Goal: Contribute content: Contribute content

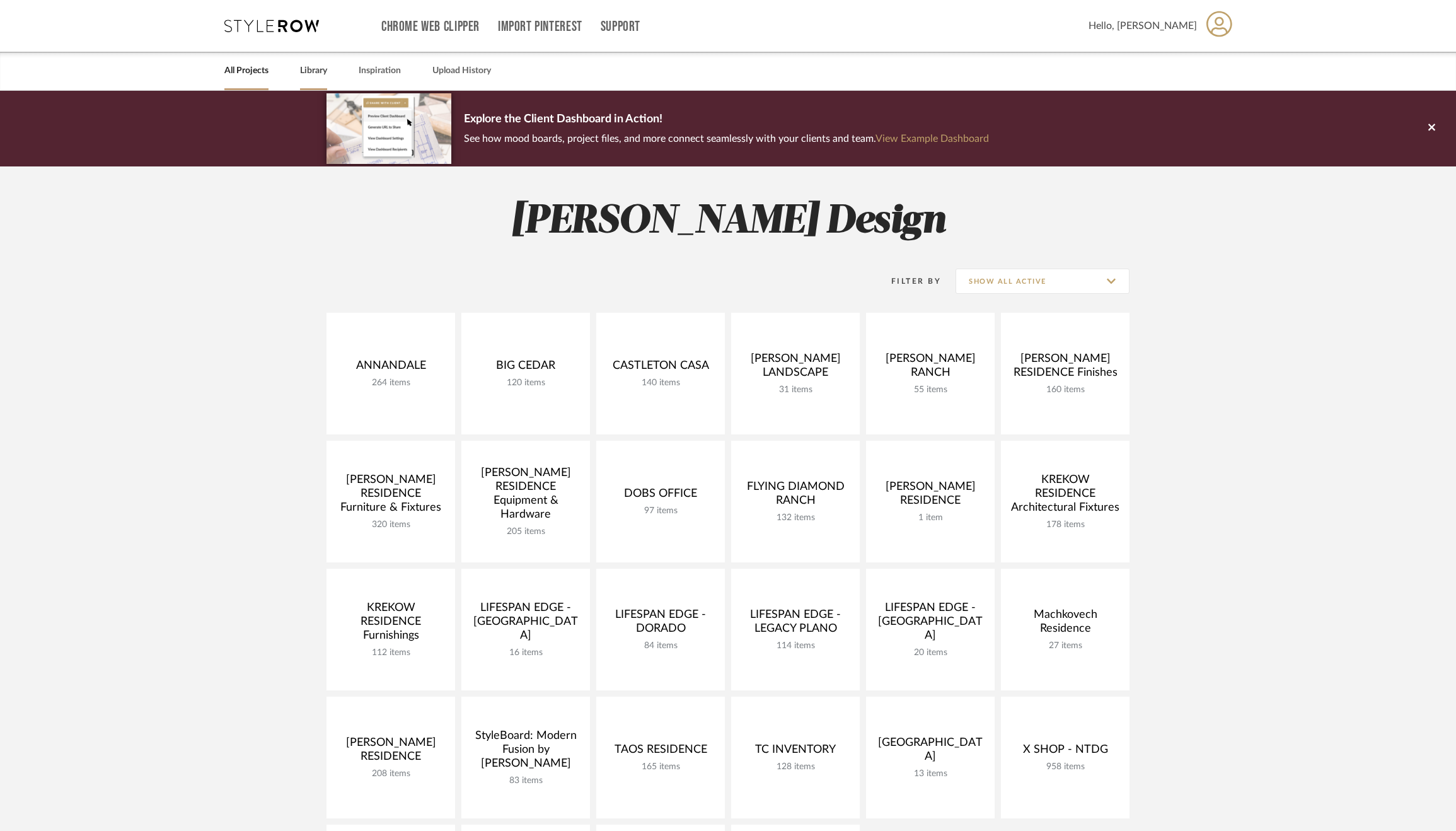
click at [312, 68] on link "Library" at bounding box center [314, 71] width 27 height 17
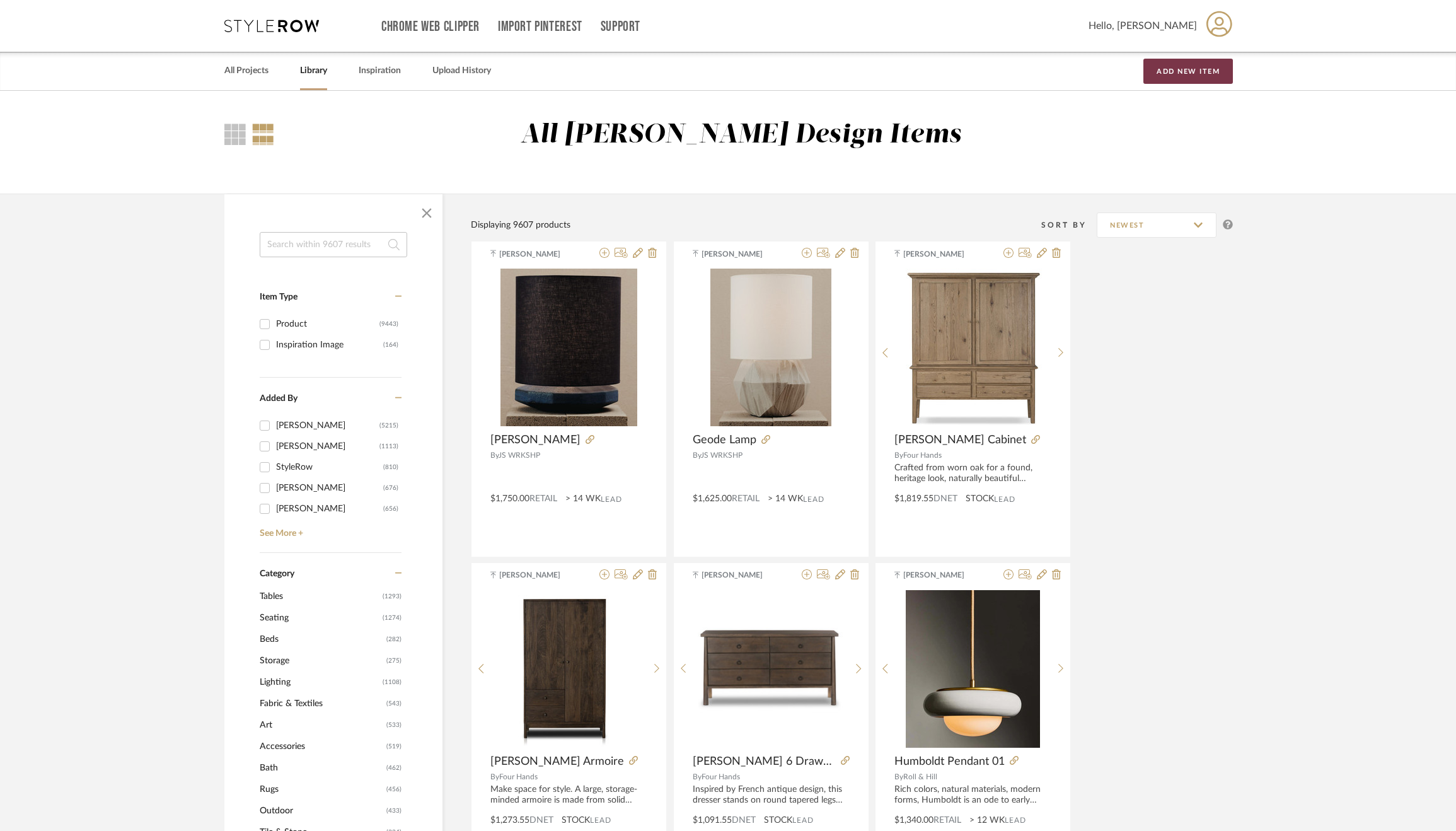
click at [1194, 70] on button "Add New Item" at bounding box center [1188, 71] width 89 height 26
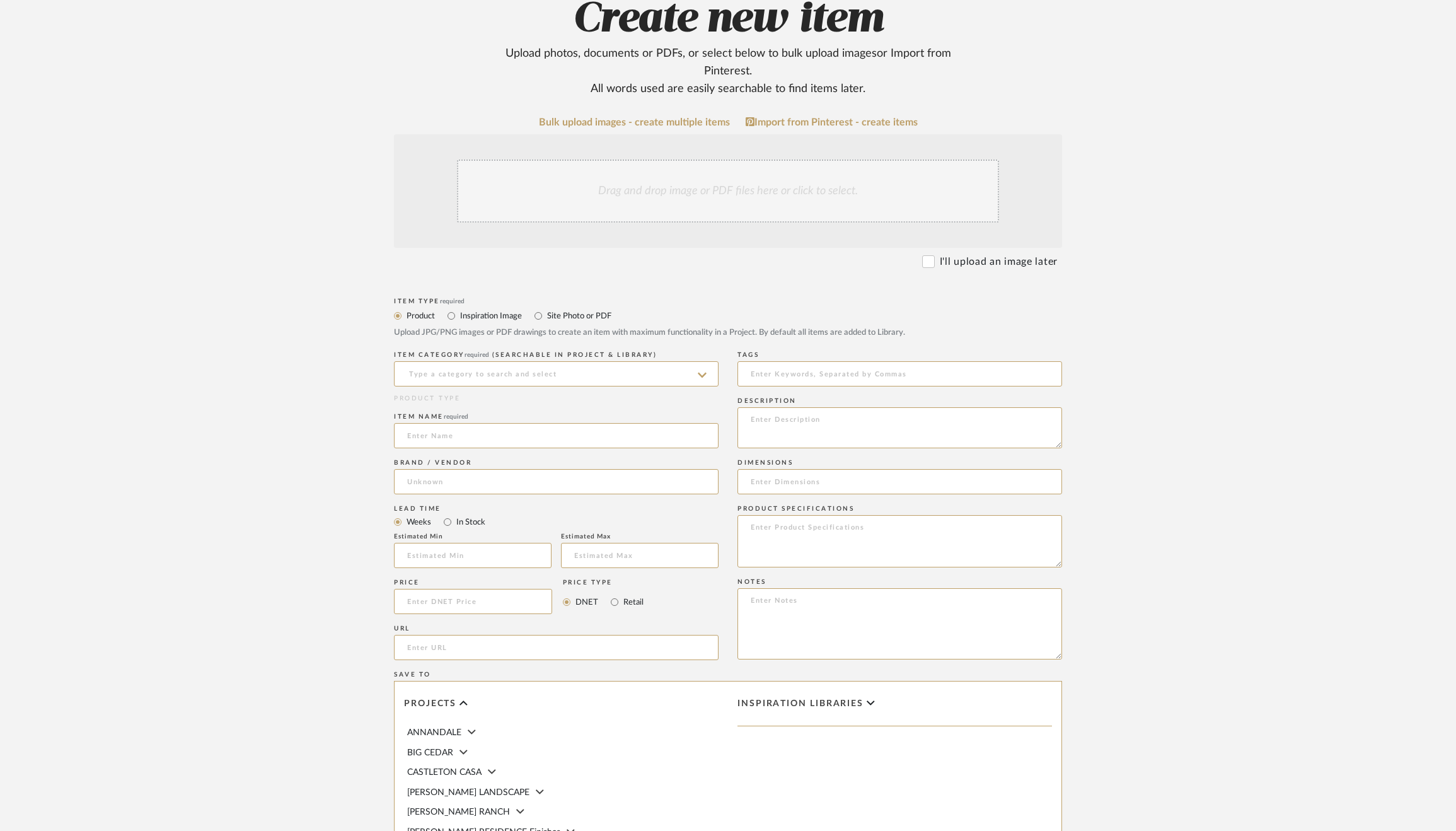
scroll to position [175, 0]
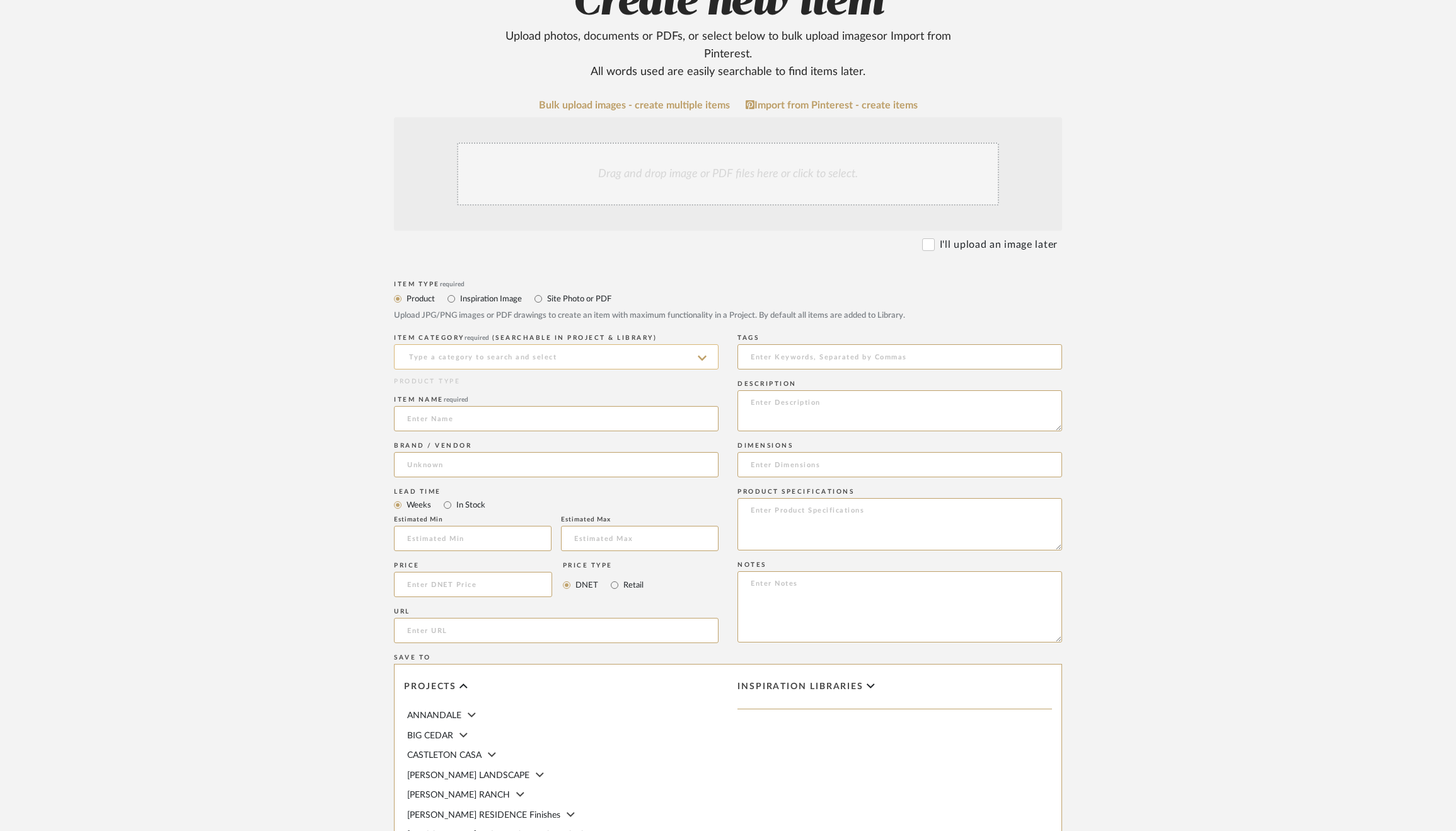
click at [596, 349] on input at bounding box center [555, 356] width 324 height 26
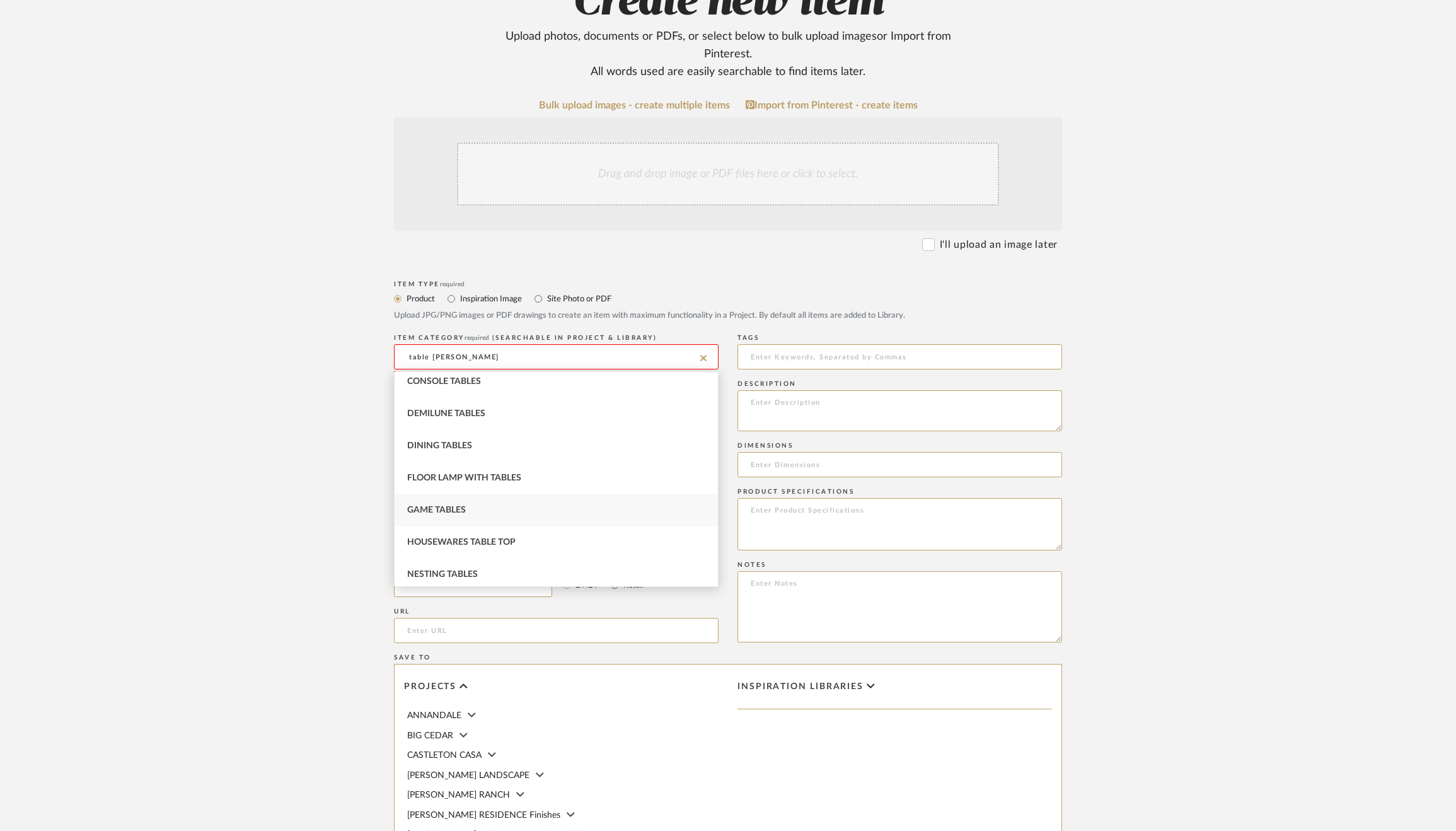
scroll to position [0, 0]
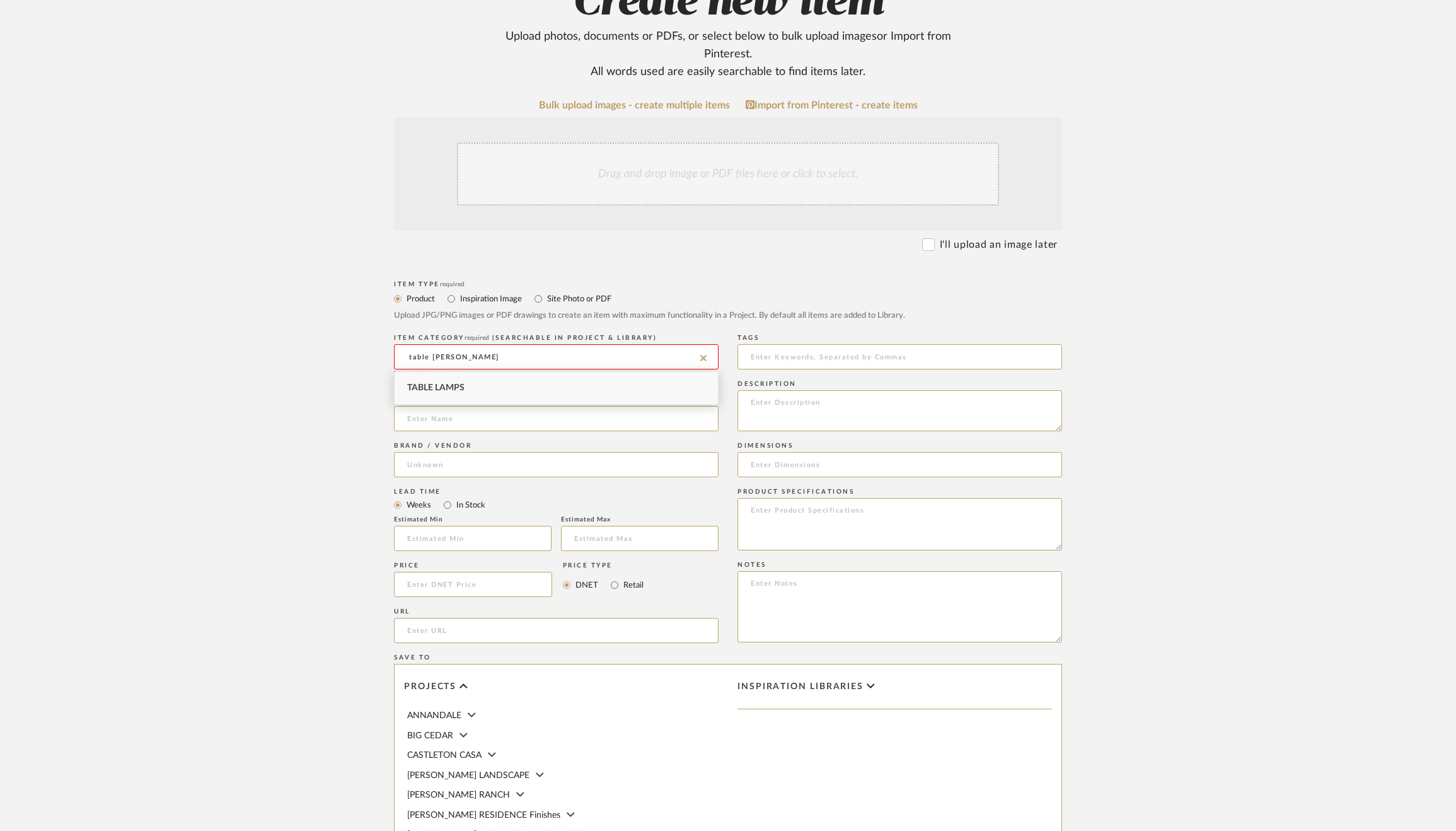
click at [519, 394] on div "Table Lamps" at bounding box center [556, 388] width 324 height 32
type input "Table Lamps"
click at [508, 430] on input at bounding box center [555, 418] width 324 height 26
type input "Facet Lamp"
click at [457, 468] on input at bounding box center [555, 465] width 324 height 26
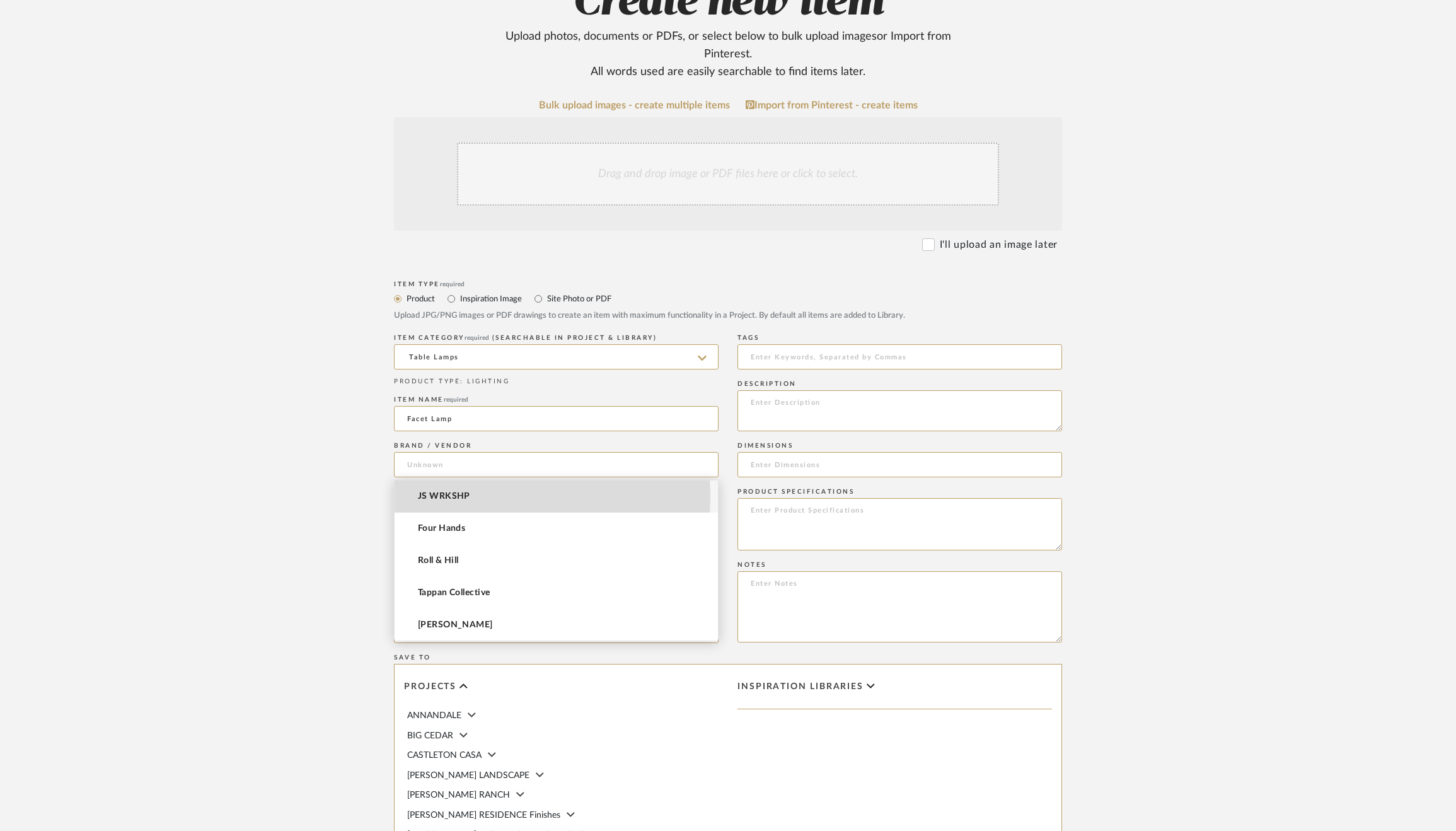
click at [449, 497] on span "JS WRKSHP" at bounding box center [443, 496] width 52 height 11
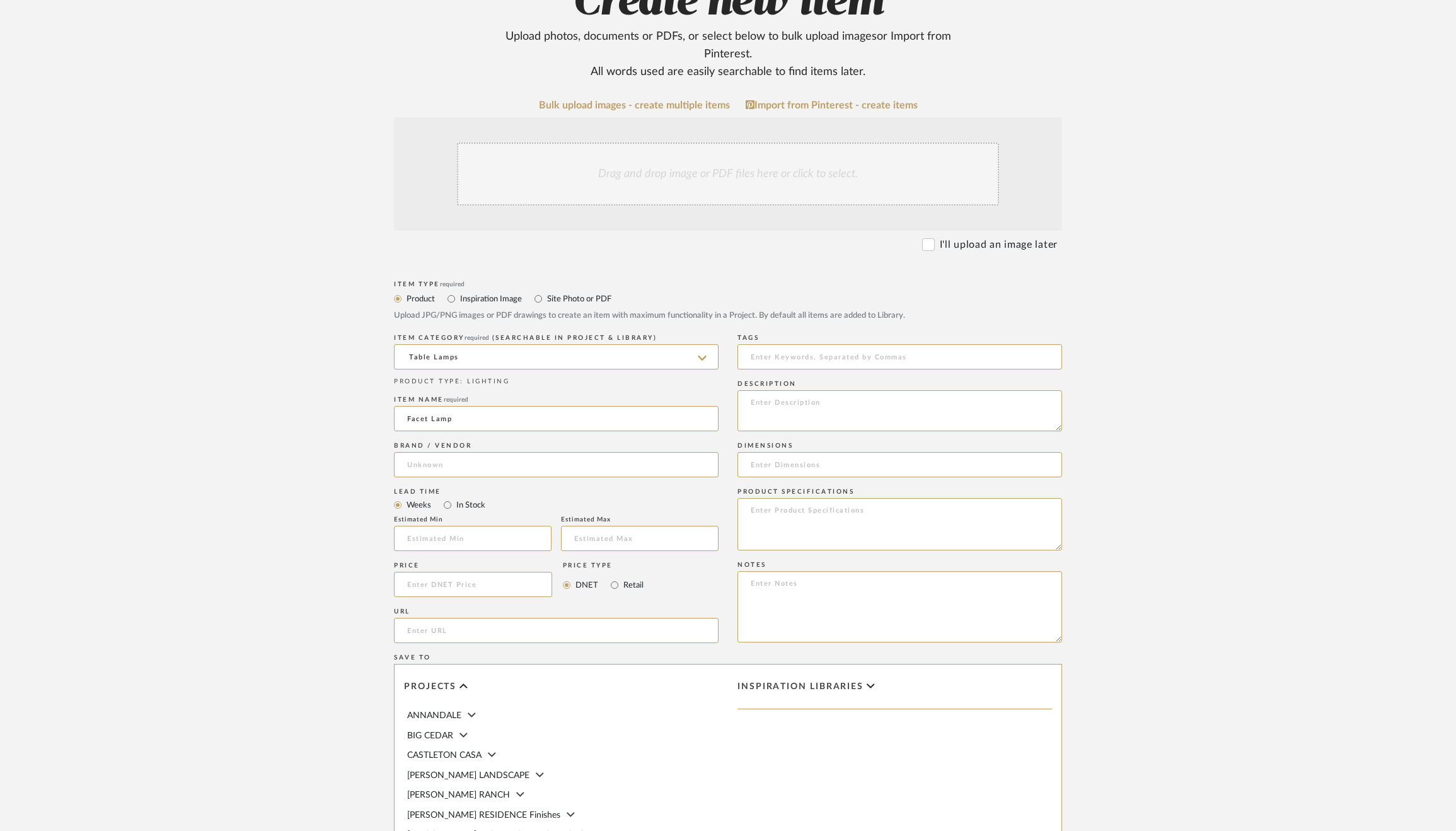
type input "JS WRKSHP"
click at [442, 587] on input at bounding box center [473, 584] width 158 height 26
type input "$1,250.00"
click at [628, 581] on label "Retail" at bounding box center [633, 584] width 21 height 14
click at [622, 581] on input "Retail" at bounding box center [614, 585] width 15 height 15
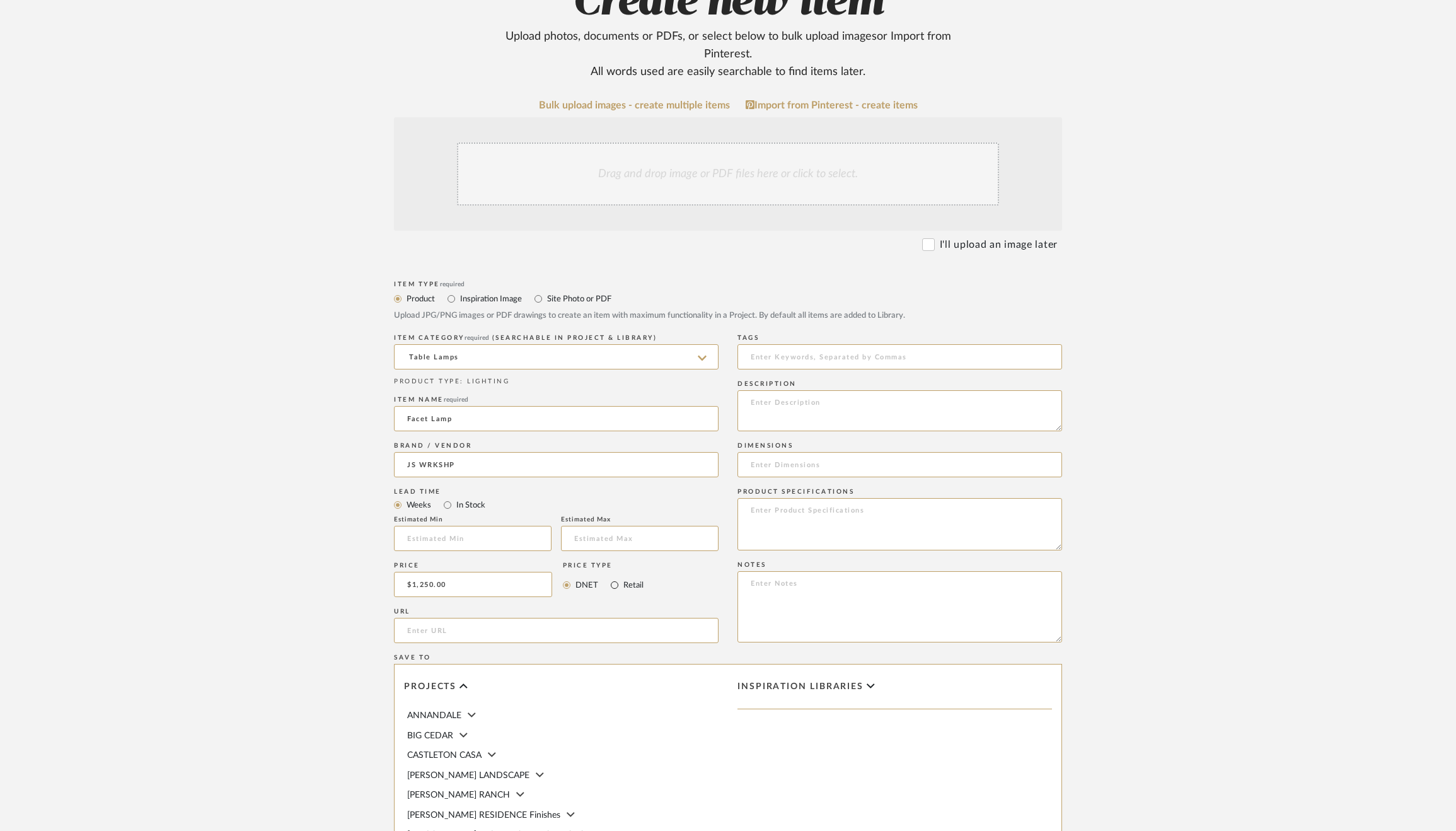
radio input "true"
click at [527, 630] on input "url" at bounding box center [555, 630] width 324 height 26
paste input "[URL][DOMAIN_NAME]"
type input "[URL][DOMAIN_NAME]"
click at [858, 411] on textarea at bounding box center [899, 411] width 324 height 41
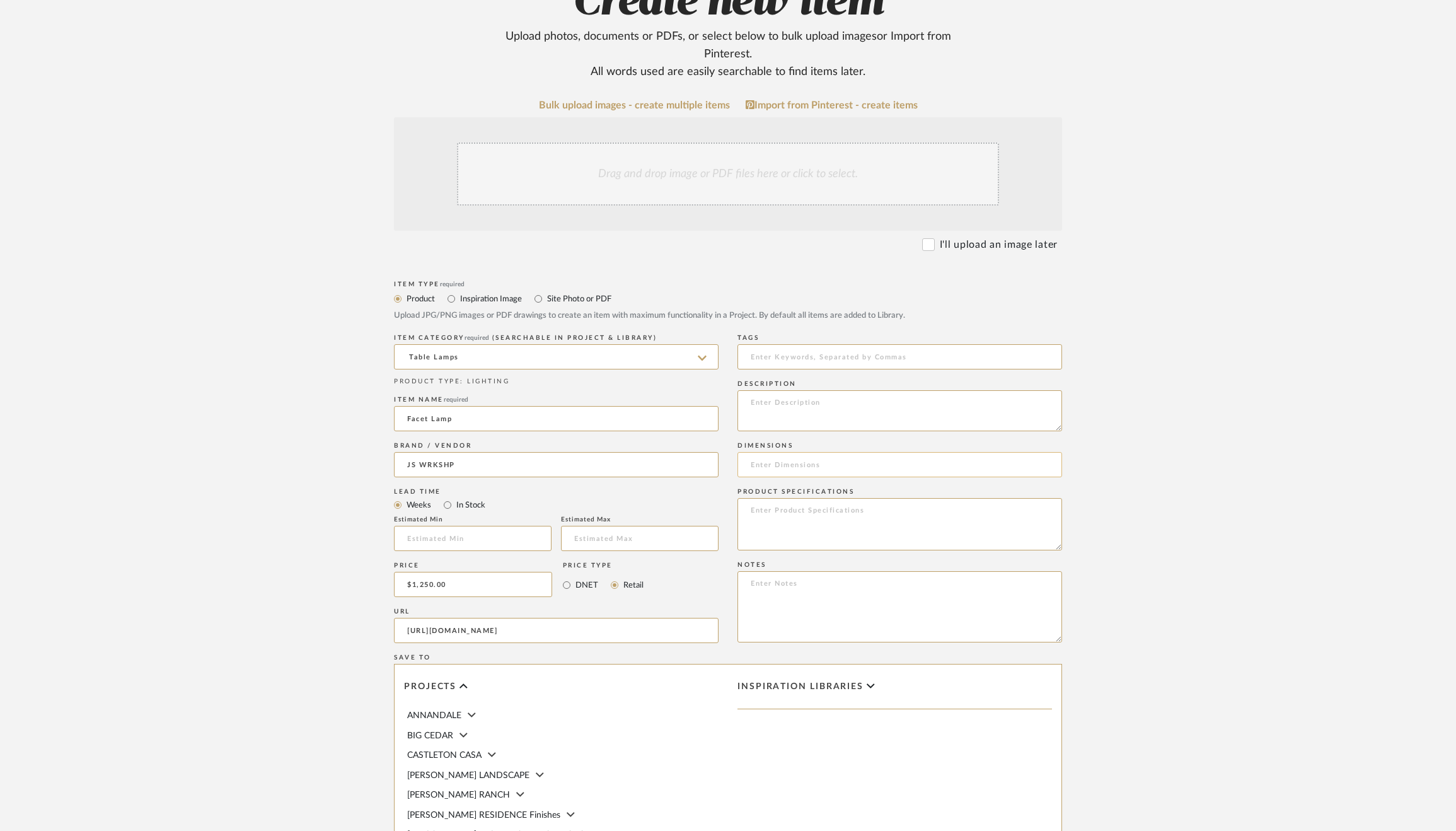
click at [841, 466] on input at bounding box center [899, 465] width 324 height 26
type input "V"
type input "Base: 8"Ø x 14"H, Shade: 12"Ø x 12"H, Overall: 25"H"
click at [812, 519] on textarea at bounding box center [899, 523] width 324 height 52
paste textarea "Materials Black stoneware Antiqued brass Fabric-wrapped cord with inline dimmer…"
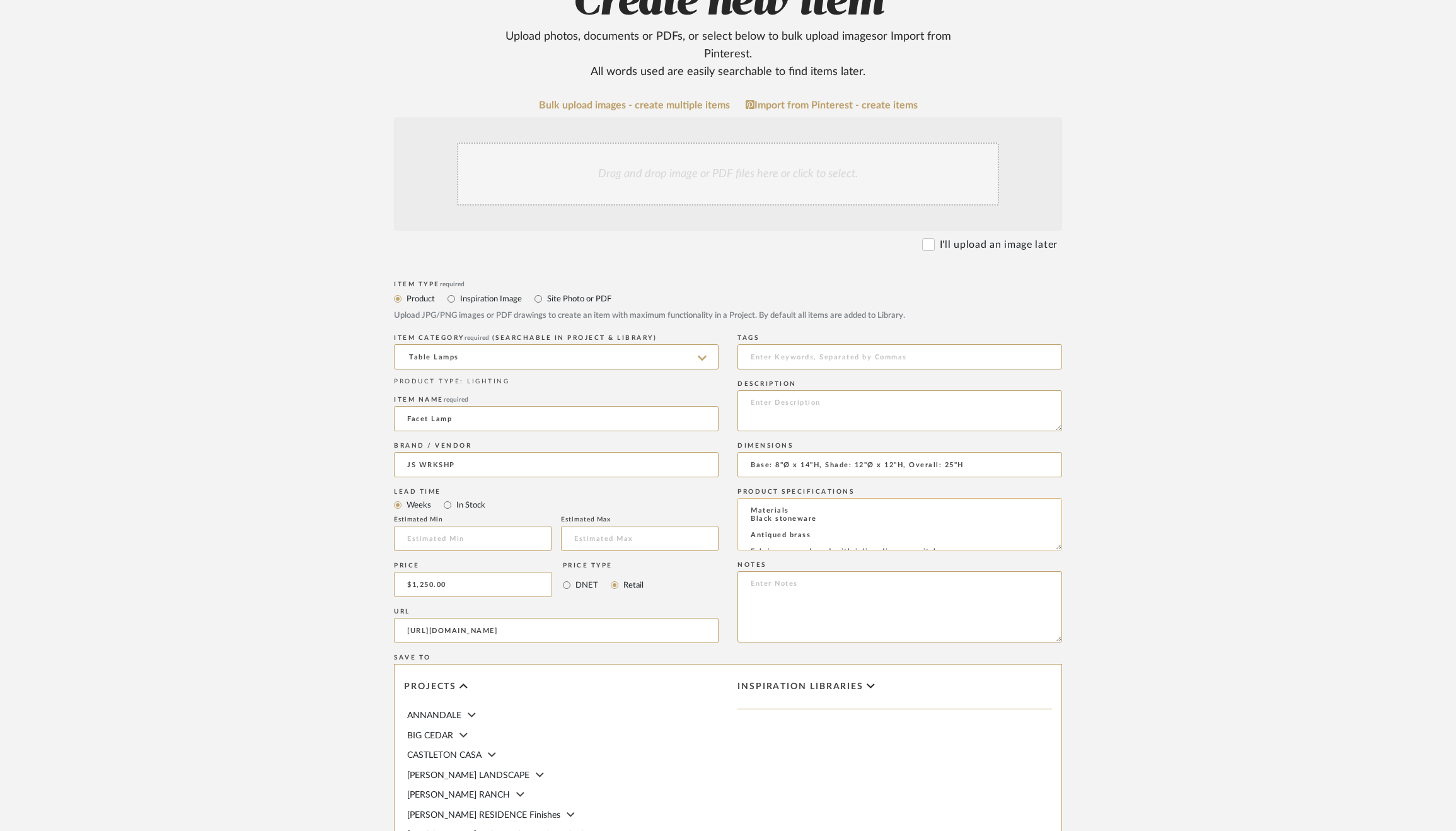
scroll to position [20, 0]
click at [754, 526] on textarea "Materials Black stoneware Antiqued brass Fabric-wrapped cord with inline dimmer…" at bounding box center [899, 523] width 324 height 52
click at [751, 515] on textarea "Materials Black stoneware Antiqued brass Fabric-wrapped cord with inline dimmer…" at bounding box center [899, 523] width 324 height 52
click at [749, 526] on textarea "Materials: Black stoneware Antiqued brass Fabric-wrapped cord with inline dimme…" at bounding box center [899, 523] width 324 height 52
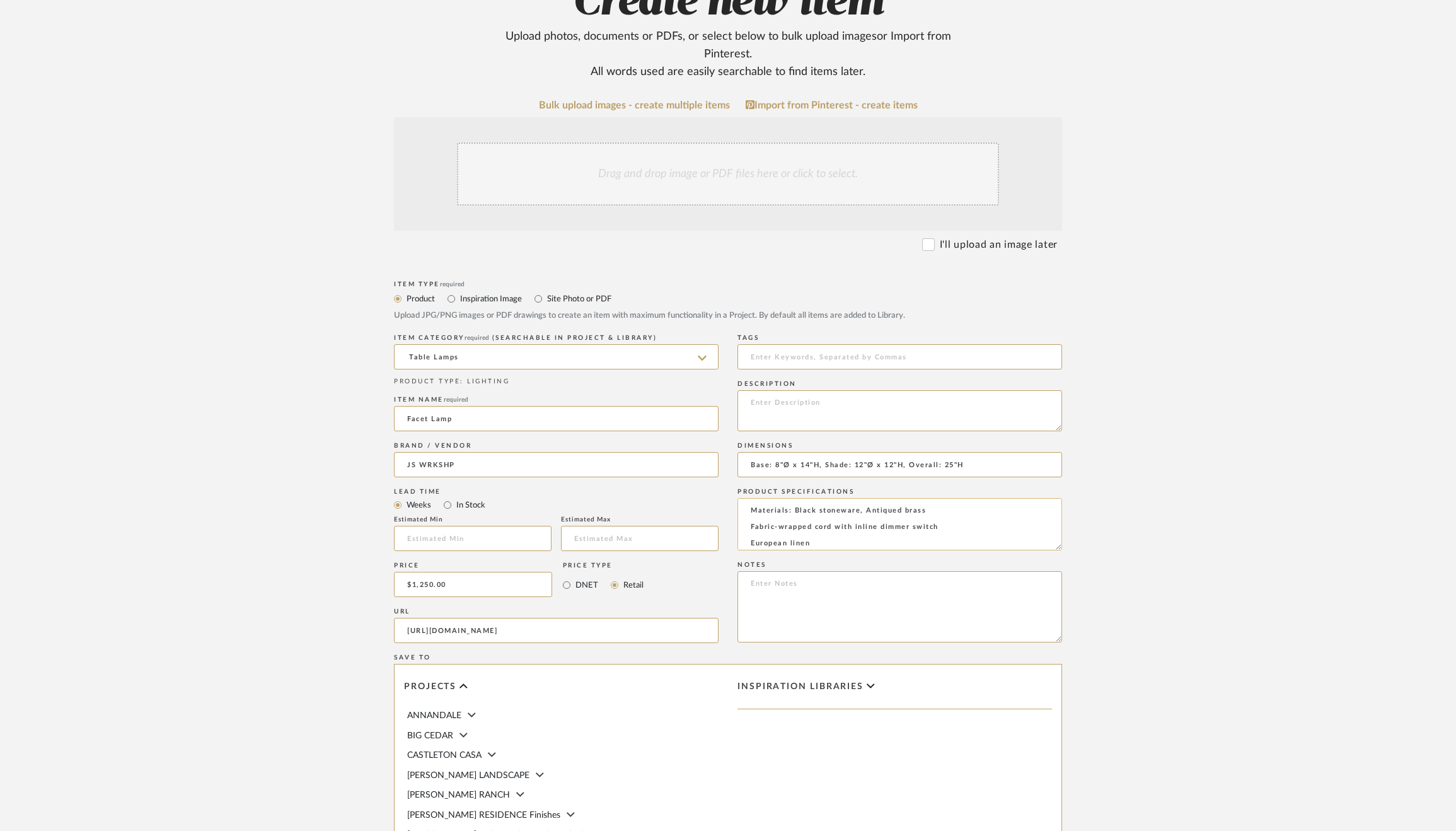
click at [749, 524] on textarea "Materials: Black stoneware, Antiqued brass Fabric-wrapped cord with inline dimm…" at bounding box center [899, 523] width 324 height 52
click at [749, 533] on textarea "Materials: Black stoneware, Antiqued brass, Fabric-wrapped cord with inline dim…" at bounding box center [899, 523] width 324 height 52
click at [846, 538] on textarea "Materials: Black stoneware, Antiqued brass, Fabric-wrapped cord with inline dim…" at bounding box center [899, 523] width 324 height 52
paste textarea "Finish Options Frost glaze with Off-White linen Charcoal glaze with Slate linen…"
click at [751, 538] on textarea "Materials: Black stoneware, Antiqued brass, Fabric-wrapped cord with inline dim…" at bounding box center [899, 523] width 324 height 52
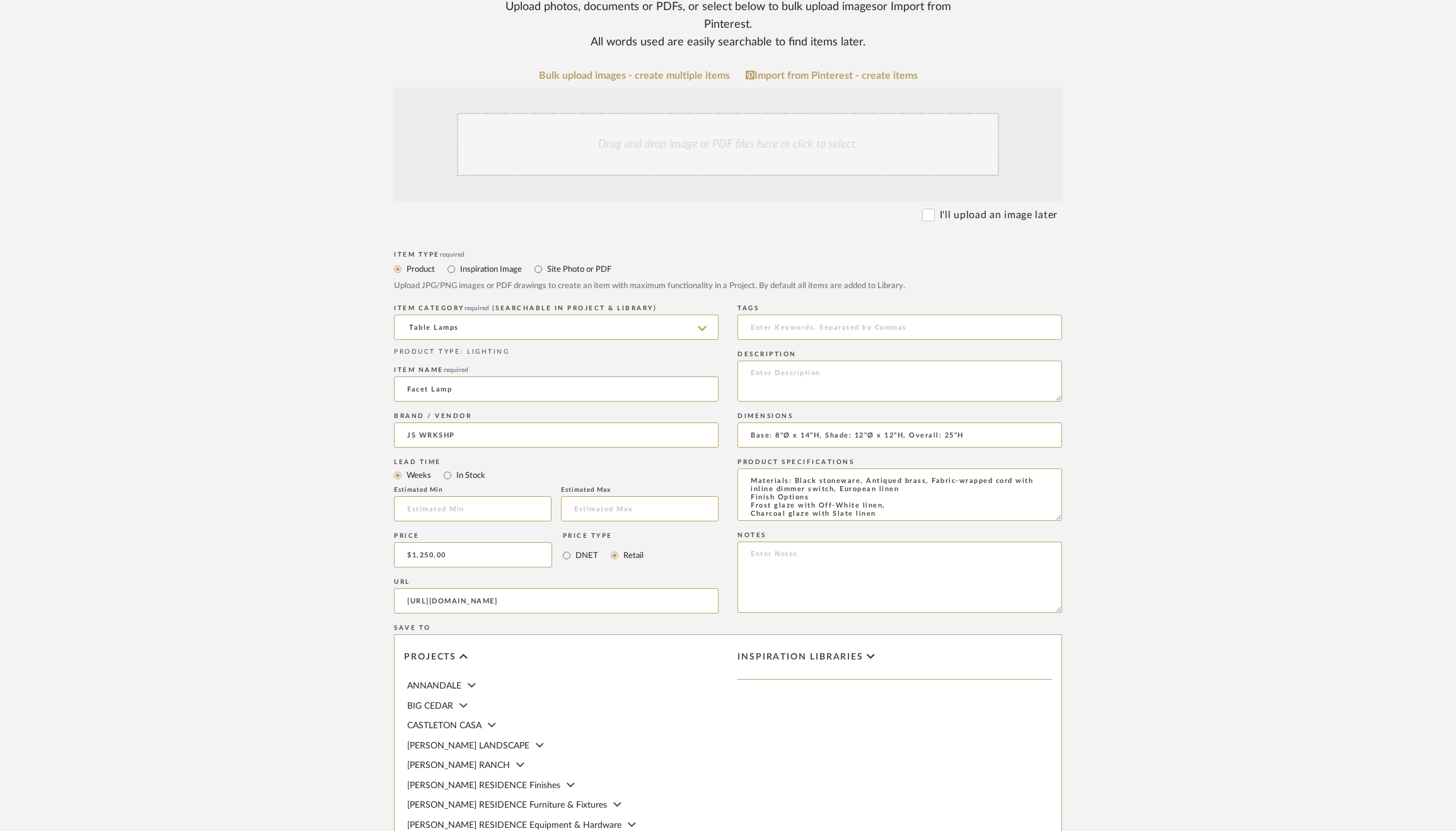
scroll to position [212, 0]
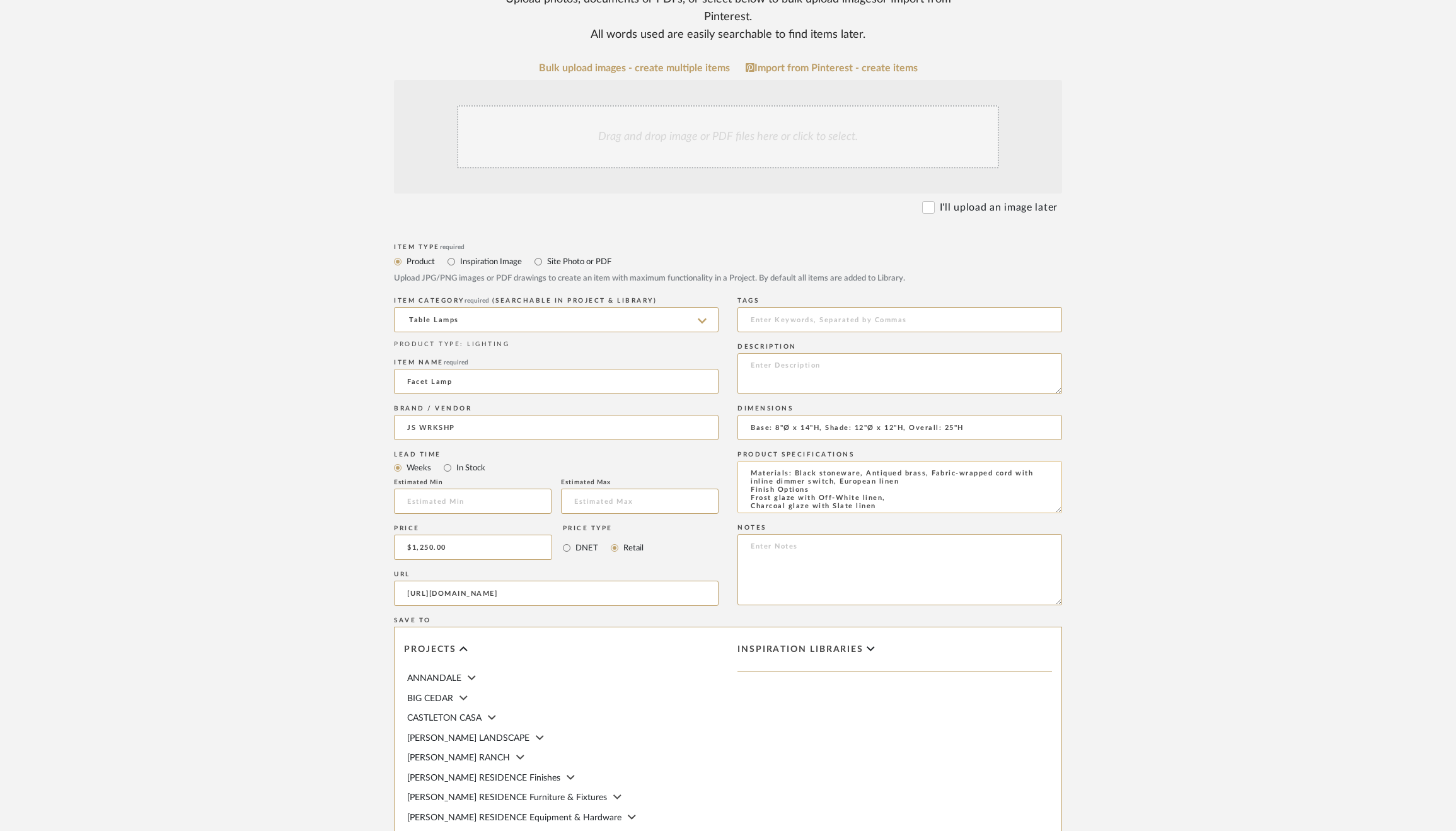
drag, startPoint x: 1060, startPoint y: 510, endPoint x: 1043, endPoint y: 738, distance: 228.6
click at [1043, 513] on textarea "Materials: Black stoneware, Antiqued brass, Fabric-wrapped cord with inline dim…" at bounding box center [899, 486] width 324 height 52
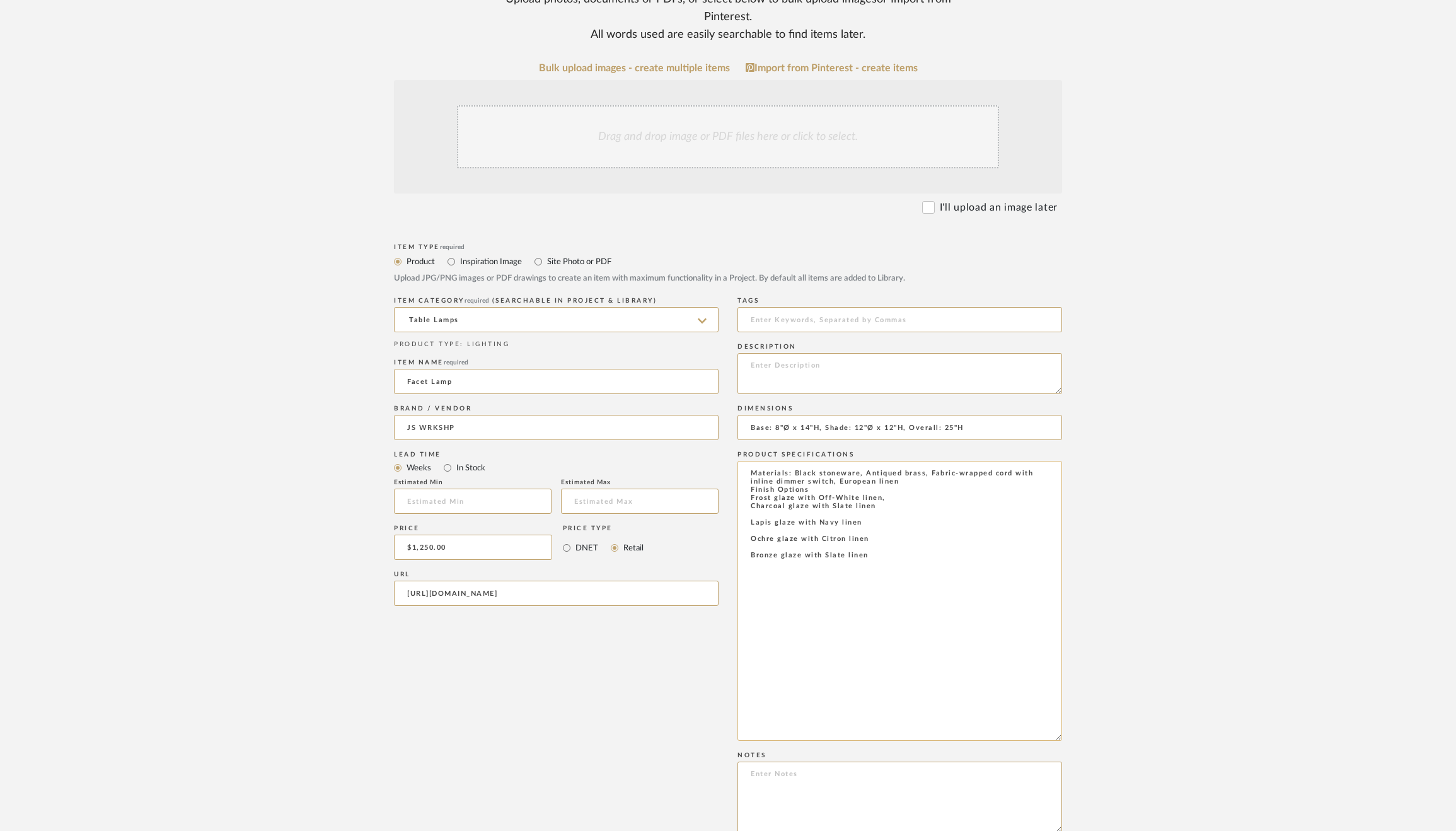
click at [771, 511] on textarea "Materials: Black stoneware, Antiqued brass, Fabric-wrapped cord with inline dim…" at bounding box center [899, 600] width 324 height 280
click at [756, 519] on textarea "Materials: Black stoneware, Antiqued brass, Fabric-wrapped cord with inline dim…" at bounding box center [899, 600] width 324 height 280
click at [755, 526] on textarea "Materials: Black stoneware, Antiqued brass, Fabric-wrapped cord with inline dim…" at bounding box center [899, 600] width 324 height 280
click at [892, 530] on textarea "Materials: Black stoneware, Antiqued brass, Fabric-wrapped cord with inline dim…" at bounding box center [899, 600] width 324 height 280
paste textarea "Illumination Tala Sphere III 7W, 600lm, dim-to-warm"
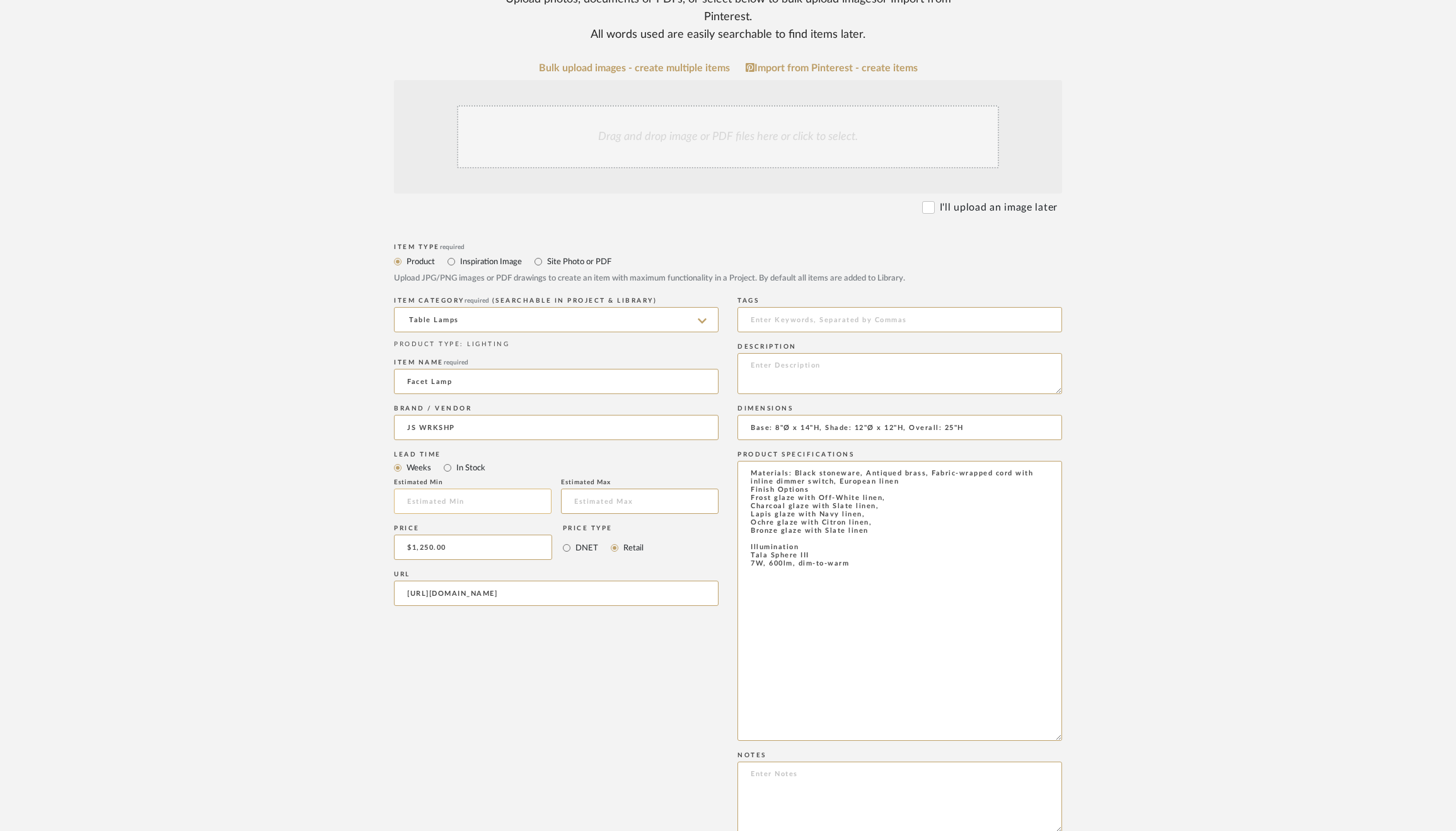
type textarea "Materials: Black stoneware, Antiqued brass, Fabric-wrapped cord with inline dim…"
click at [474, 503] on input "text" at bounding box center [472, 501] width 158 height 26
type input "14"
click at [652, 719] on div "ITEM CATEGORY required (Searchable in Project & Library) Table Lamps PRODUCT TY…" at bounding box center [555, 567] width 324 height 546
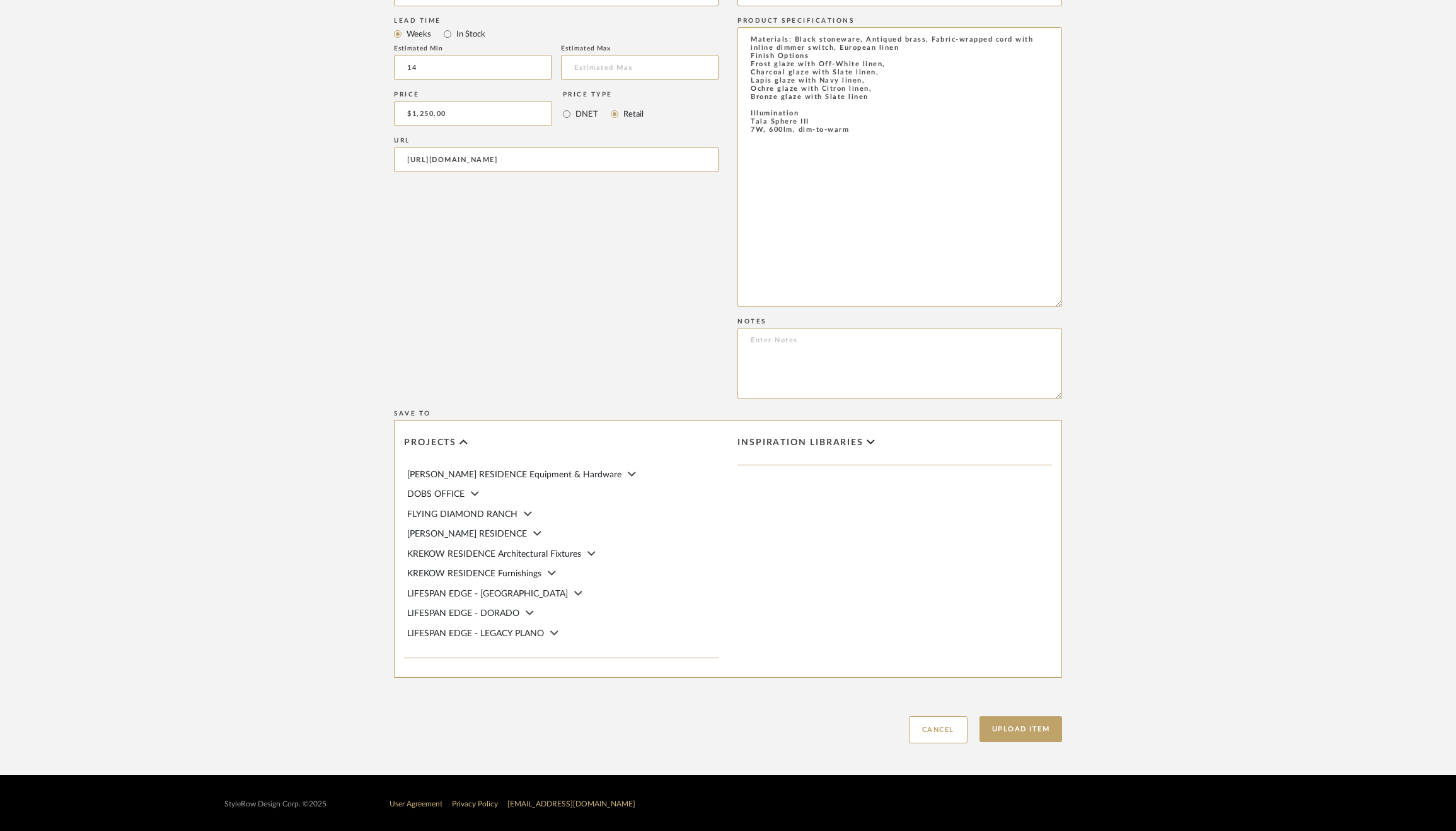
scroll to position [328, 0]
click at [1028, 736] on button "Upload Item" at bounding box center [1021, 729] width 83 height 26
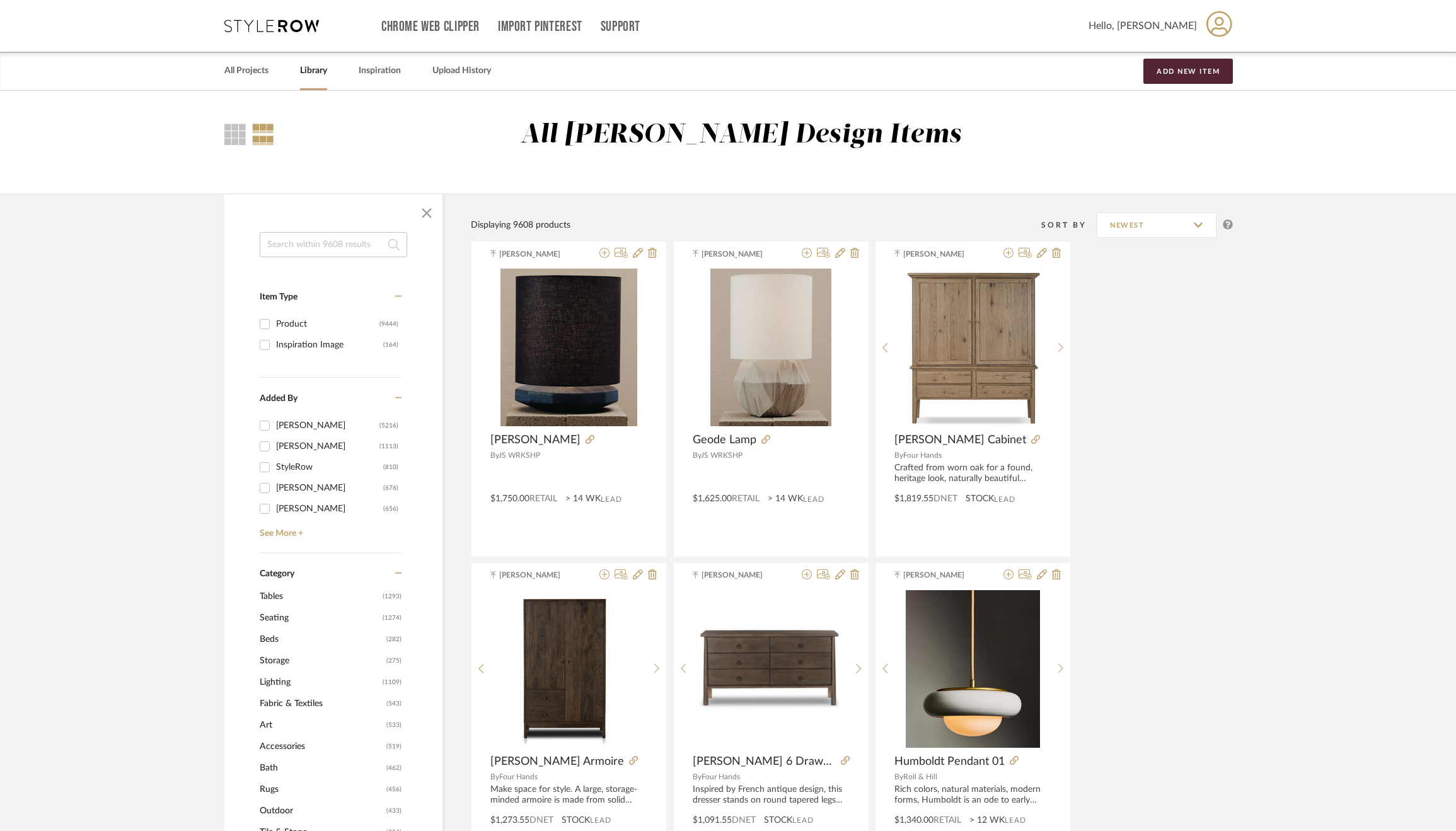
click at [295, 244] on input at bounding box center [333, 244] width 148 height 26
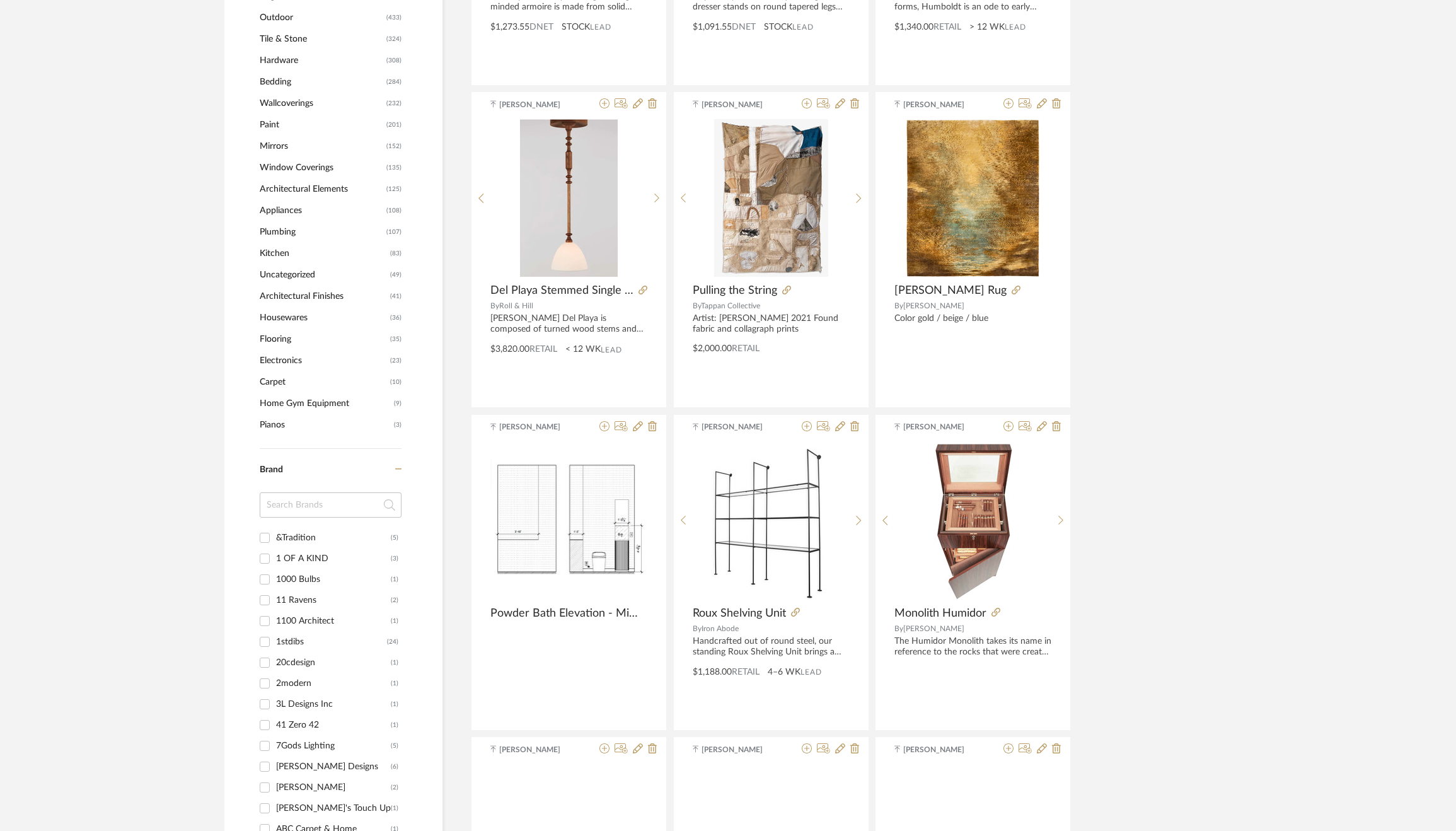
scroll to position [1185, 0]
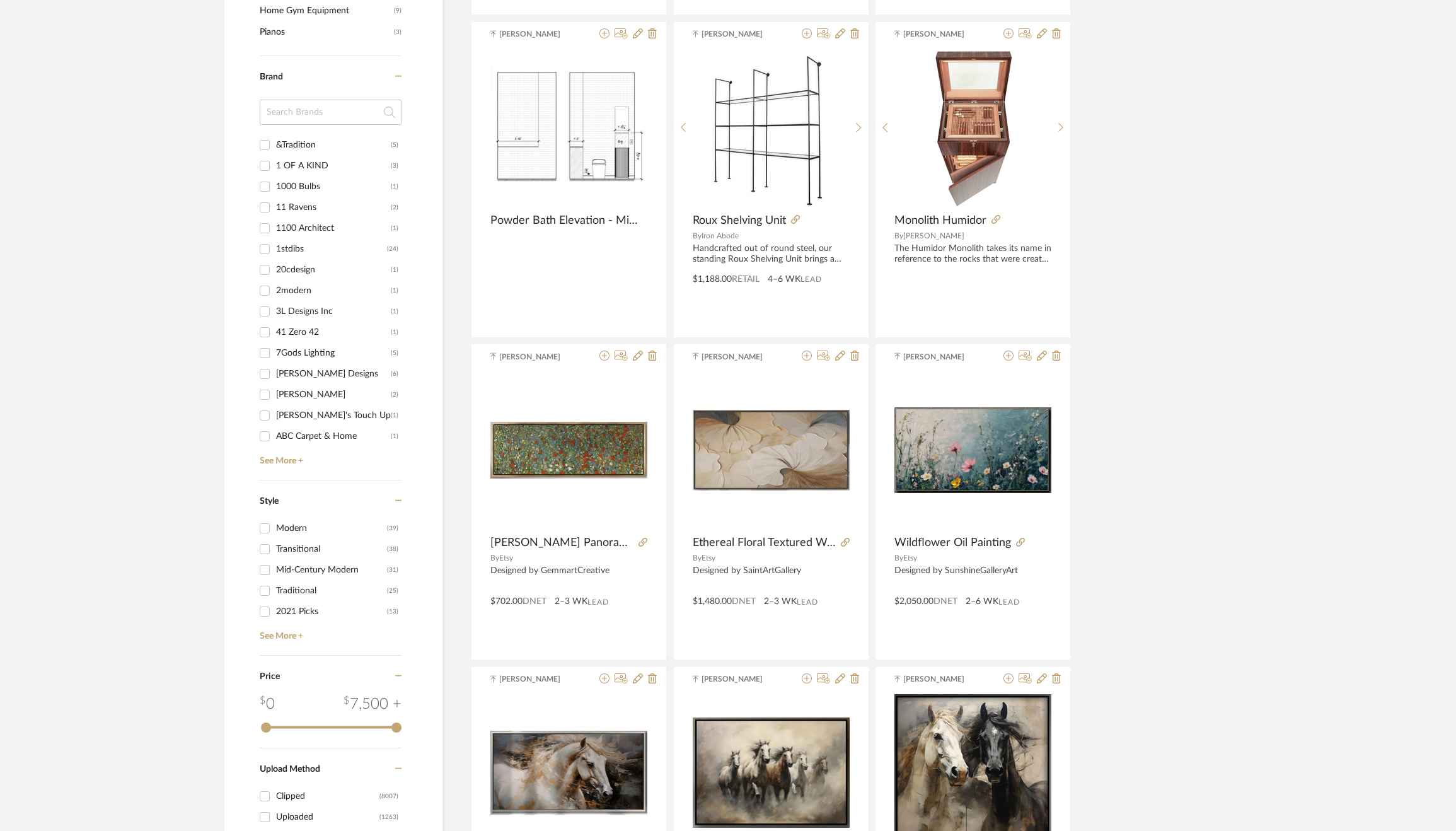
click at [314, 100] on input at bounding box center [331, 112] width 142 height 26
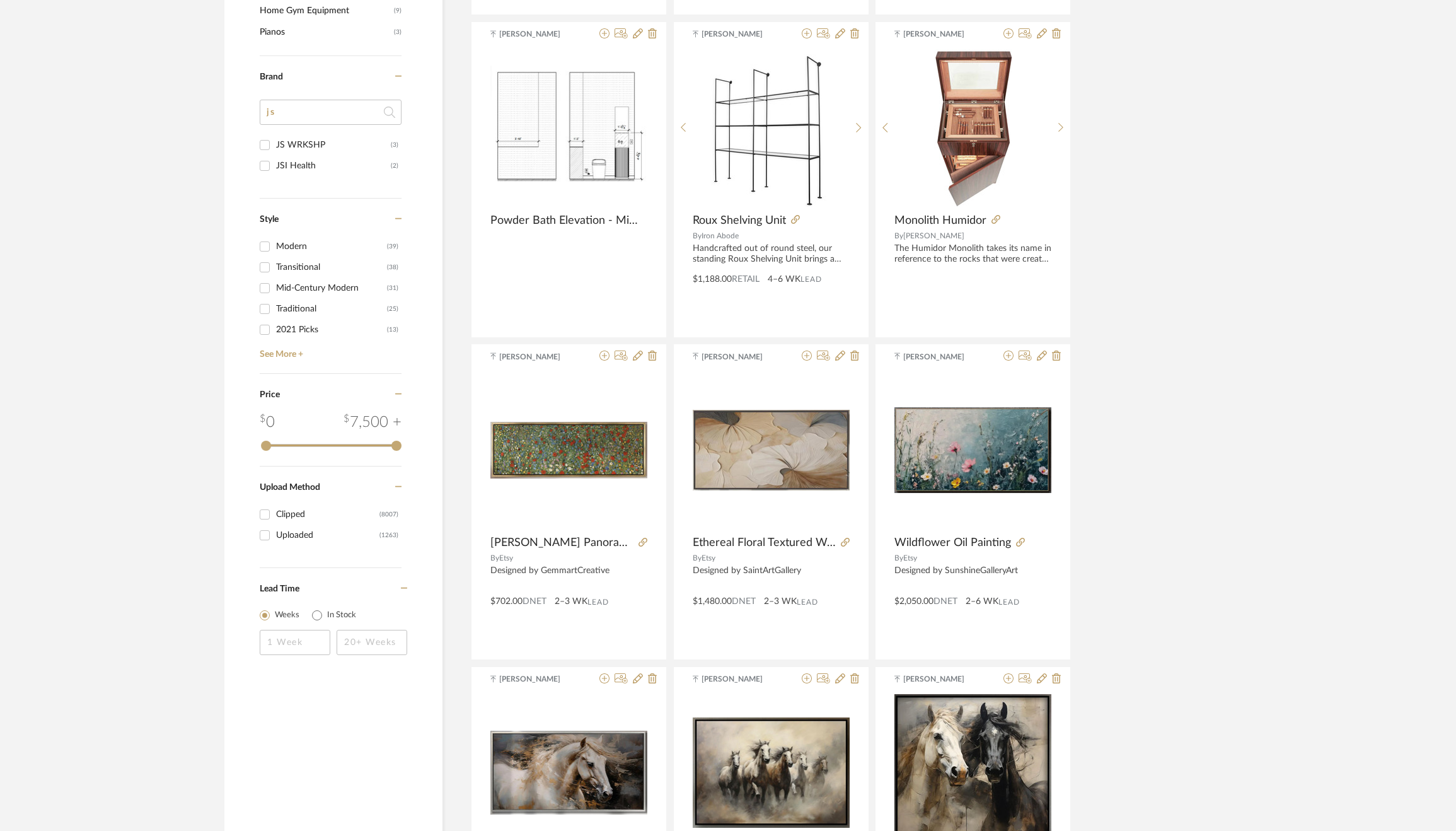
type input "js"
click at [307, 141] on div "JS WRKSHP" at bounding box center [333, 144] width 115 height 20
click at [275, 141] on input "JS WRKSHP (3)" at bounding box center [265, 144] width 20 height 20
checkbox input "true"
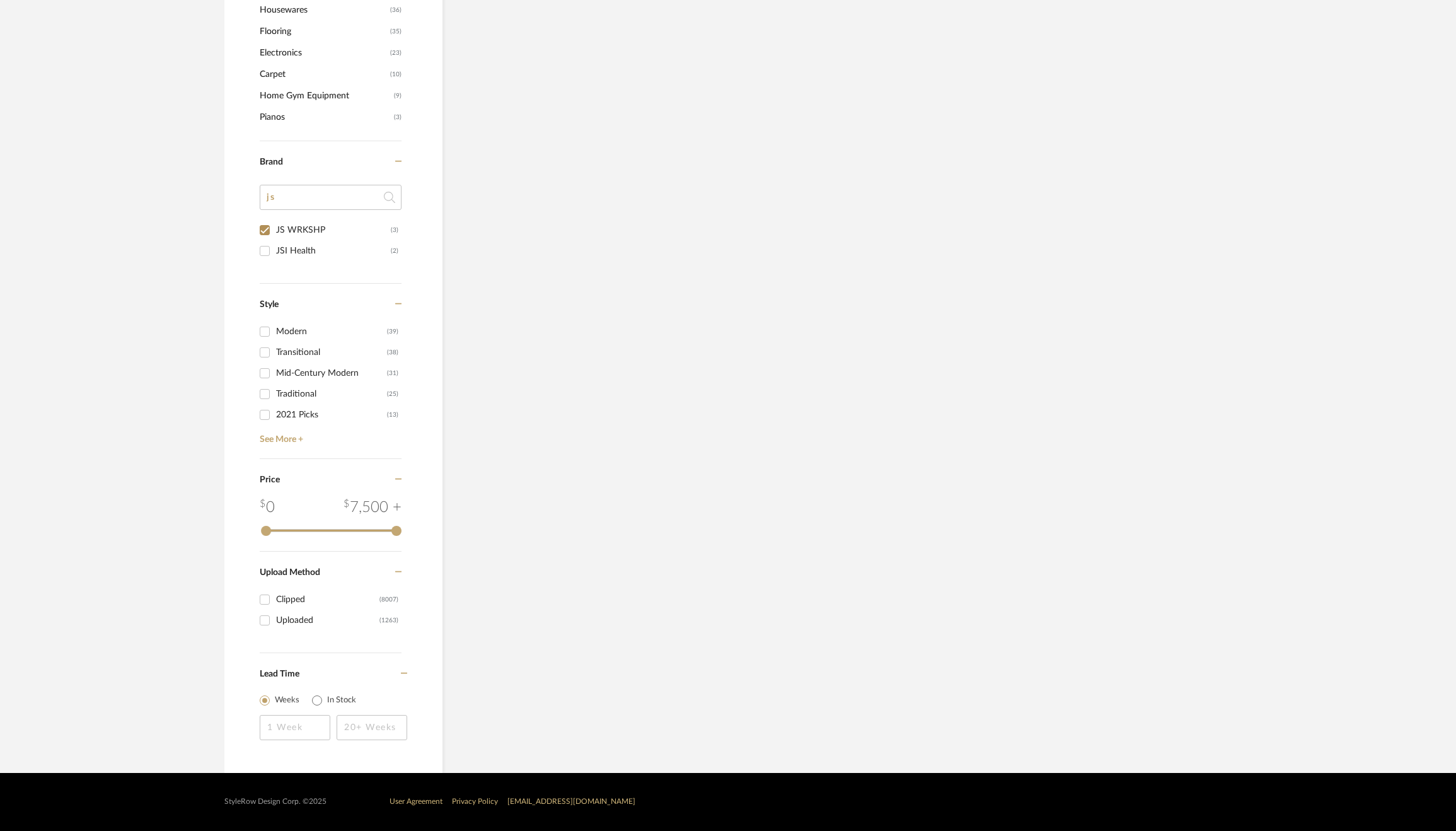
scroll to position [1098, 0]
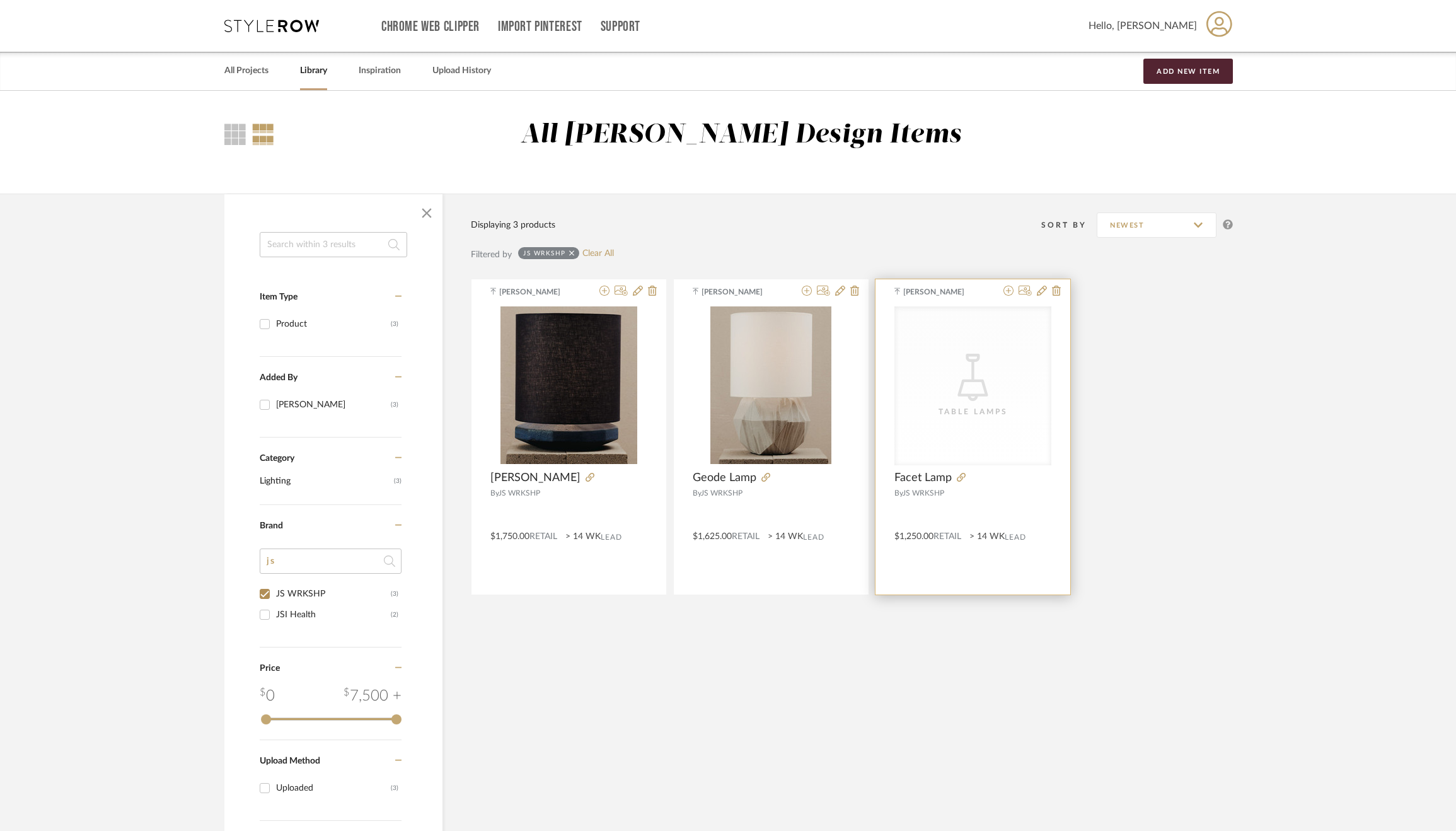
click at [988, 376] on icon "CategoryIconLighting Created with Sketch." at bounding box center [972, 376] width 47 height 47
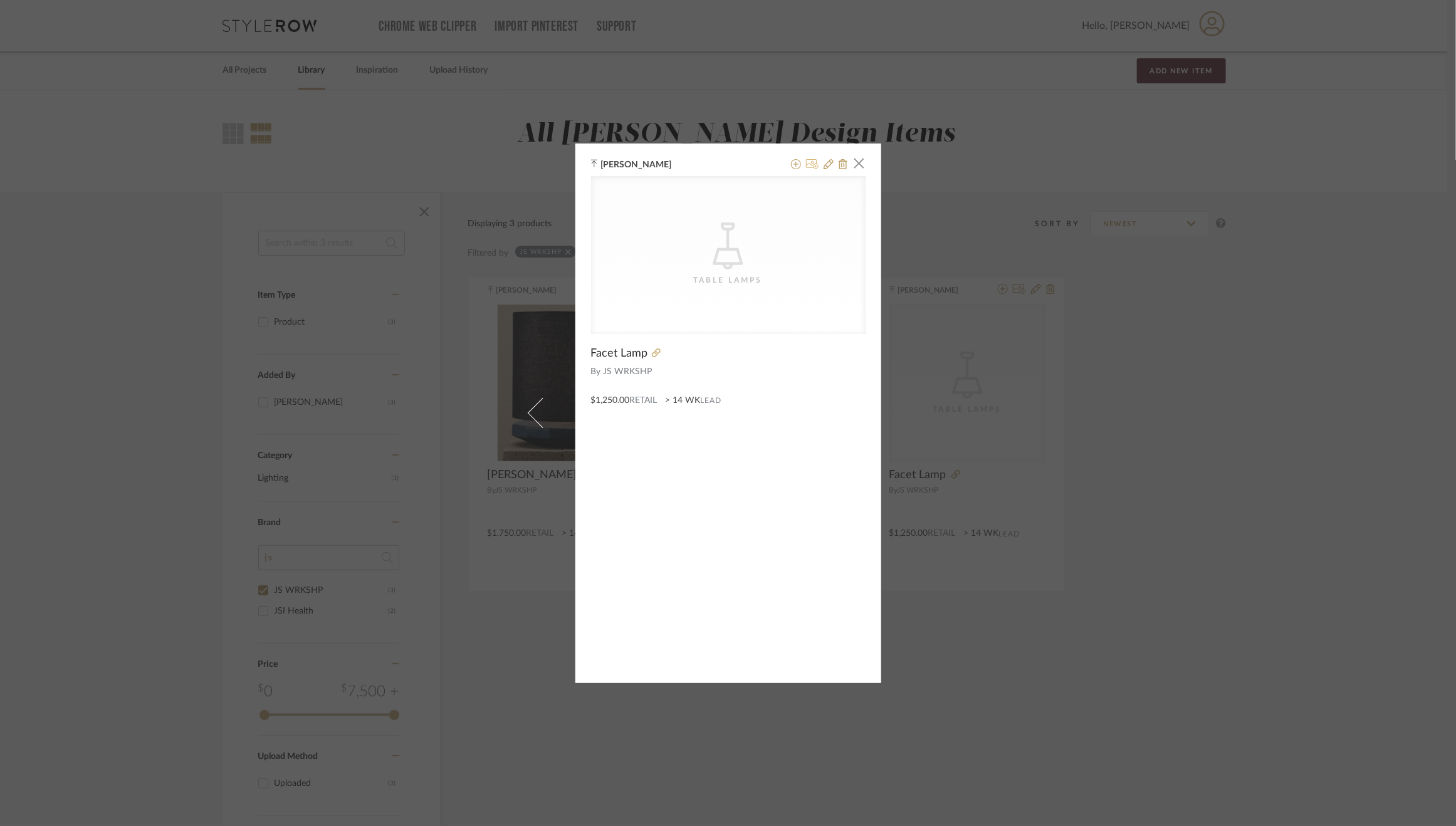
click at [810, 166] on icon at bounding box center [813, 164] width 13 height 10
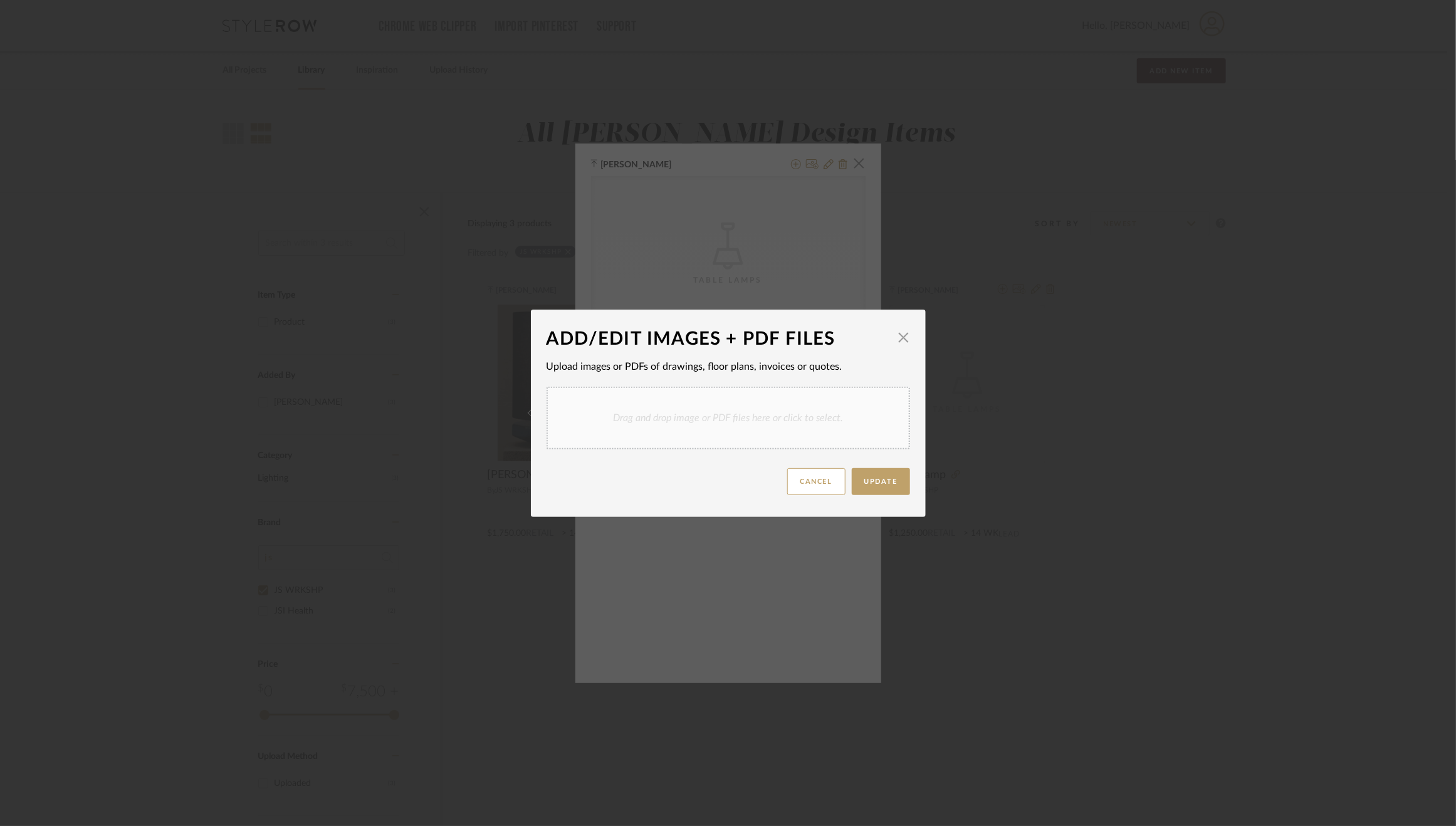
click at [717, 400] on div "Drag and drop image or PDF files here or click to select." at bounding box center [728, 418] width 364 height 62
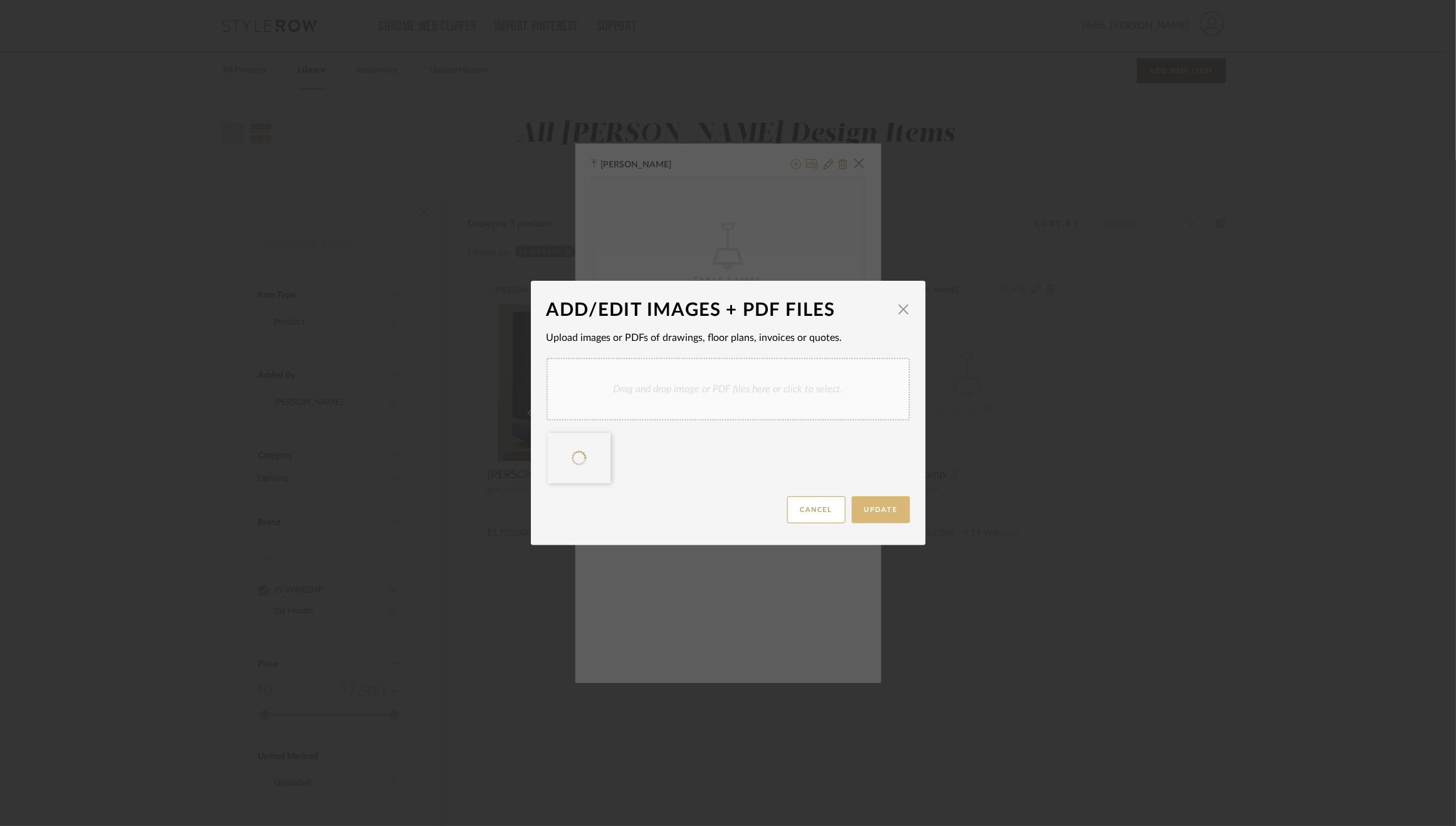
click at [883, 503] on button "Update" at bounding box center [881, 509] width 58 height 27
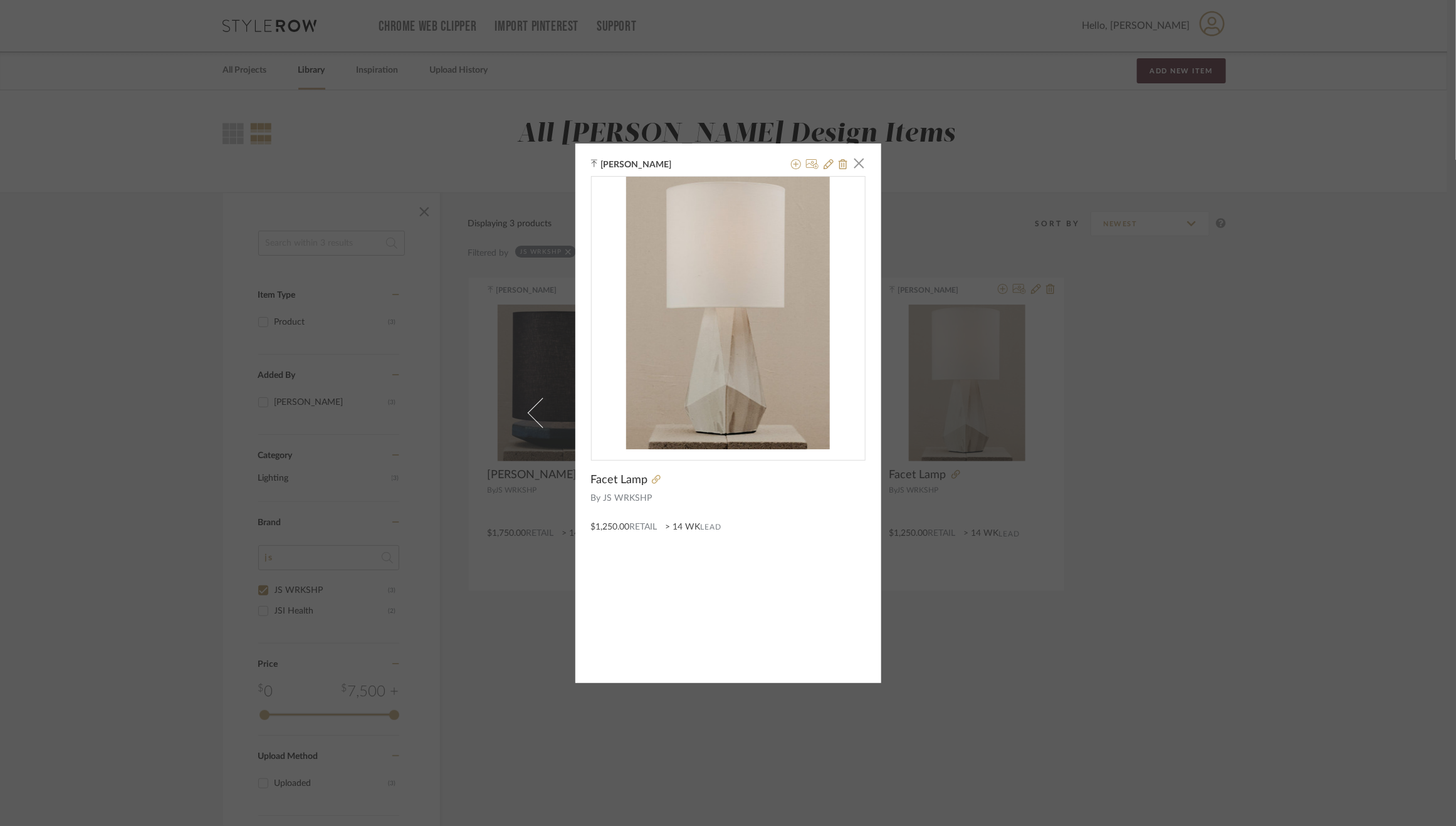
click at [1229, 396] on div "Emily Moore × Facet Lamp By JS WRKSHP $1,250.00 Retail > 14 WK Lead" at bounding box center [728, 413] width 1456 height 826
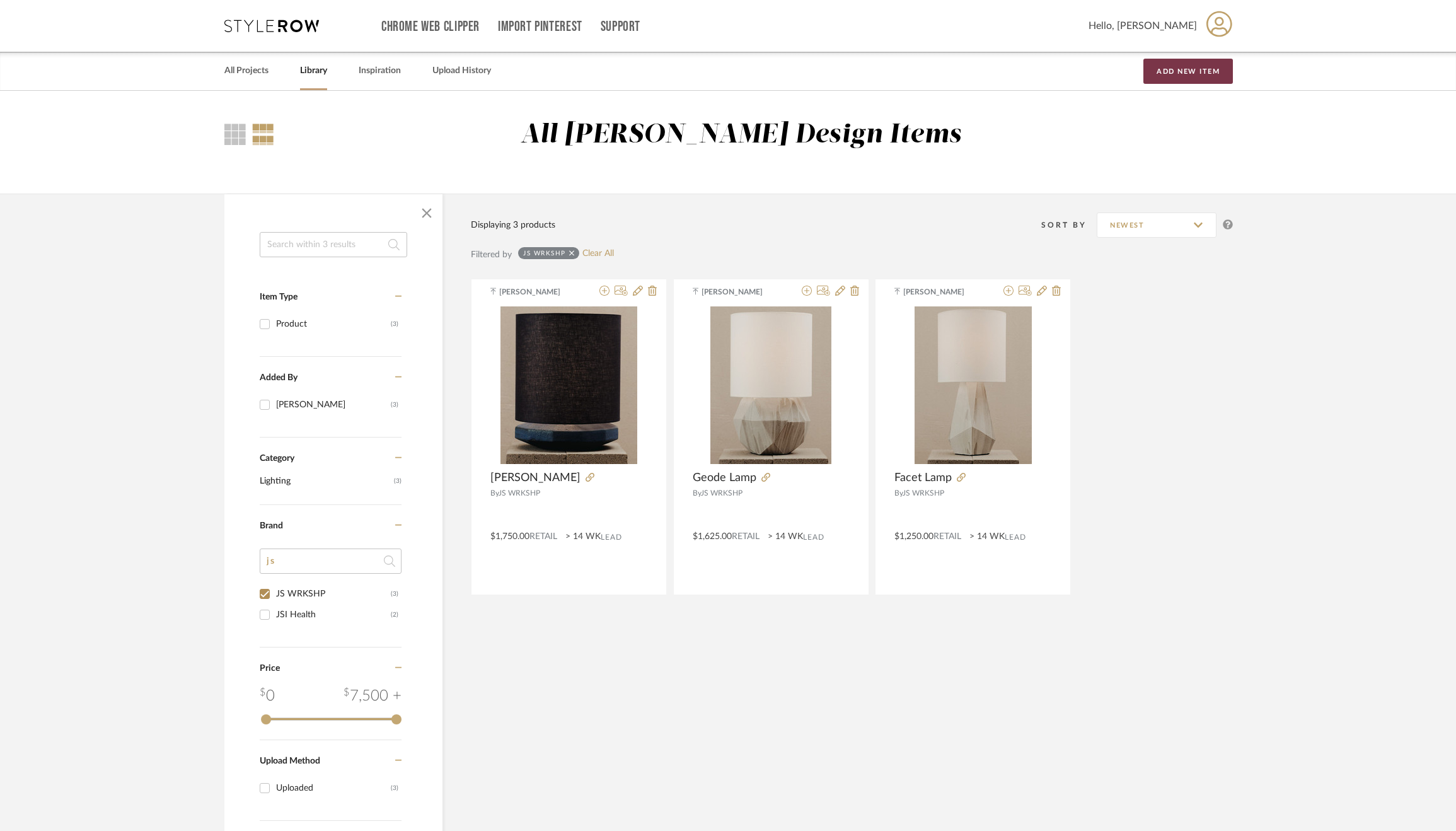
click at [1183, 70] on button "Add New Item" at bounding box center [1188, 71] width 89 height 26
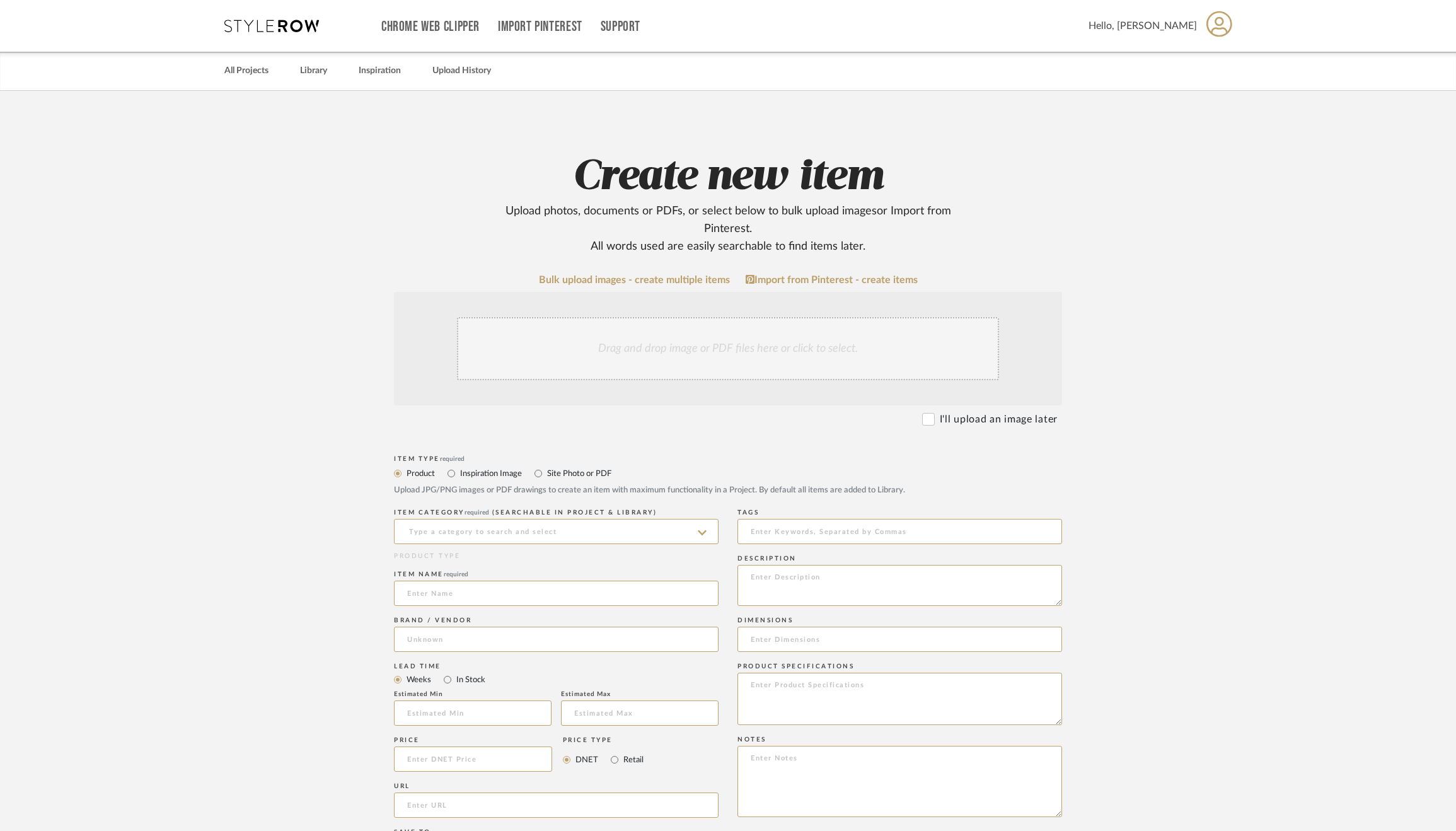
click at [749, 328] on div "Drag and drop image or PDF files here or click to select." at bounding box center [728, 348] width 542 height 63
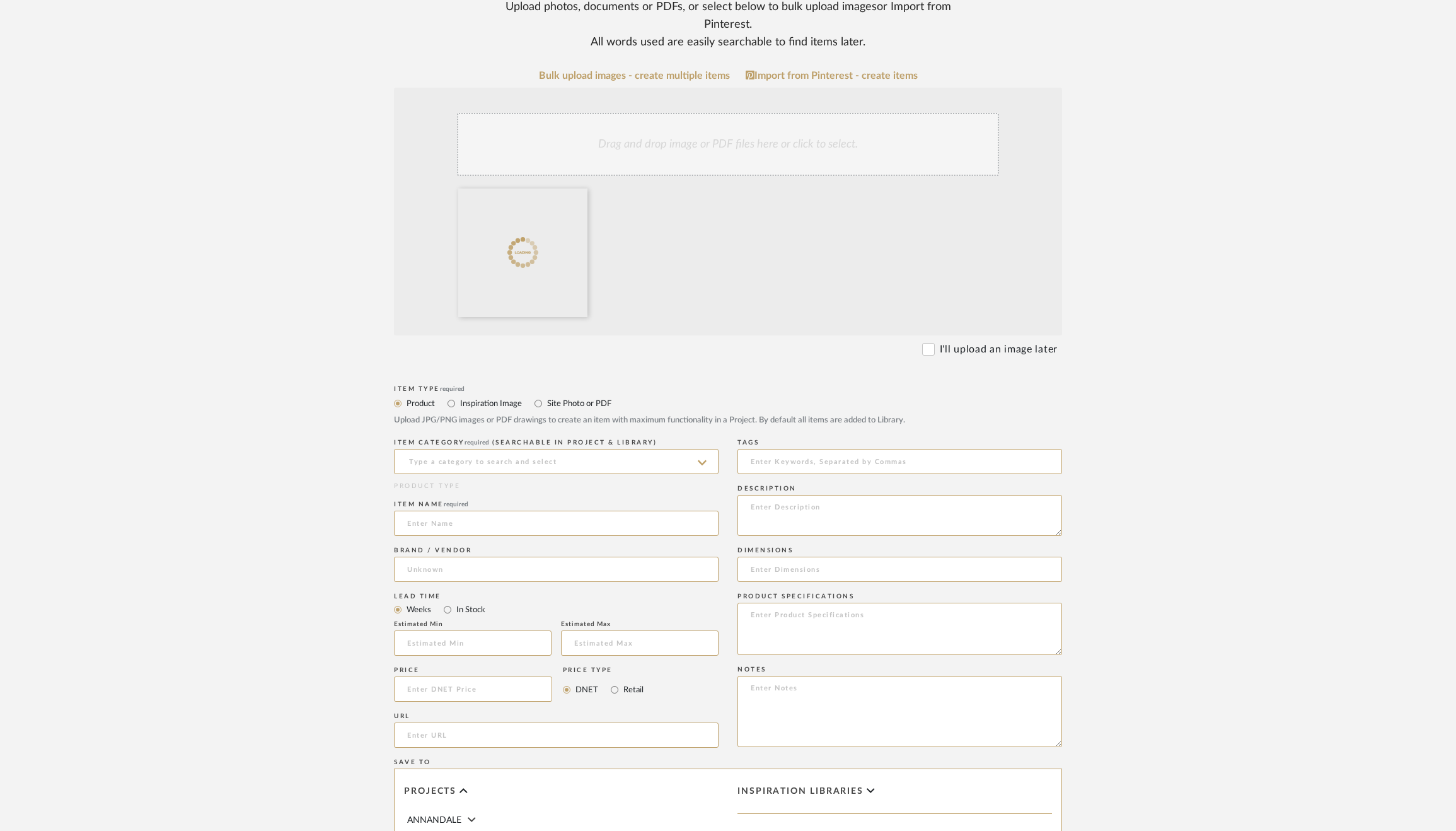
scroll to position [209, 0]
click at [522, 451] on input at bounding box center [555, 456] width 324 height 26
click at [504, 490] on span "Candelabras, Candle Holders, Candle Sticks" at bounding box center [515, 488] width 217 height 9
type input "Candelabras, Candle Holders, Candle Sticks"
click at [494, 528] on input at bounding box center [555, 518] width 324 height 26
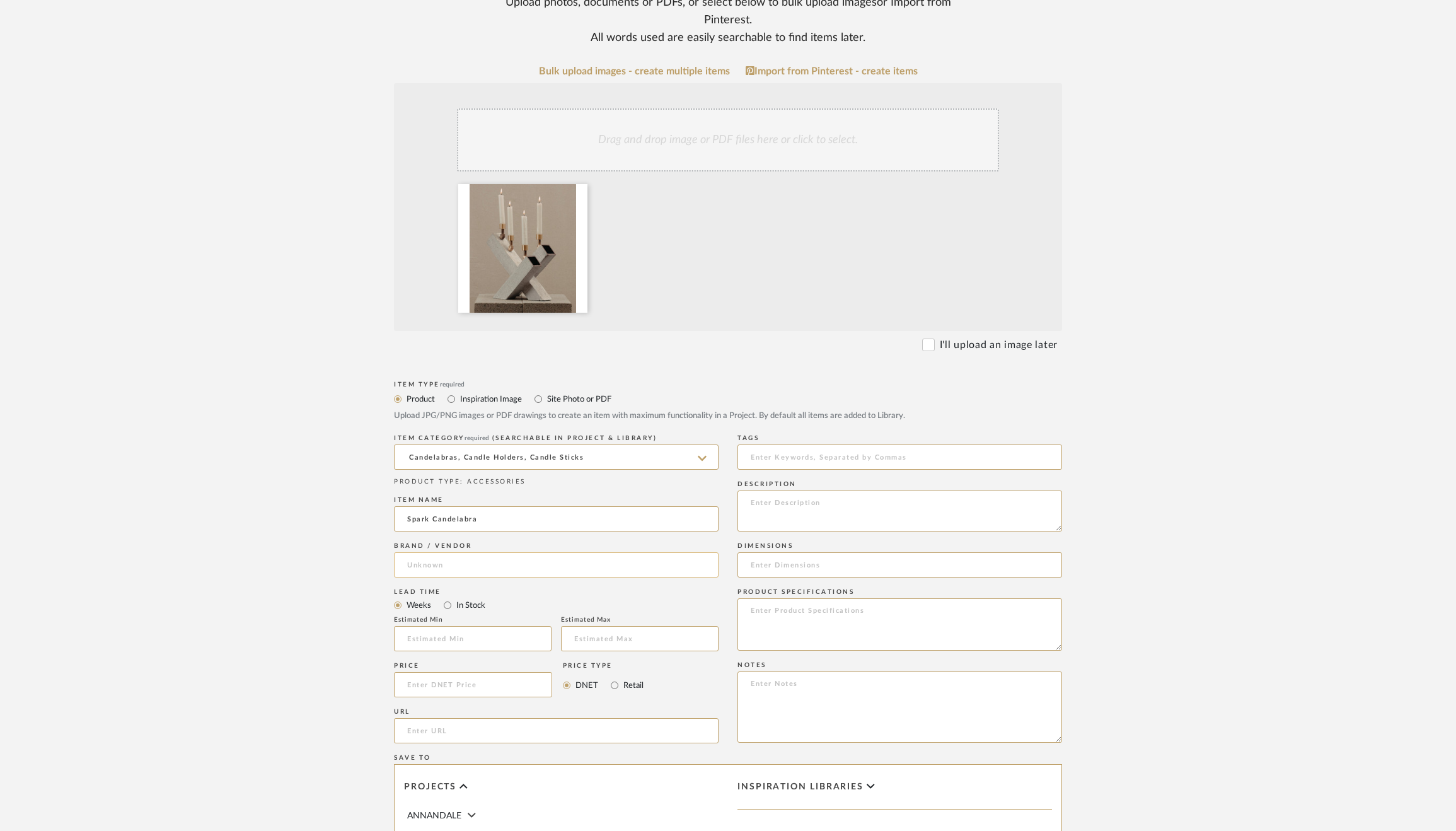
type input "Spark Candelabra"
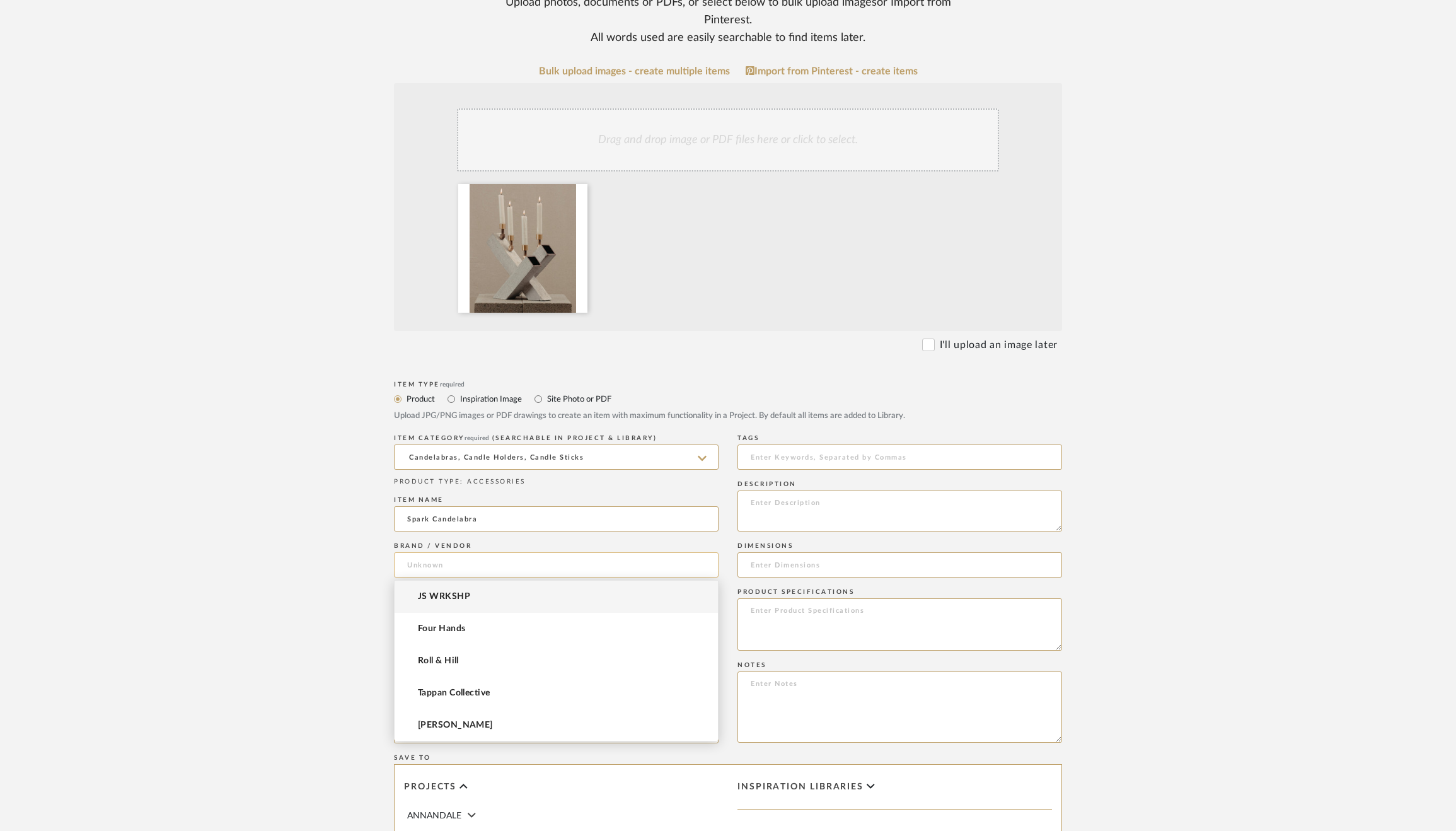
click at [513, 564] on input at bounding box center [555, 564] width 324 height 26
click at [492, 600] on mat-option "JS WRKSHP" at bounding box center [556, 596] width 324 height 32
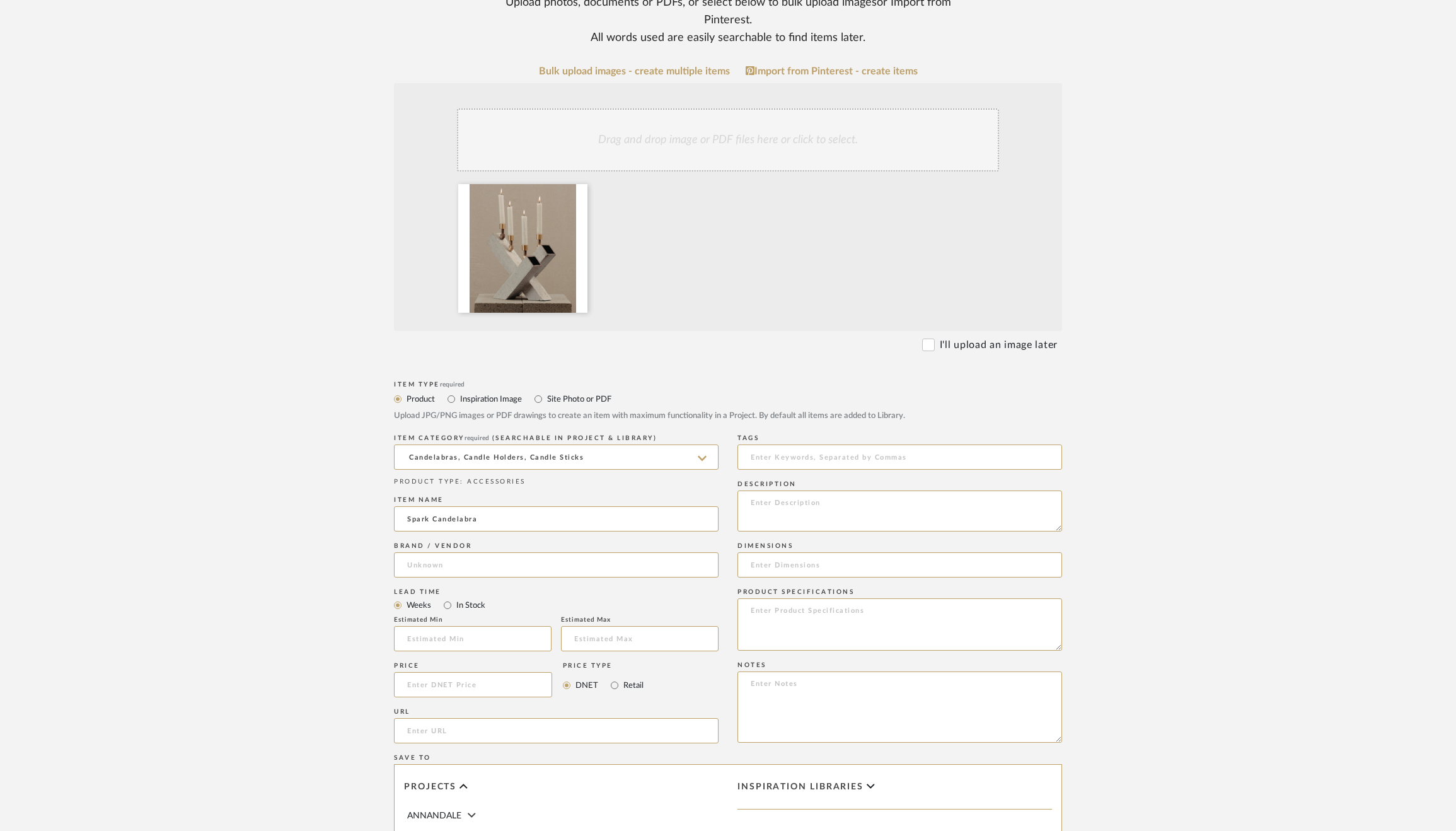
type input "JS WRKSHP"
click at [479, 626] on input "text" at bounding box center [472, 638] width 158 height 26
type input "14"
click at [468, 695] on input at bounding box center [473, 684] width 158 height 26
type input "1"
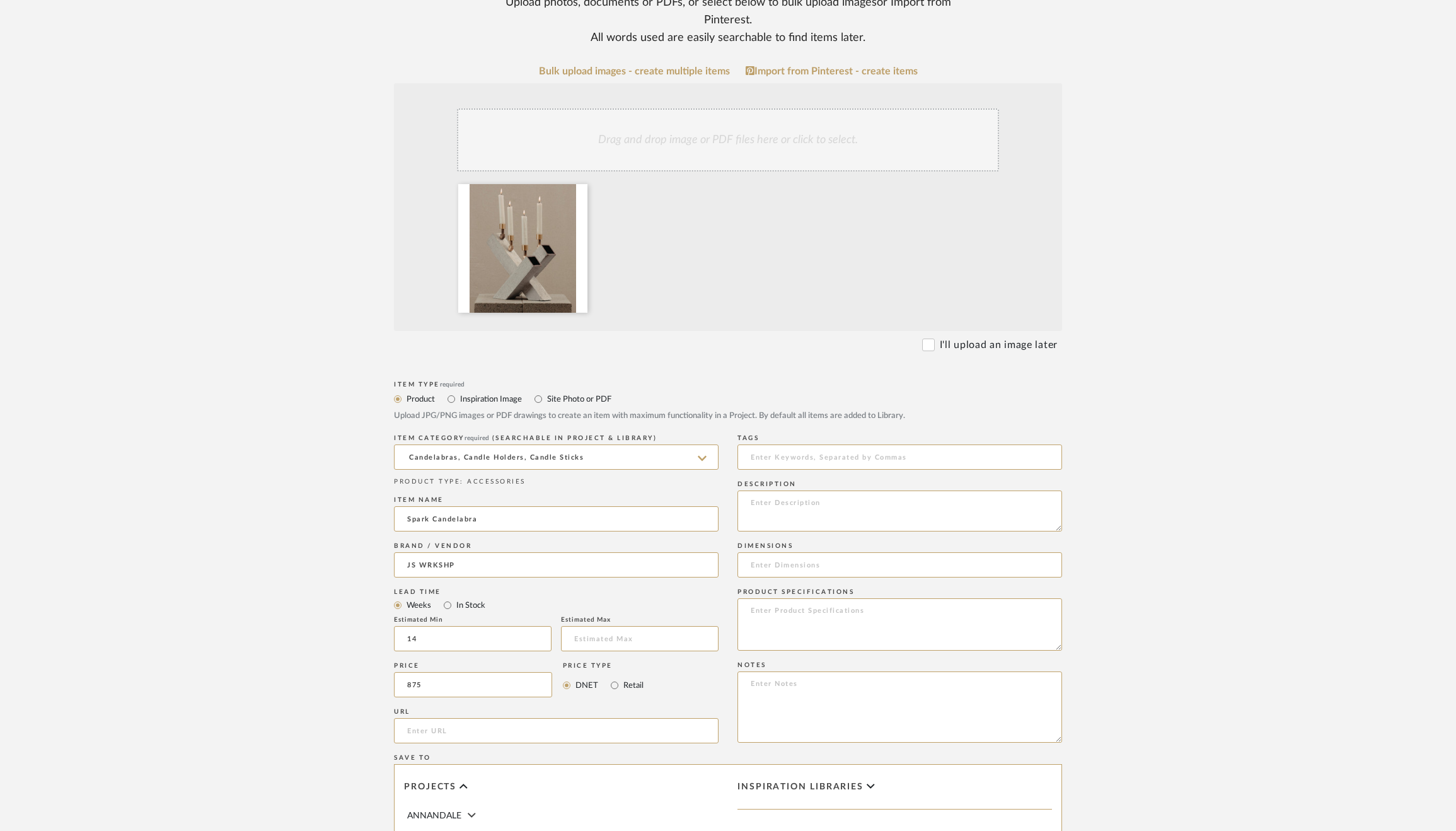
type input "$875.00"
click at [628, 682] on label "Retail" at bounding box center [633, 685] width 21 height 14
click at [622, 682] on input "Retail" at bounding box center [614, 685] width 15 height 15
radio input "true"
click at [582, 739] on input "url" at bounding box center [555, 730] width 324 height 26
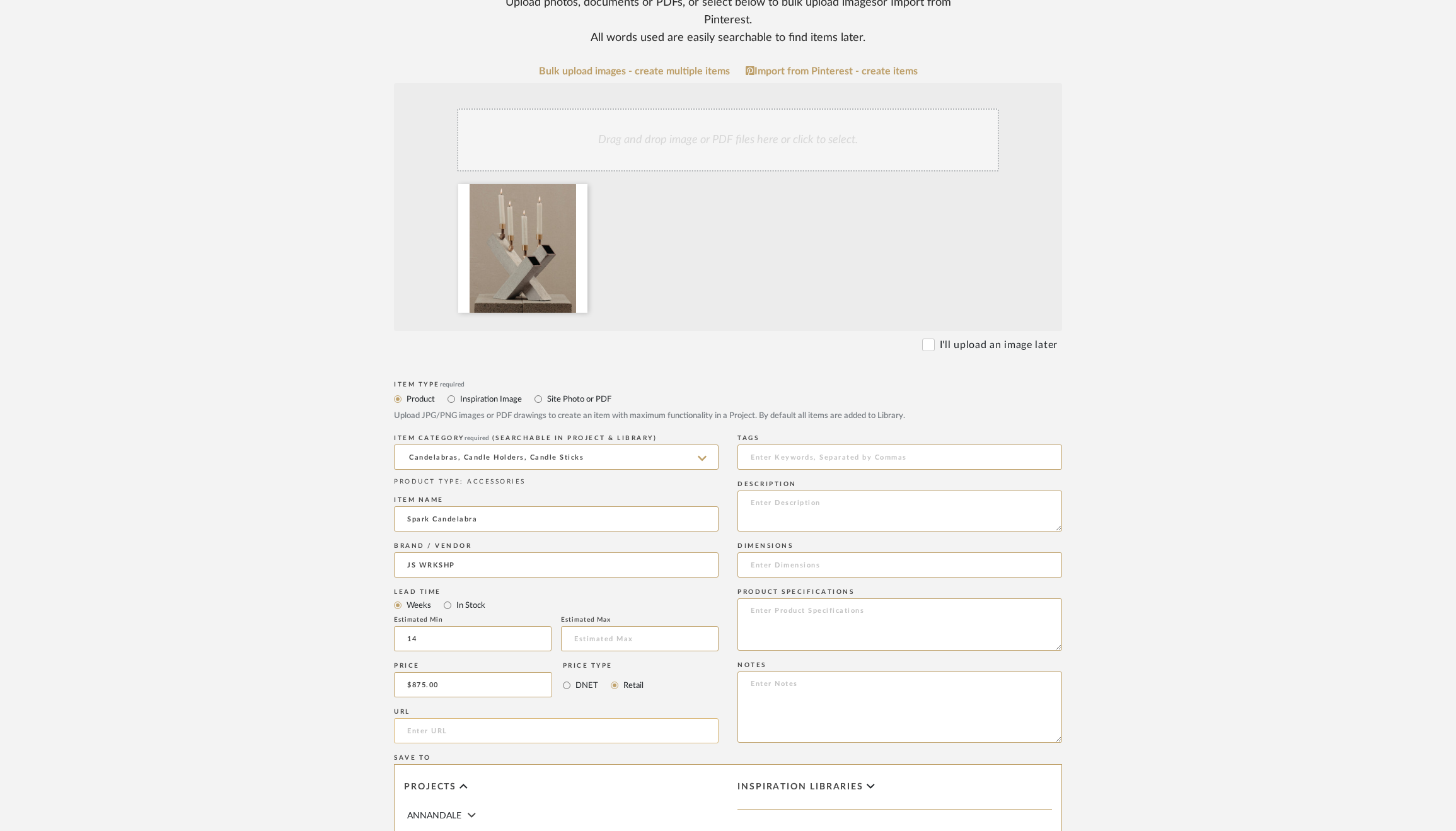
paste input "https://jswrkshp.com/product/spark-candelabra/"
type input "https://jswrkshp.com/product/spark-candelabra/"
click at [890, 626] on textarea at bounding box center [899, 624] width 324 height 52
type textarea "Materials: Black stoneware, Gold leaf, Brushed Brass Finish Options: Chalk, Moo…"
click at [848, 560] on input at bounding box center [899, 564] width 324 height 26
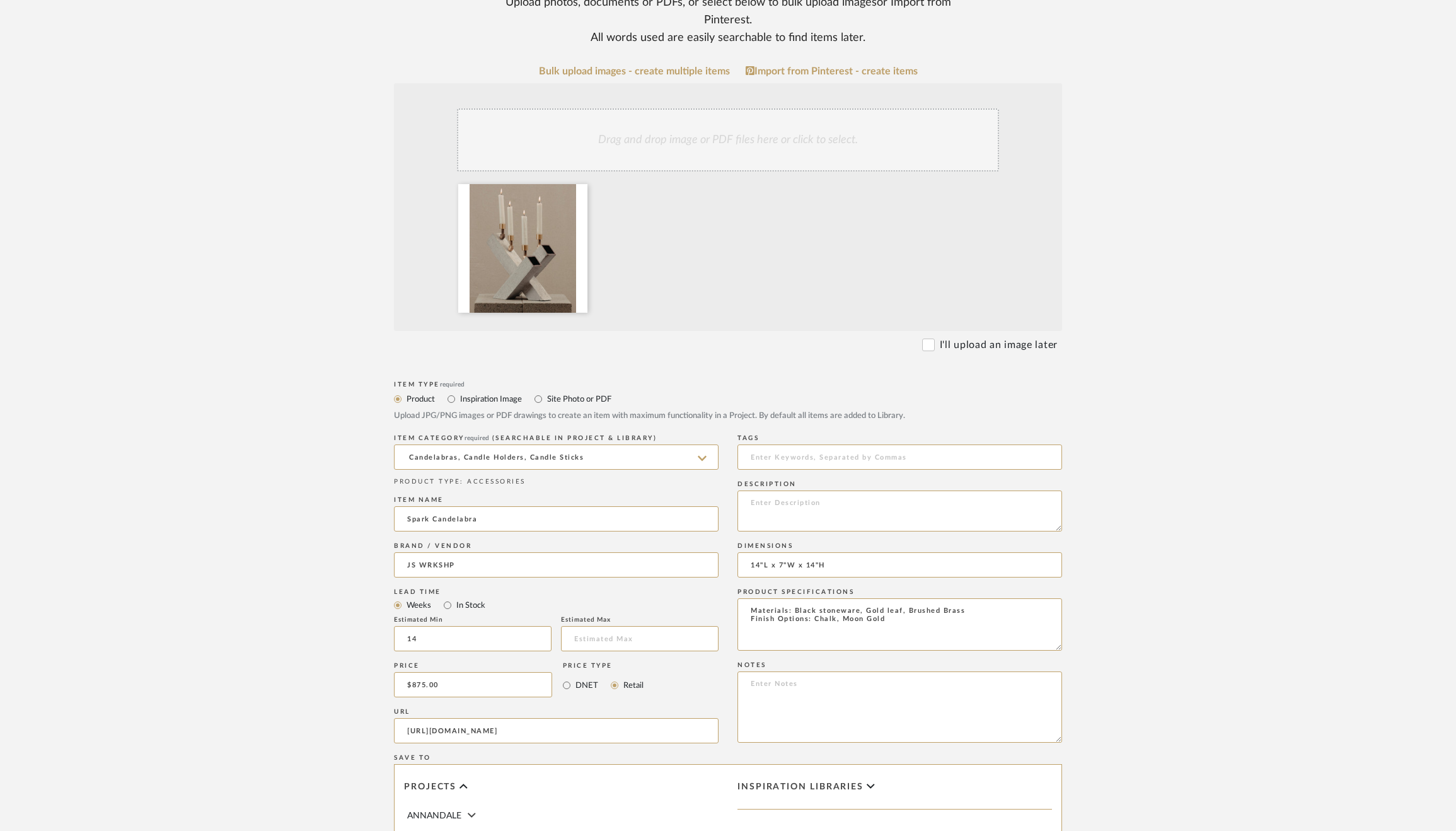
type input "14"L x 7"W x 14"H"
click at [1180, 607] on upload-items "Create new item Upload photos, documents or PDFs, or select below to bulk uploa…" at bounding box center [728, 500] width 1456 height 1236
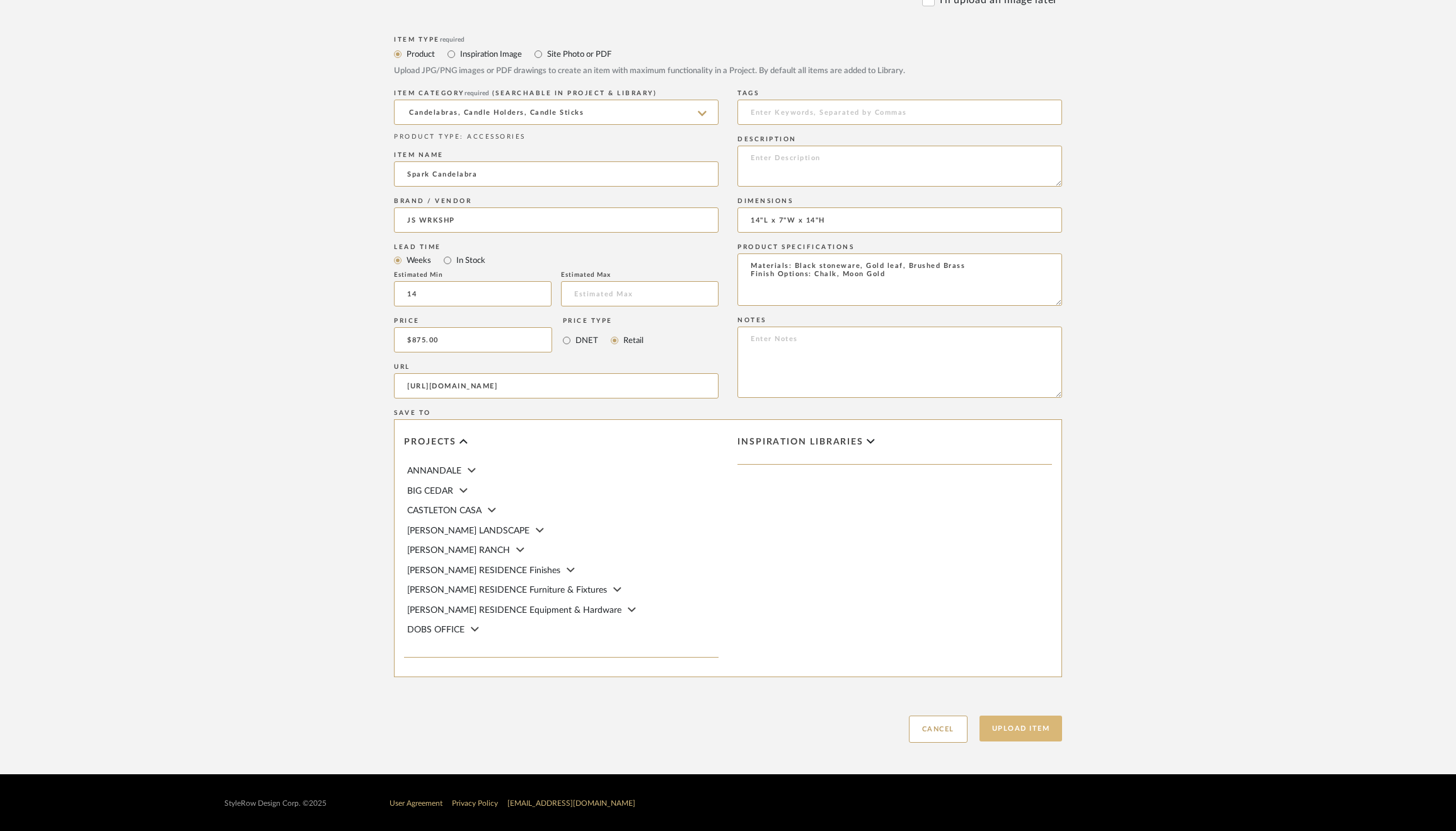
click at [1039, 724] on button "Upload Item" at bounding box center [1021, 728] width 83 height 26
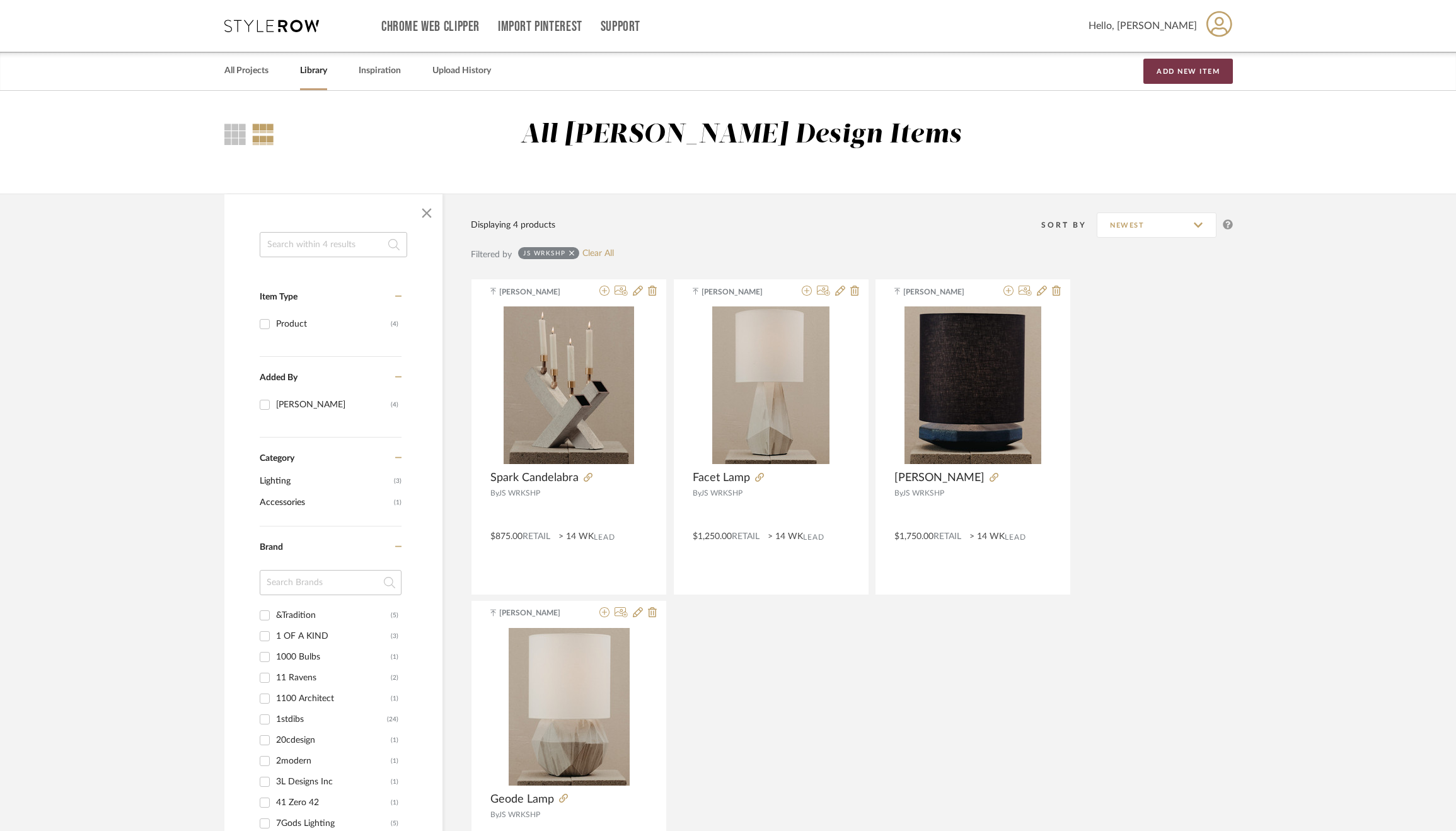
click at [1172, 78] on button "Add New Item" at bounding box center [1188, 71] width 89 height 26
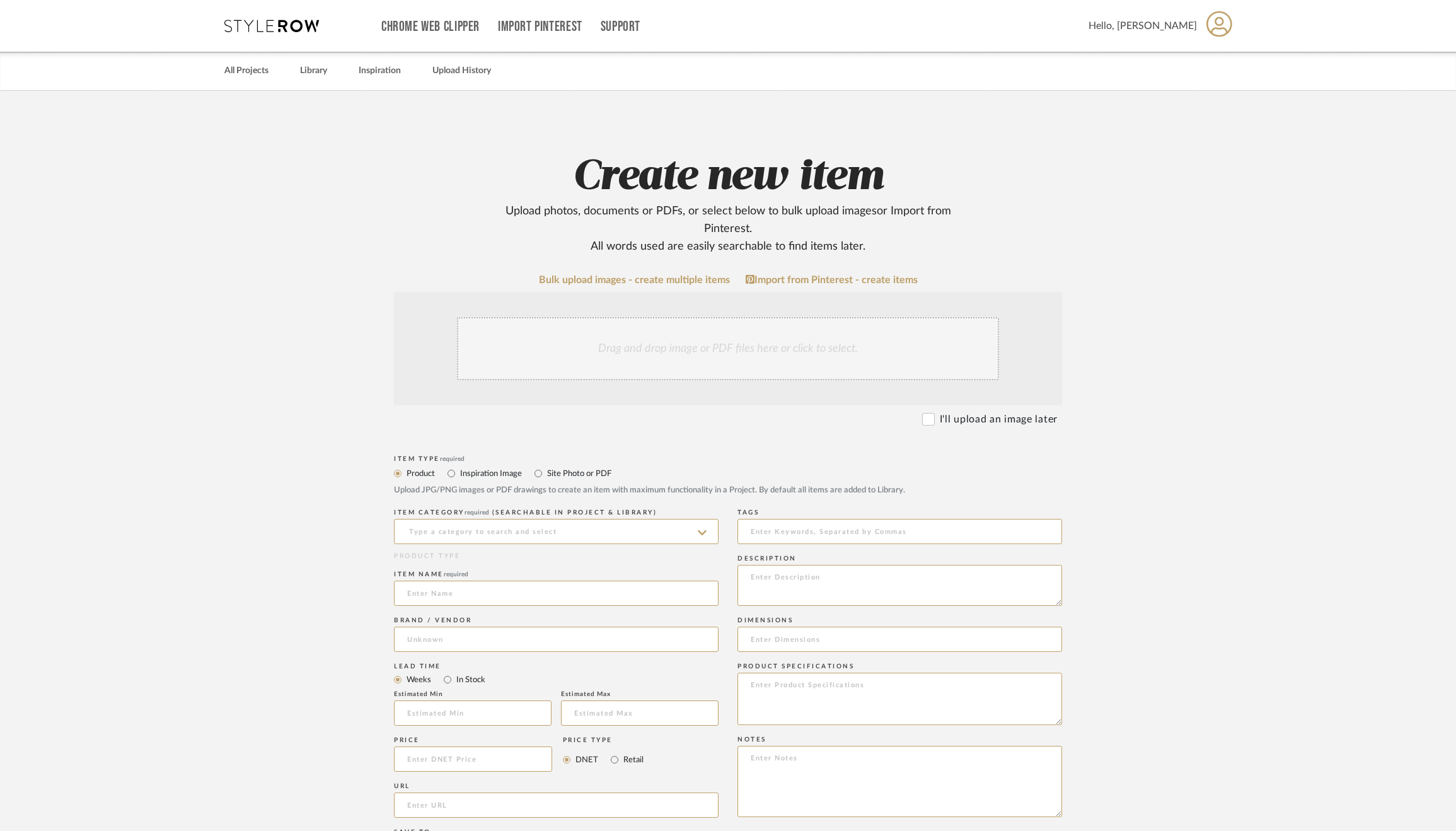
click at [730, 352] on div "Drag and drop image or PDF files here or click to select." at bounding box center [728, 348] width 542 height 63
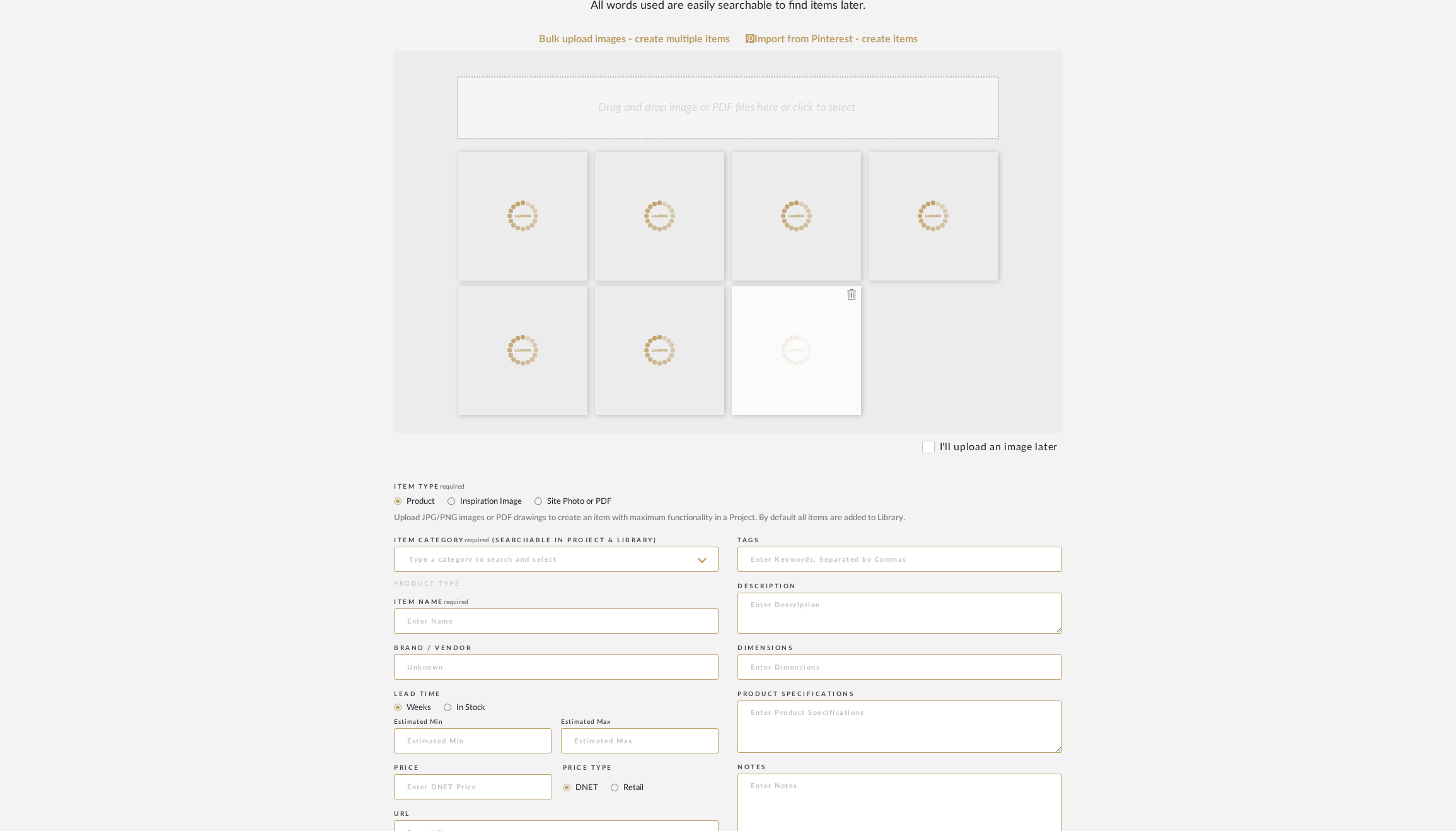
scroll to position [257, 0]
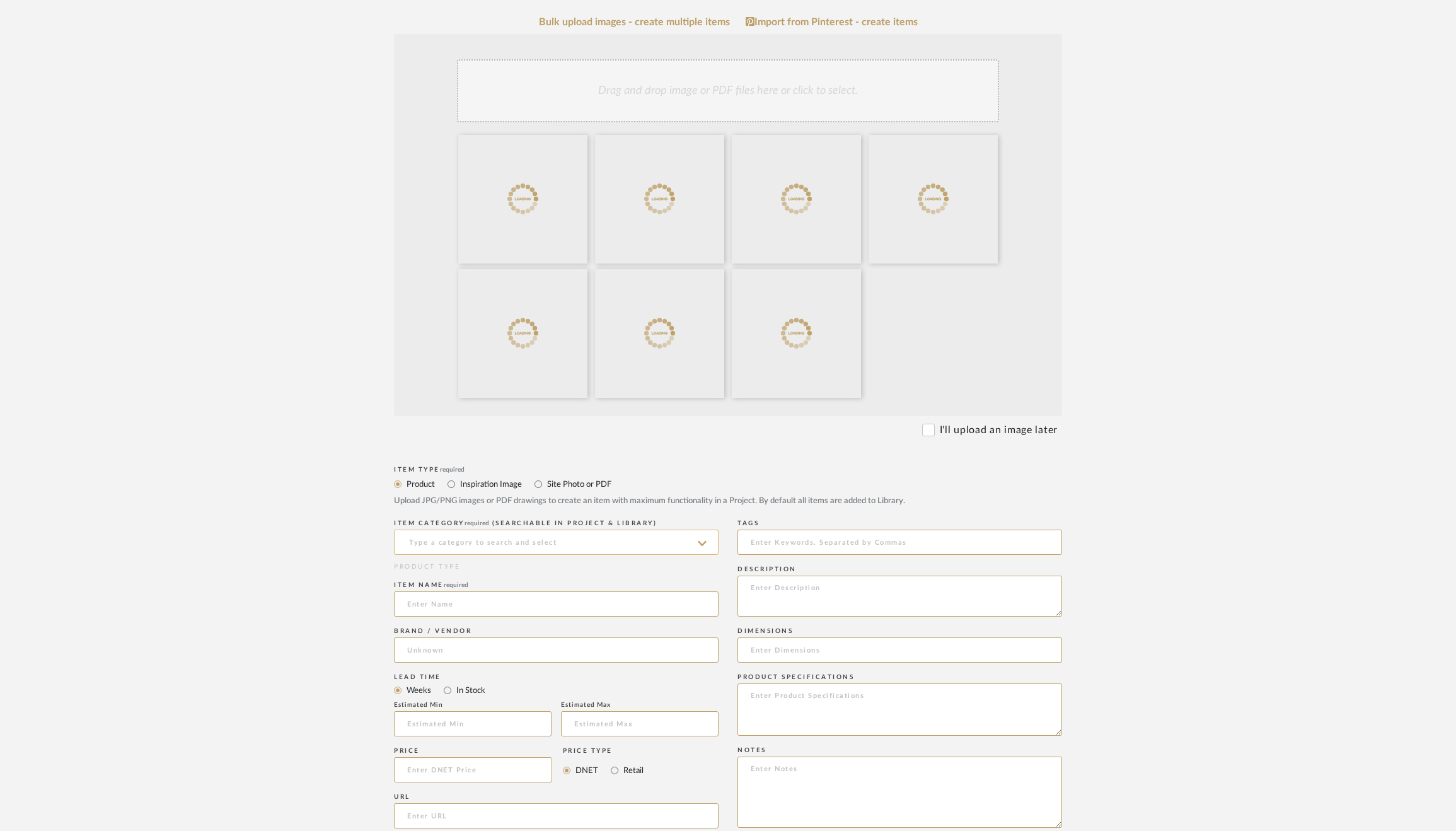
click at [611, 548] on input at bounding box center [555, 541] width 324 height 26
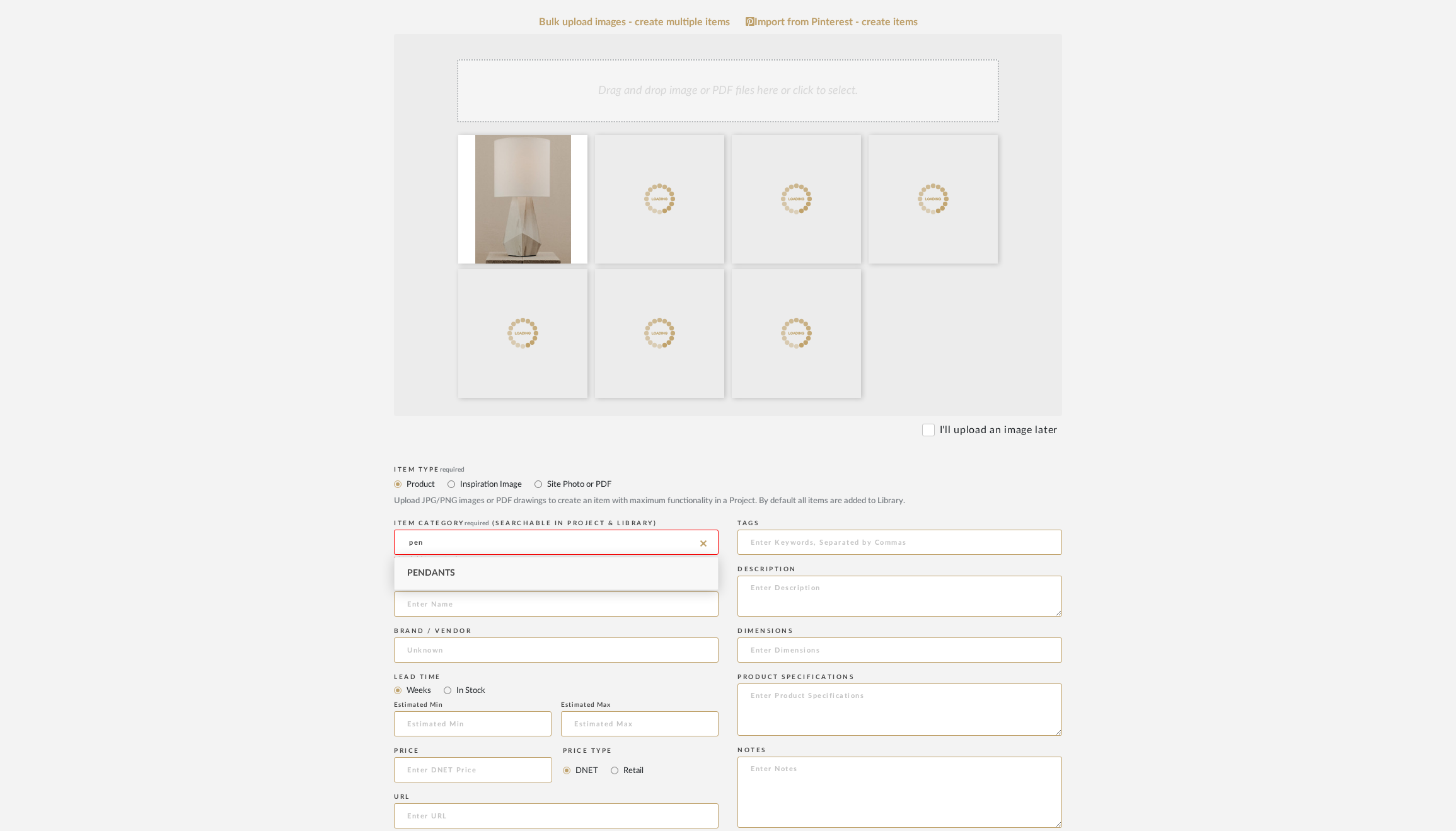
click at [574, 583] on div "Pendants" at bounding box center [556, 573] width 324 height 32
type input "Pendants"
click at [550, 621] on div "Item name" at bounding box center [555, 601] width 324 height 46
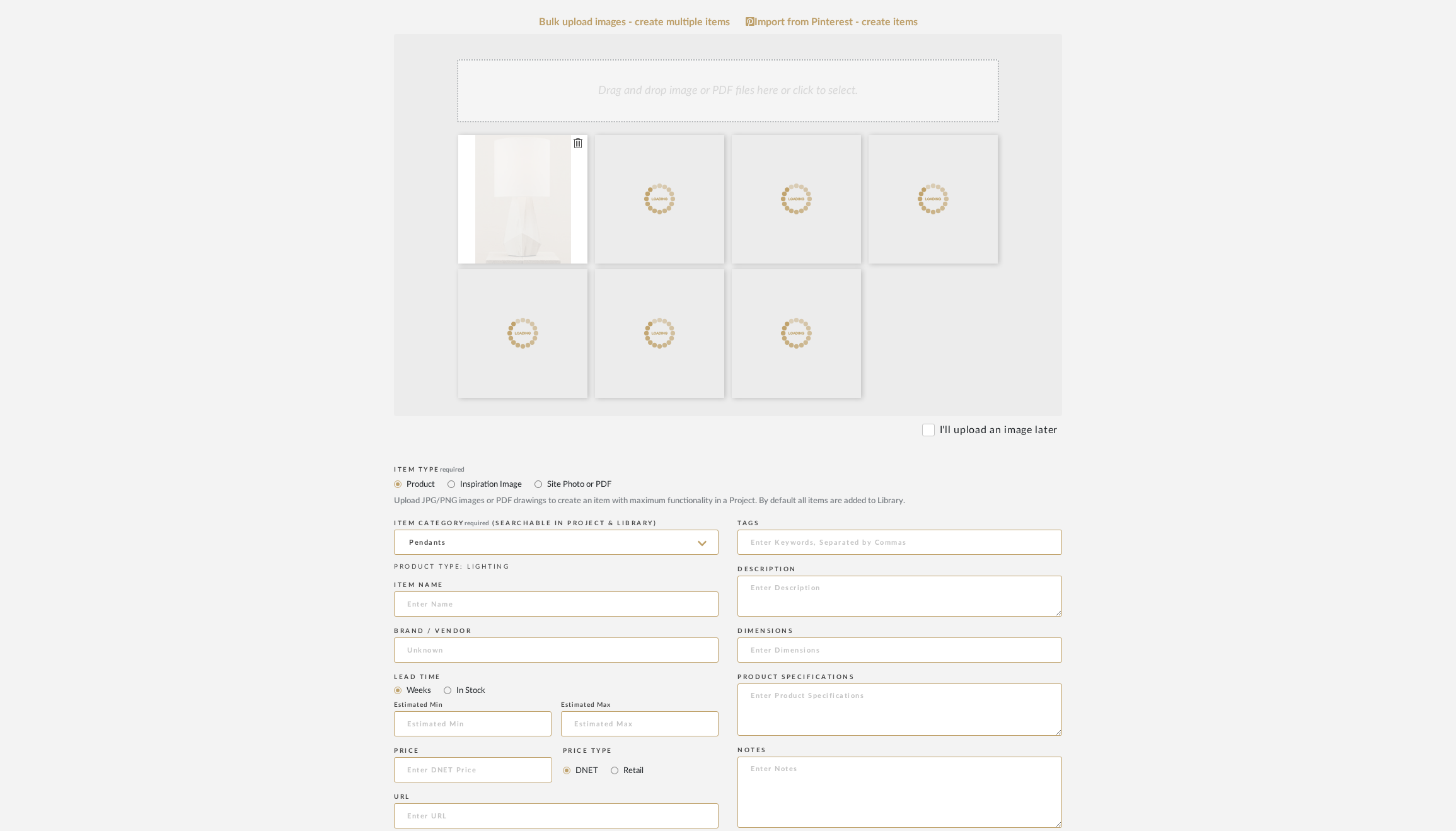
click at [578, 144] on icon at bounding box center [578, 143] width 9 height 10
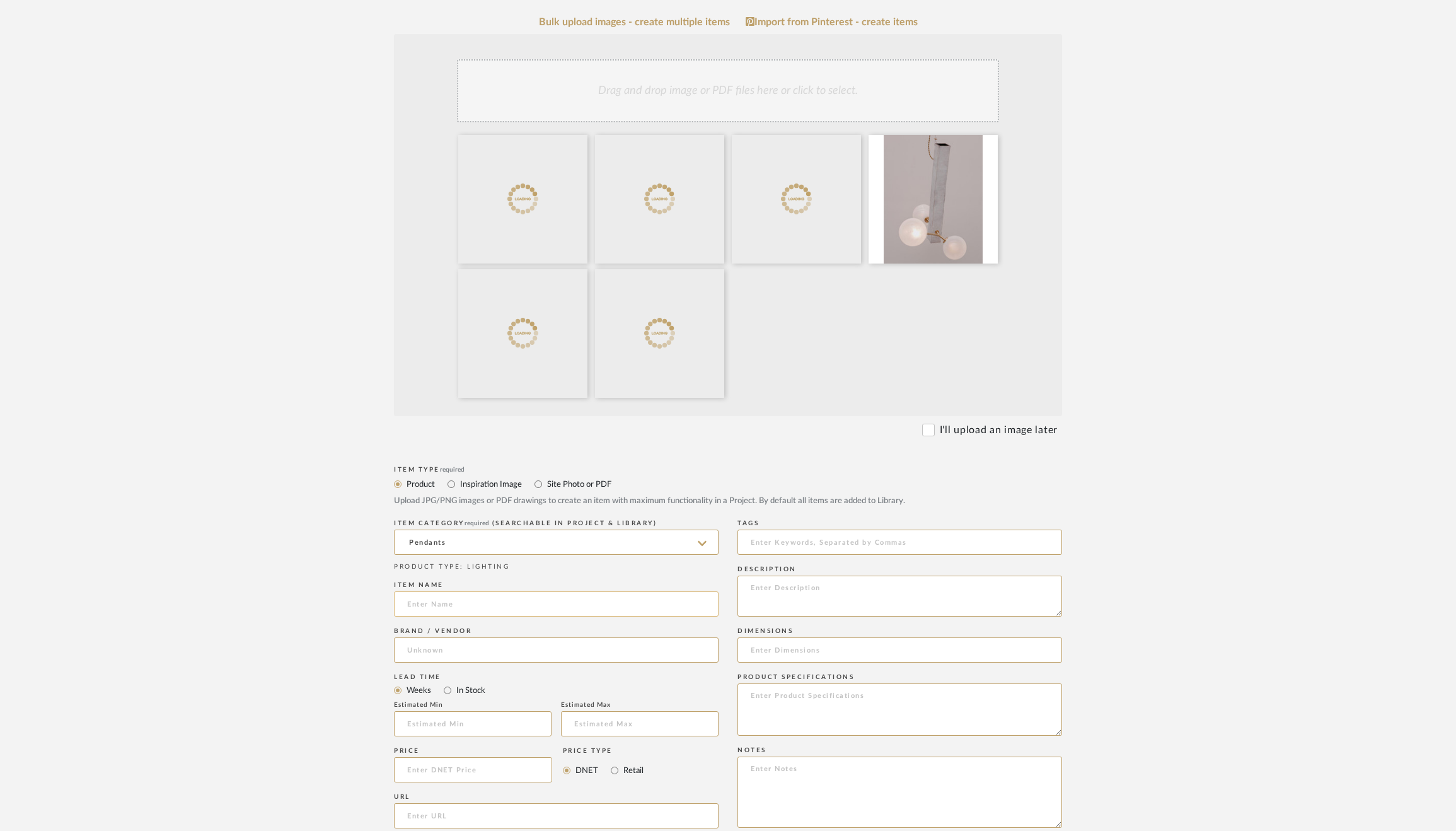
click at [518, 606] on input at bounding box center [555, 603] width 324 height 26
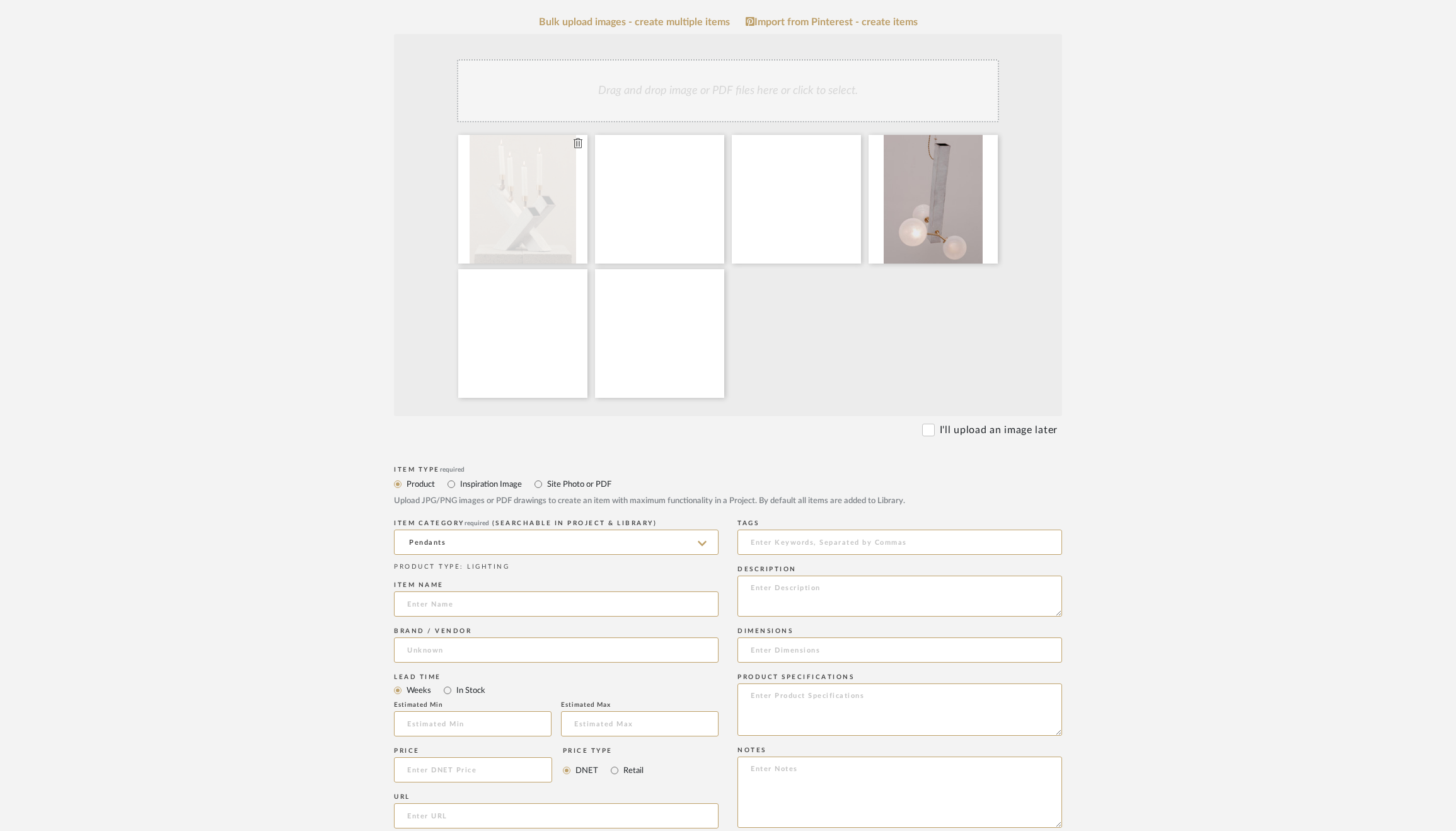
click at [576, 142] on icon at bounding box center [578, 143] width 9 height 10
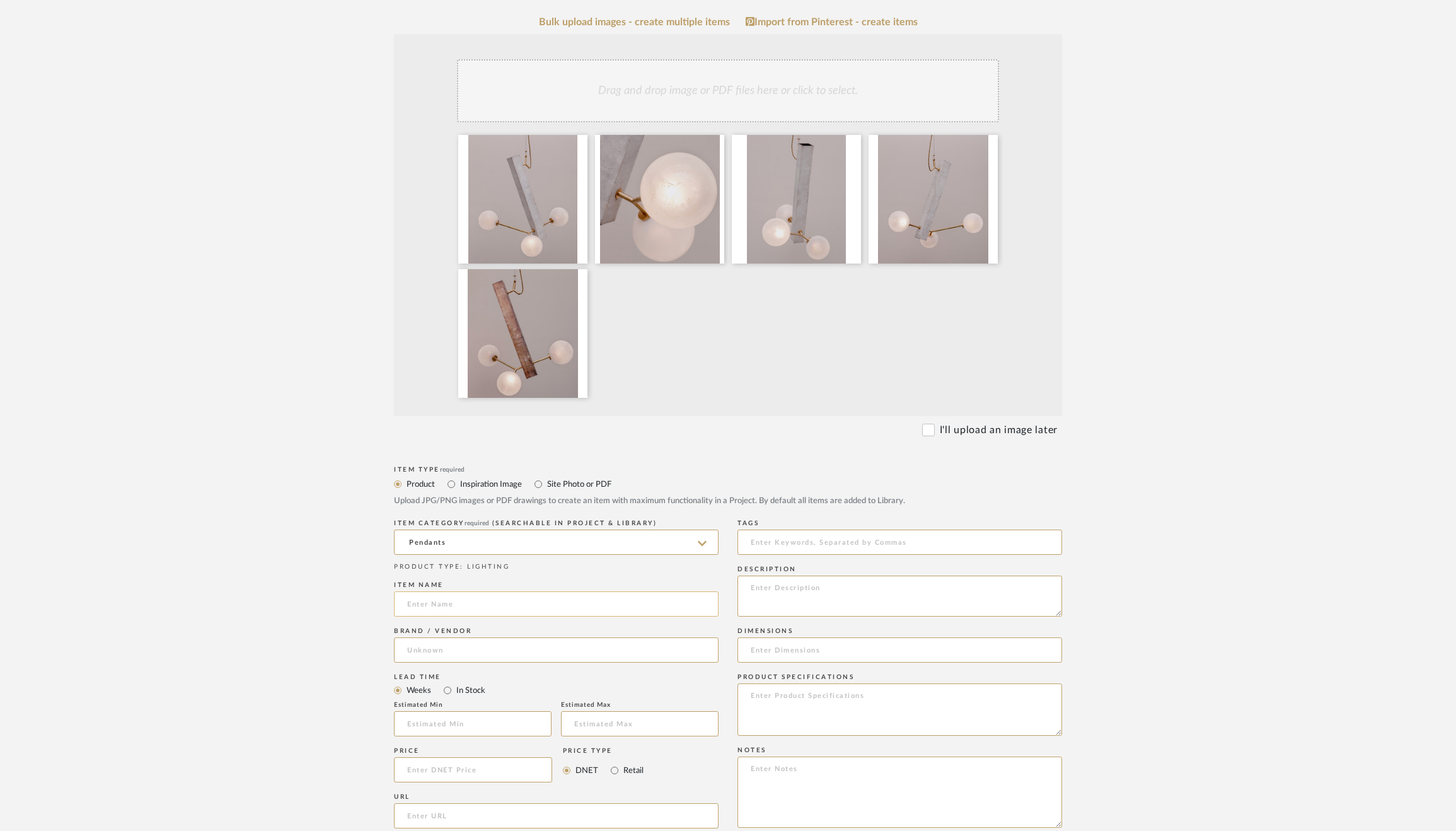
click at [499, 599] on input at bounding box center [555, 603] width 324 height 26
type input "Conduit Linear Pendant 24.3"
click at [485, 650] on input at bounding box center [555, 649] width 324 height 26
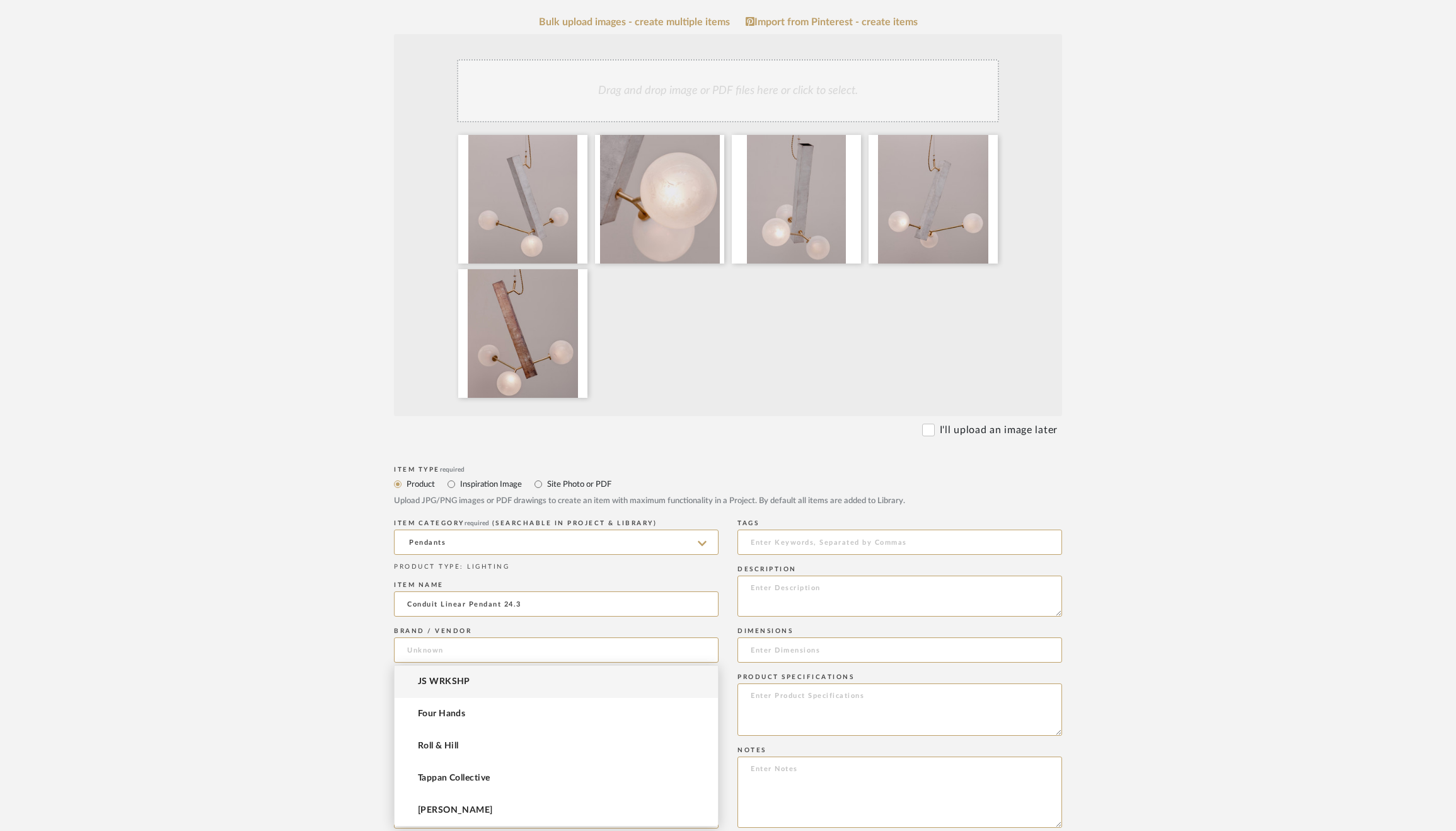
click at [479, 692] on mat-option "JS WRKSHP" at bounding box center [556, 681] width 324 height 32
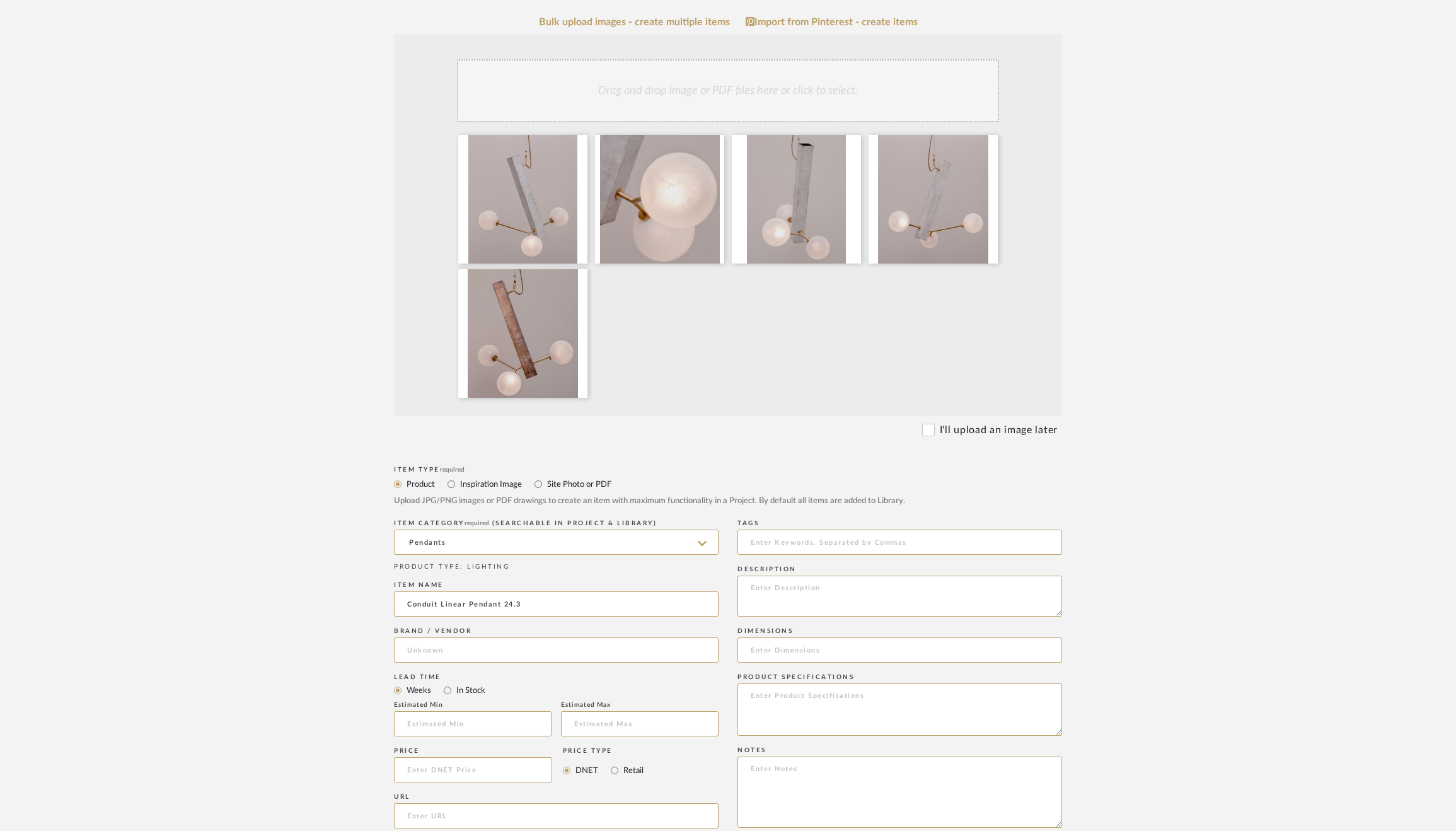
type input "JS WRKSHP"
click at [466, 724] on input "text" at bounding box center [472, 723] width 158 height 26
type input "14"
click at [459, 775] on input at bounding box center [473, 769] width 158 height 26
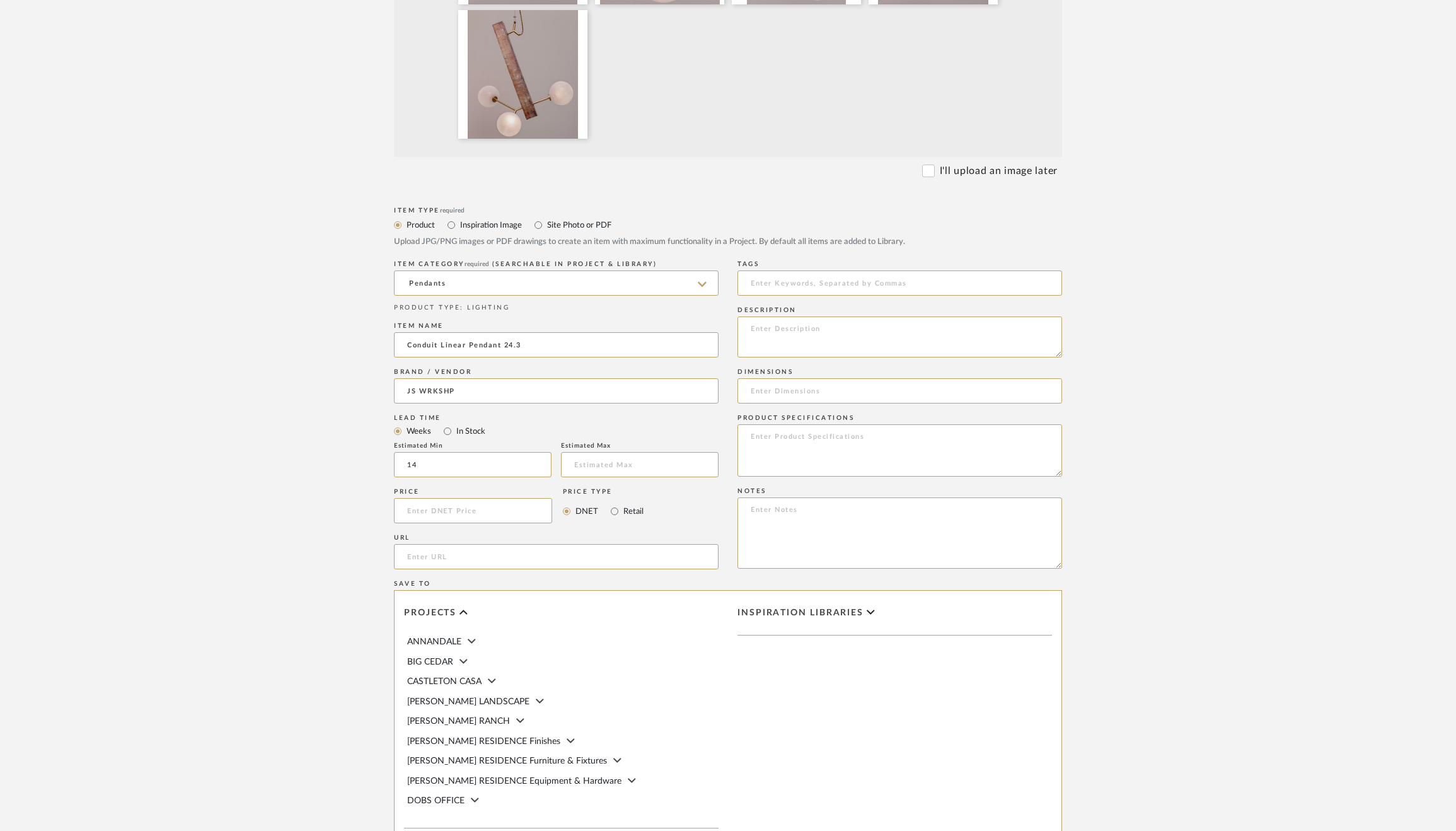
scroll to position [533, 0]
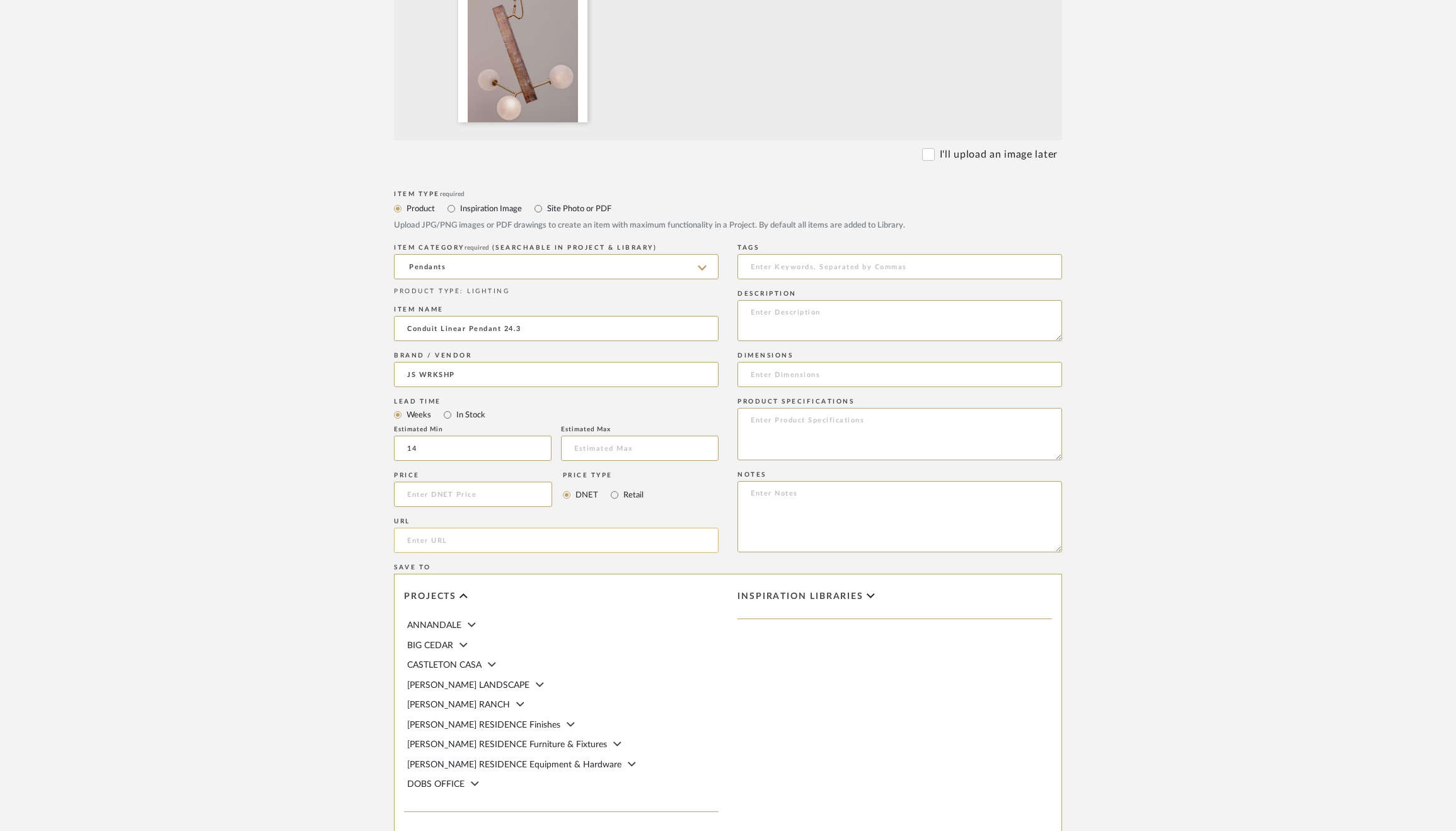
click at [462, 550] on input "url" at bounding box center [555, 540] width 324 height 26
paste input "https://johnsheppardstudio.com/products/conduit-linear-pendant-24-3/"
type input "https://johnsheppardstudio.com/products/conduit-linear-pendant-24-3/"
click at [845, 319] on textarea at bounding box center [899, 321] width 324 height 41
click at [832, 418] on textarea at bounding box center [899, 433] width 324 height 52
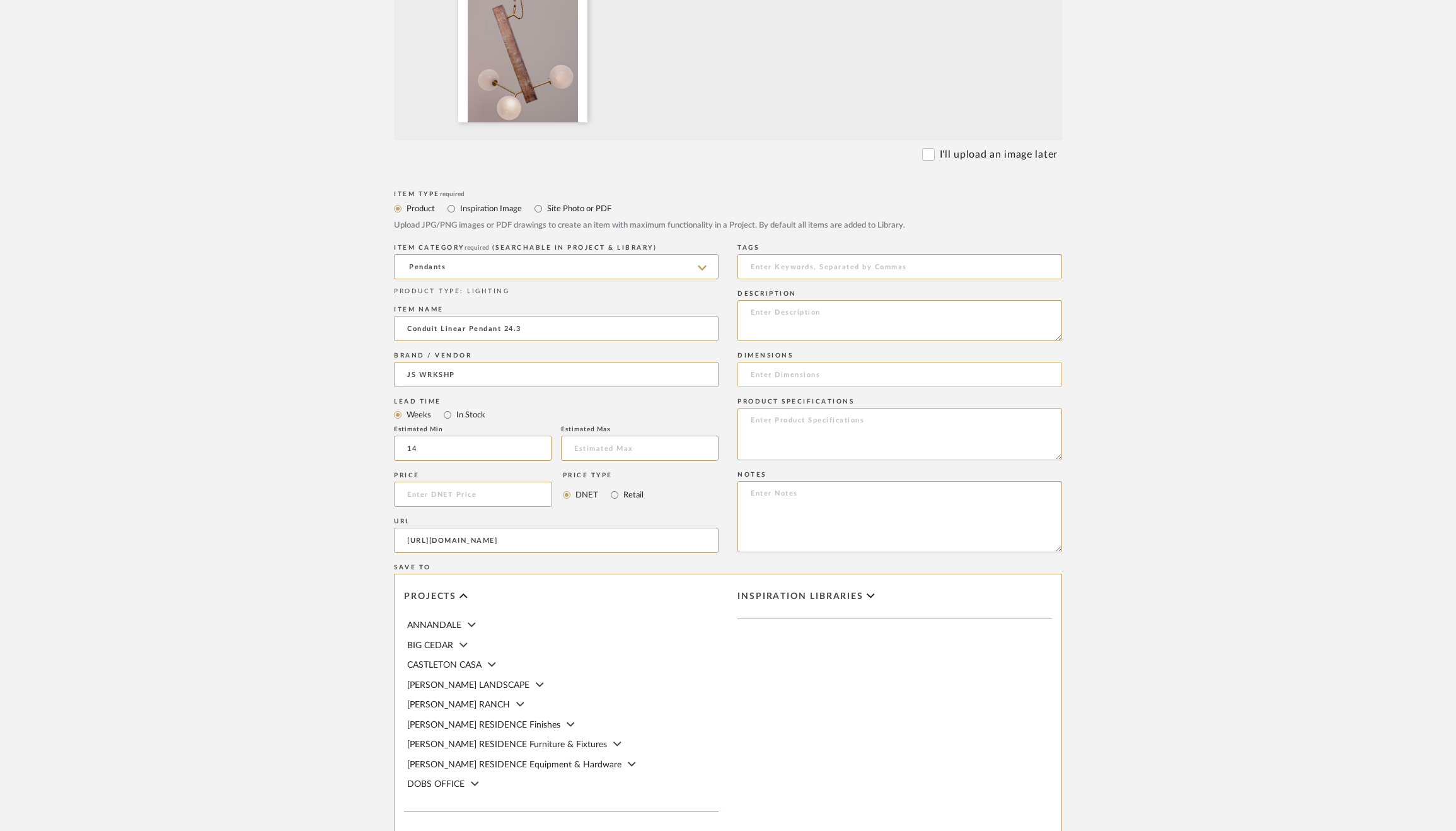
click at [825, 381] on input at bounding box center [899, 374] width 324 height 26
type input "28"H x 27"W x 14"H"
click at [830, 446] on textarea at bounding box center [899, 433] width 324 height 52
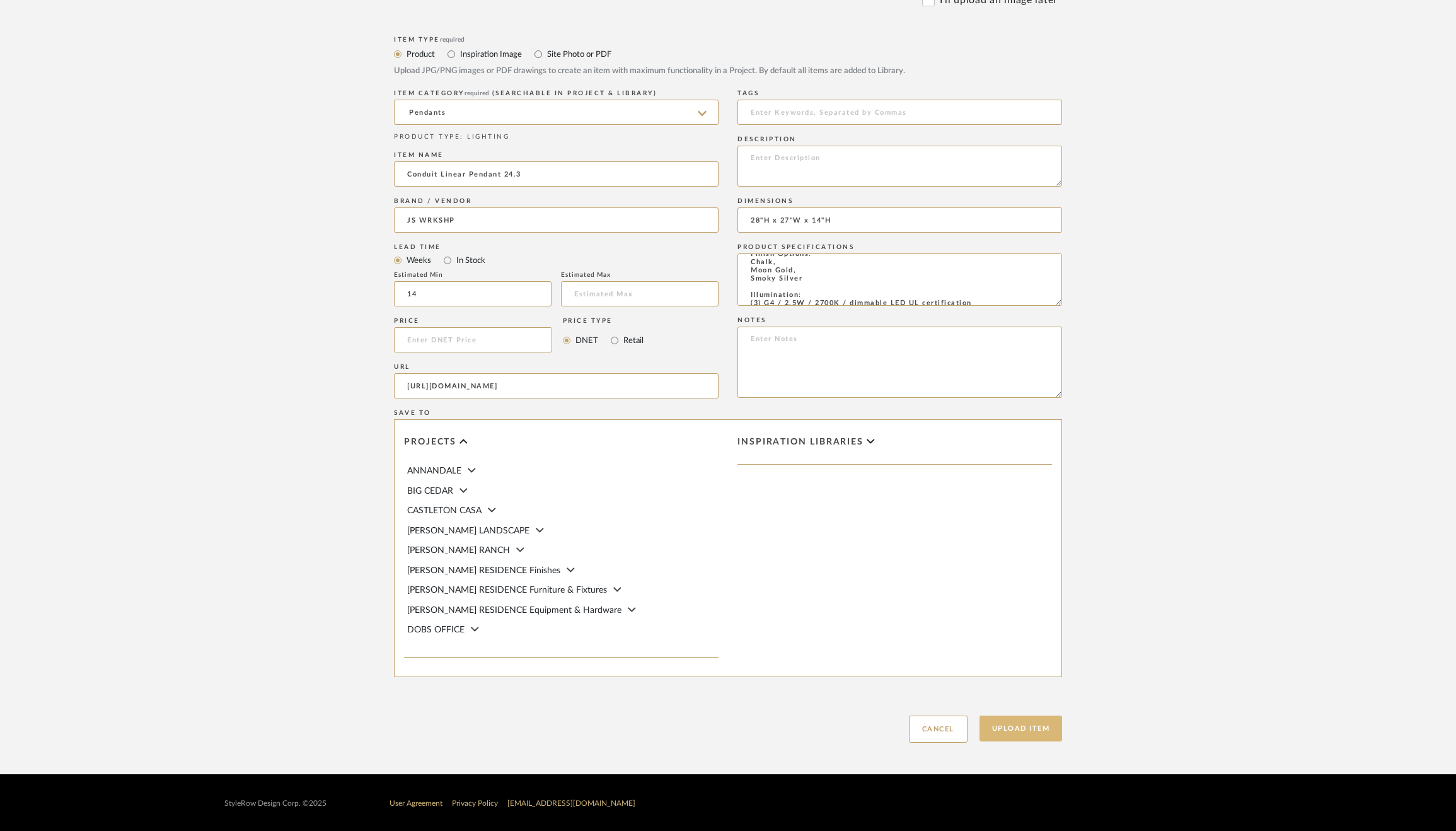
type textarea "Materials: Black stoneware, Brushed brass, Lunar glass Finish Options: Chalk, M…"
click at [1028, 735] on button "Upload Item" at bounding box center [1021, 728] width 83 height 26
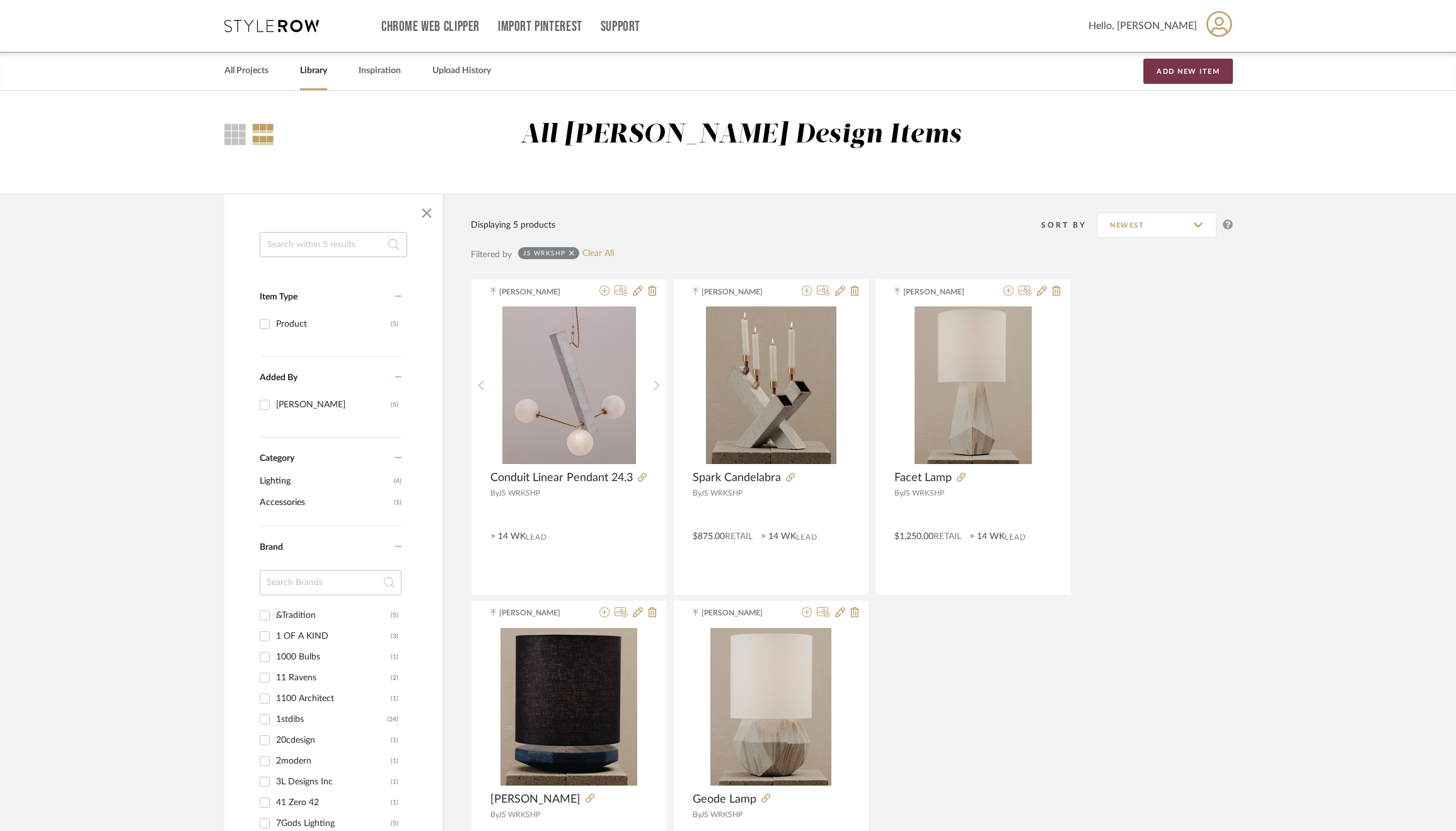
click at [1182, 73] on button "Add New Item" at bounding box center [1188, 71] width 89 height 26
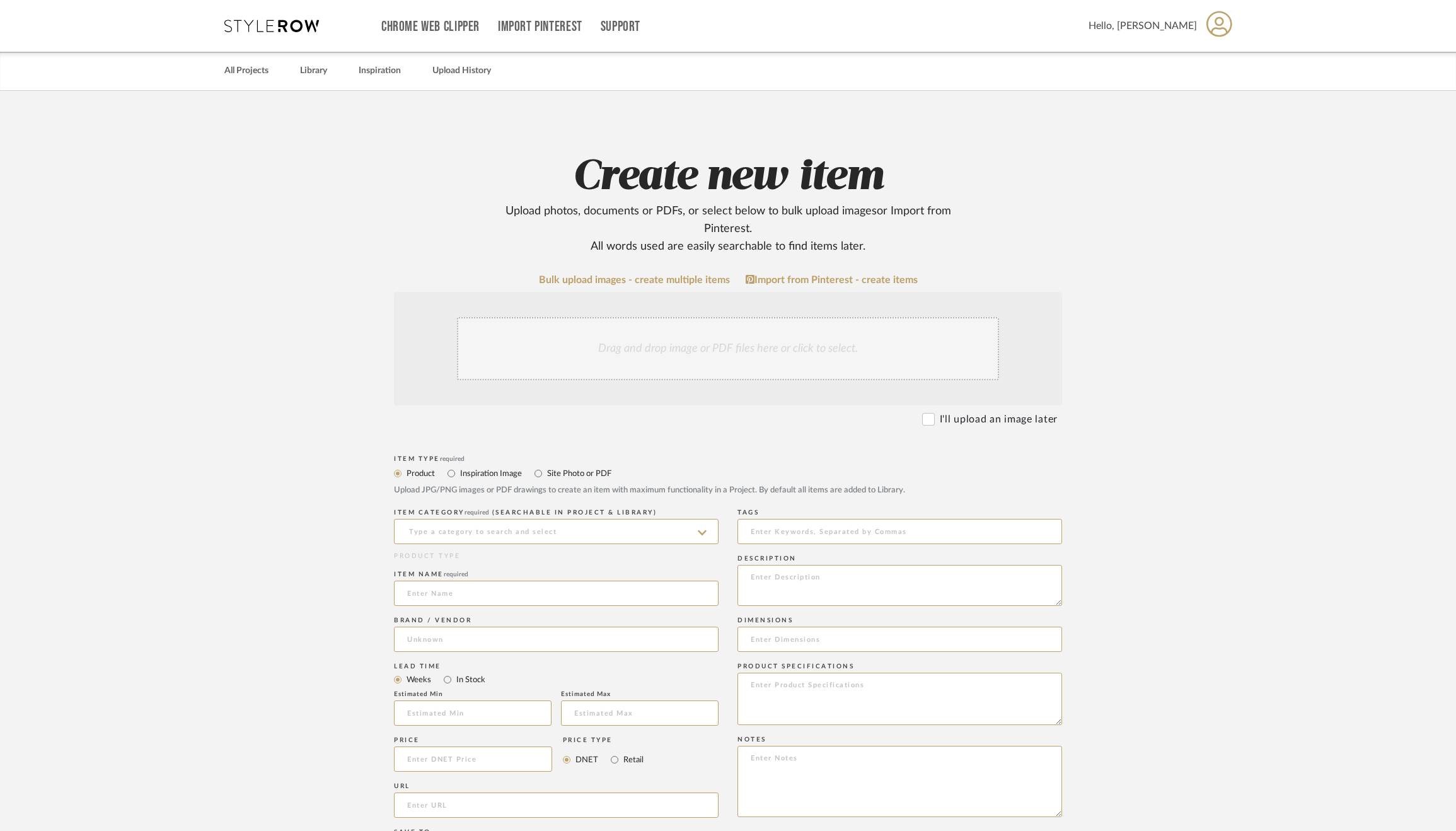
click at [695, 345] on div "Drag and drop image or PDF files here or click to select." at bounding box center [728, 348] width 542 height 63
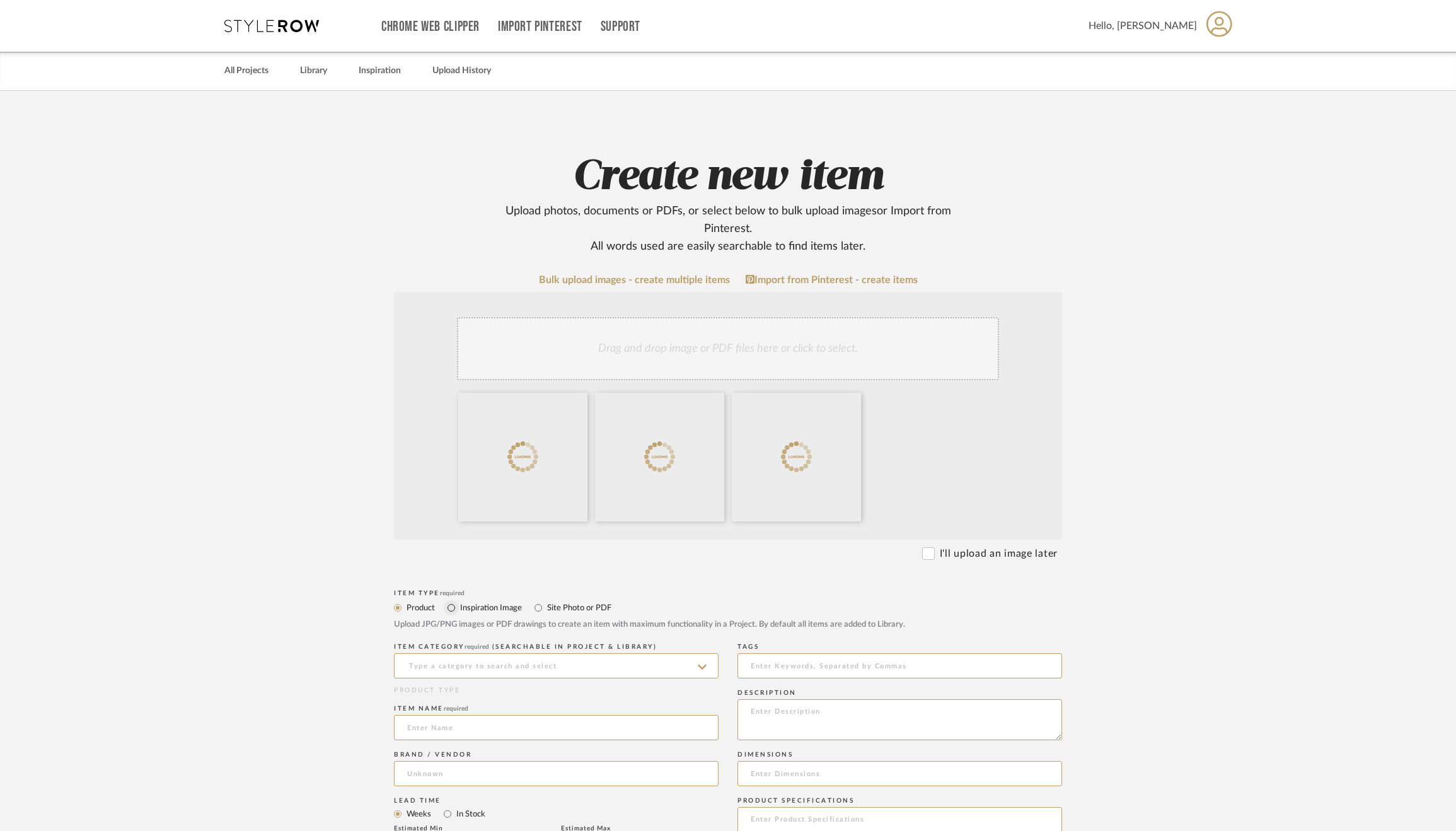
scroll to position [146, 0]
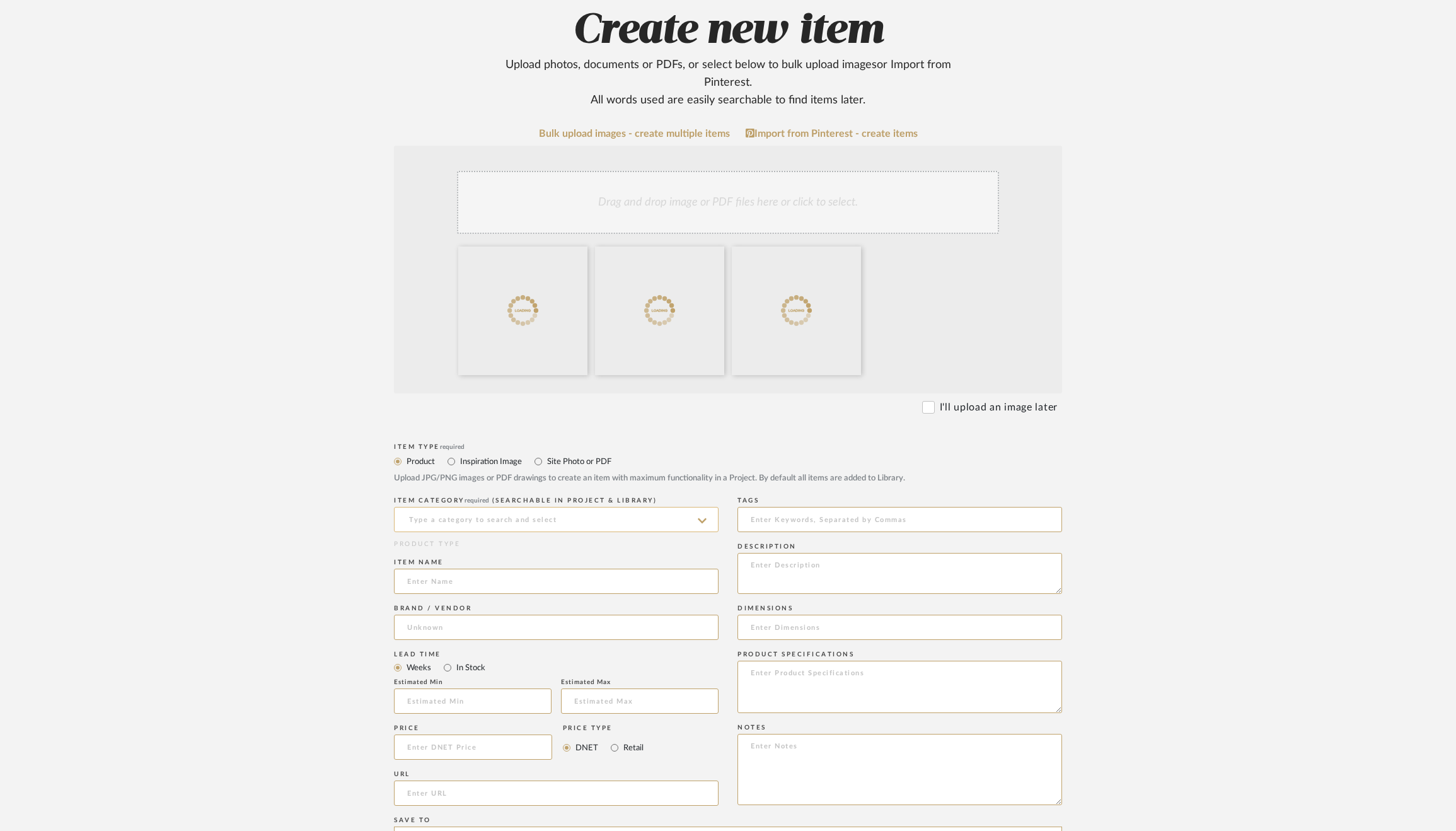
click at [485, 522] on input at bounding box center [555, 519] width 324 height 26
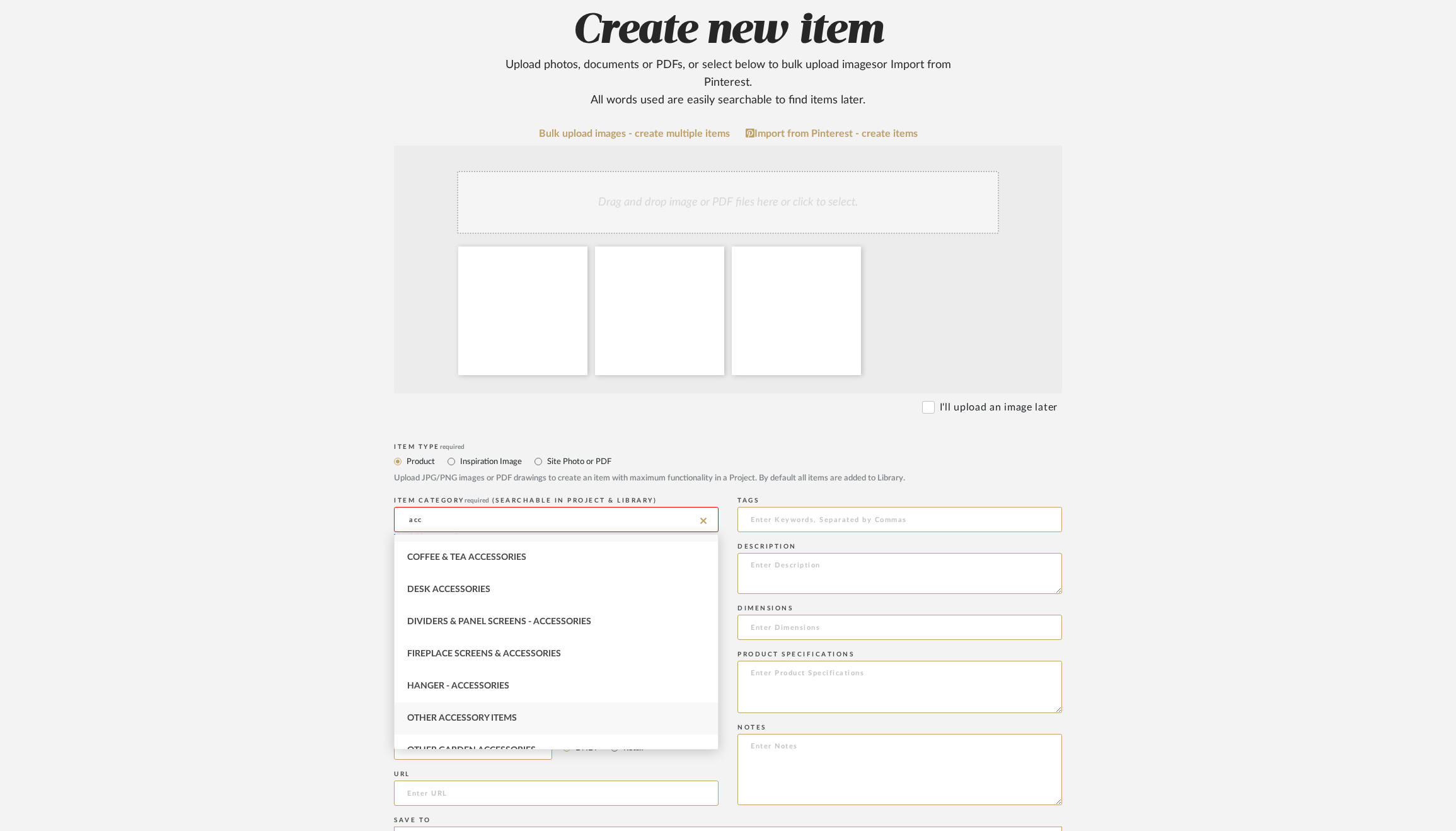
scroll to position [0, 0]
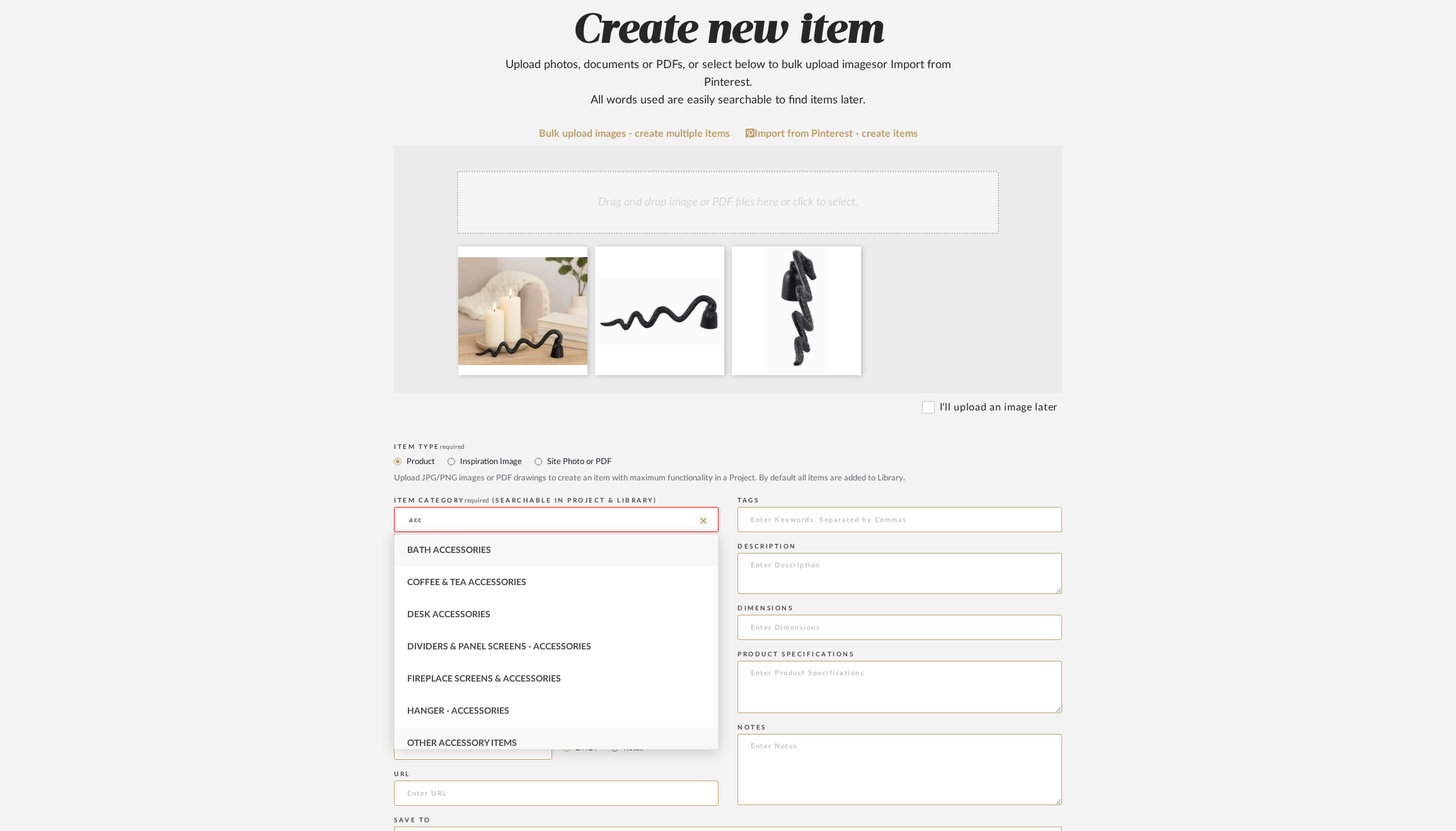
click at [494, 729] on div "Other Accessory Items" at bounding box center [556, 743] width 324 height 32
type input "Other Accessory Items"
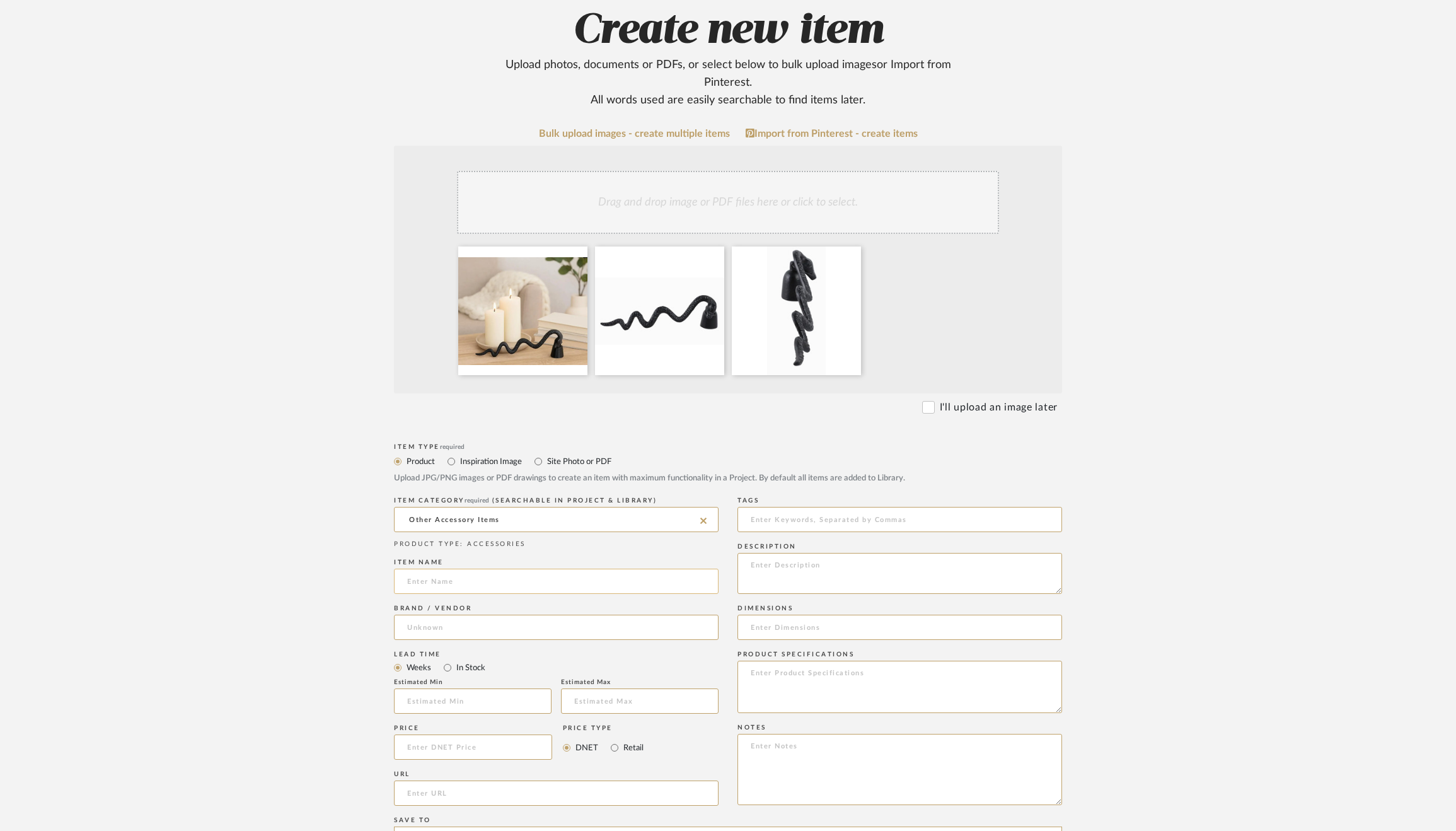
click at [495, 584] on input at bounding box center [555, 581] width 324 height 26
type input "Metal Modern Snake Candle Snuffer"
click at [490, 621] on input at bounding box center [555, 627] width 324 height 26
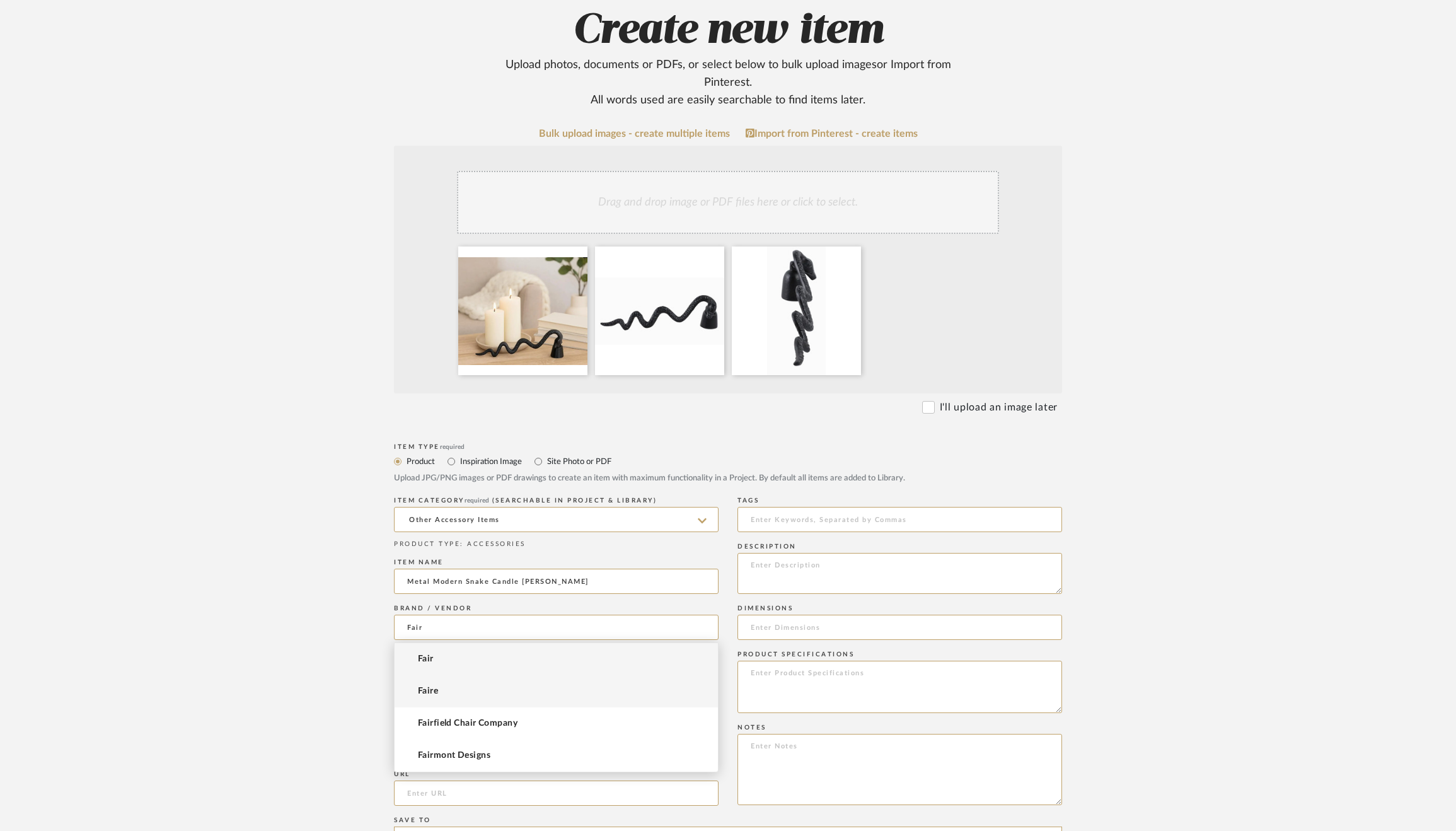
click at [476, 695] on mat-option "Faire" at bounding box center [556, 691] width 324 height 32
type input "Faire"
click at [460, 748] on input at bounding box center [473, 747] width 158 height 26
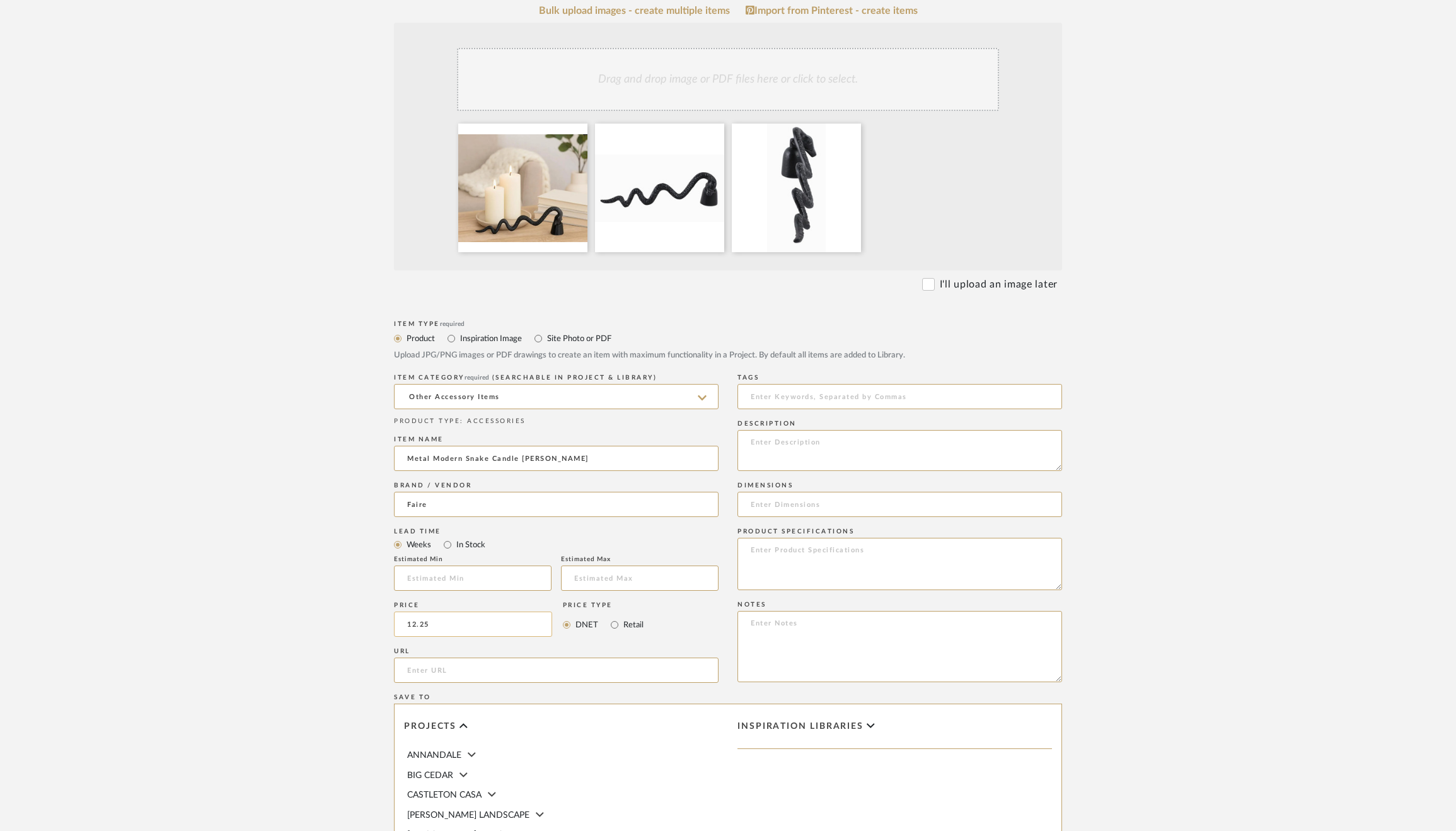
scroll to position [268, 0]
type input "$12.25"
click at [458, 668] on input "url" at bounding box center [555, 670] width 324 height 26
paste input "https://www.faire.com/product/p_h2hxfbfevf?bPage=2"
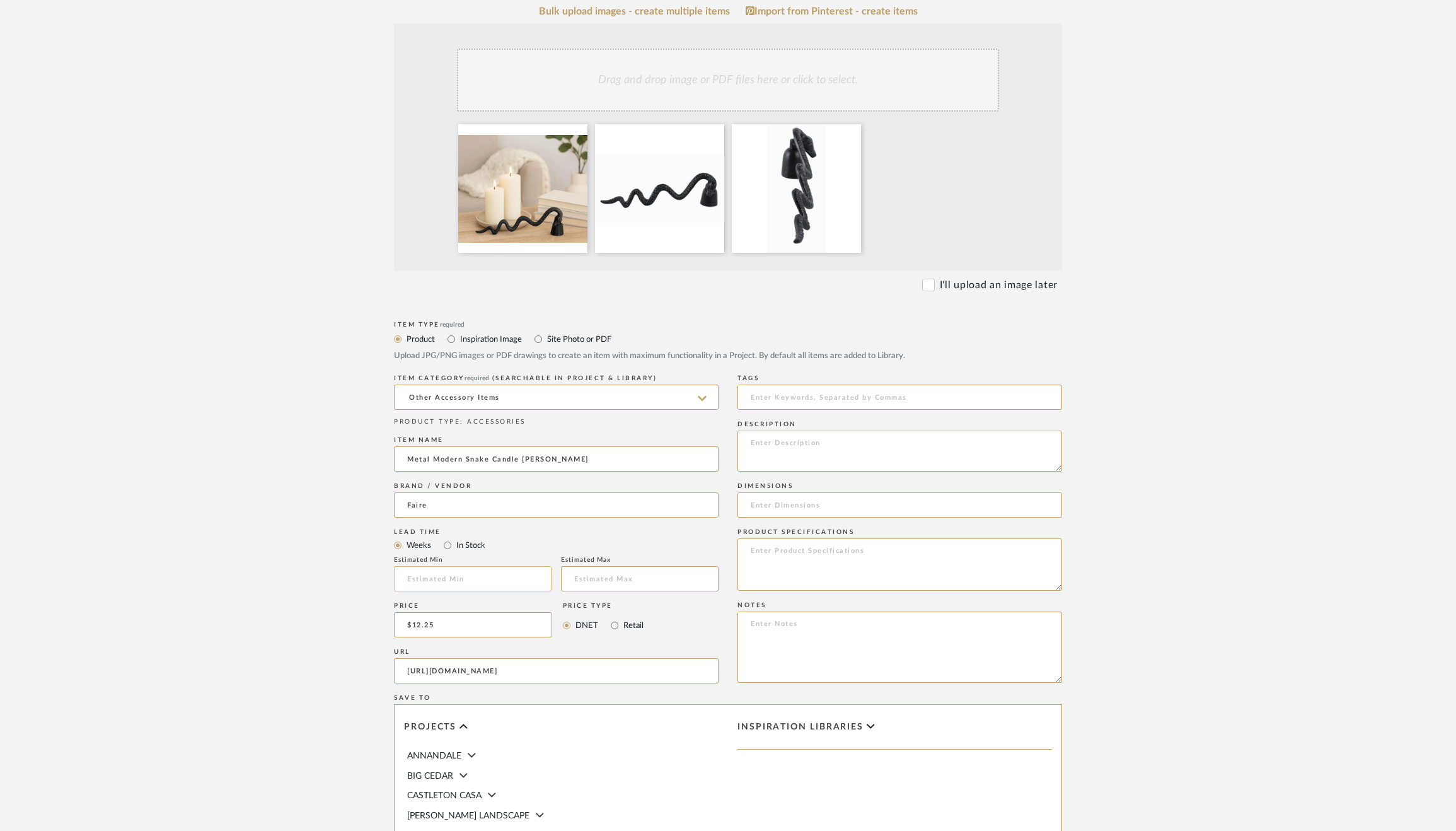
type input "https://www.faire.com/product/p_h2hxfbfevf?bPage=2"
click at [457, 571] on input at bounding box center [472, 578] width 158 height 26
type input "1"
click at [620, 578] on input at bounding box center [640, 578] width 158 height 26
type input "2"
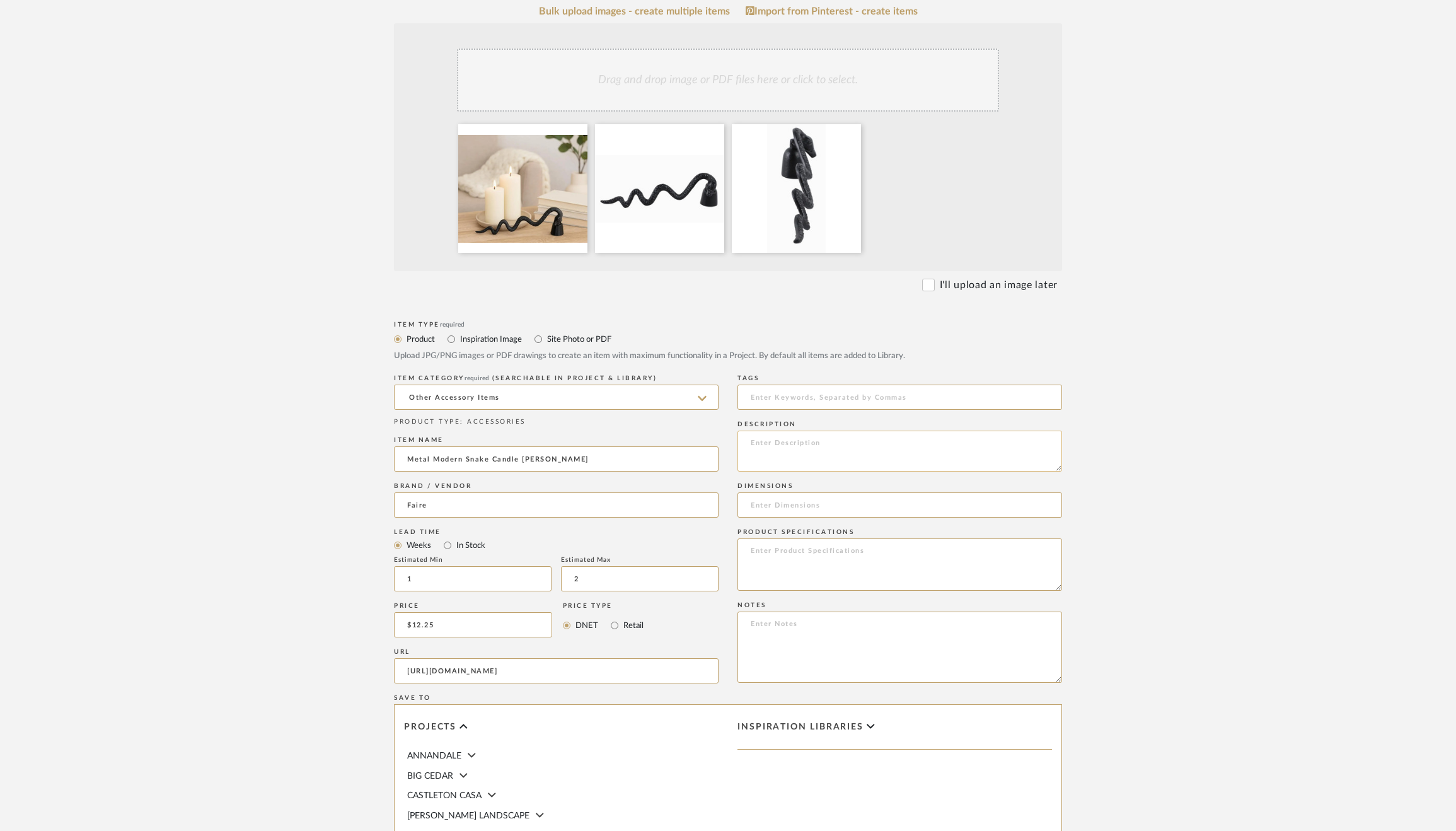
click at [860, 439] on textarea at bounding box center [899, 451] width 324 height 41
click at [786, 505] on input at bounding box center [899, 504] width 324 height 26
paste input "11 x 3 x 2 in"
type input "11 x 3 x 2 in"
click at [796, 561] on textarea at bounding box center [899, 564] width 324 height 52
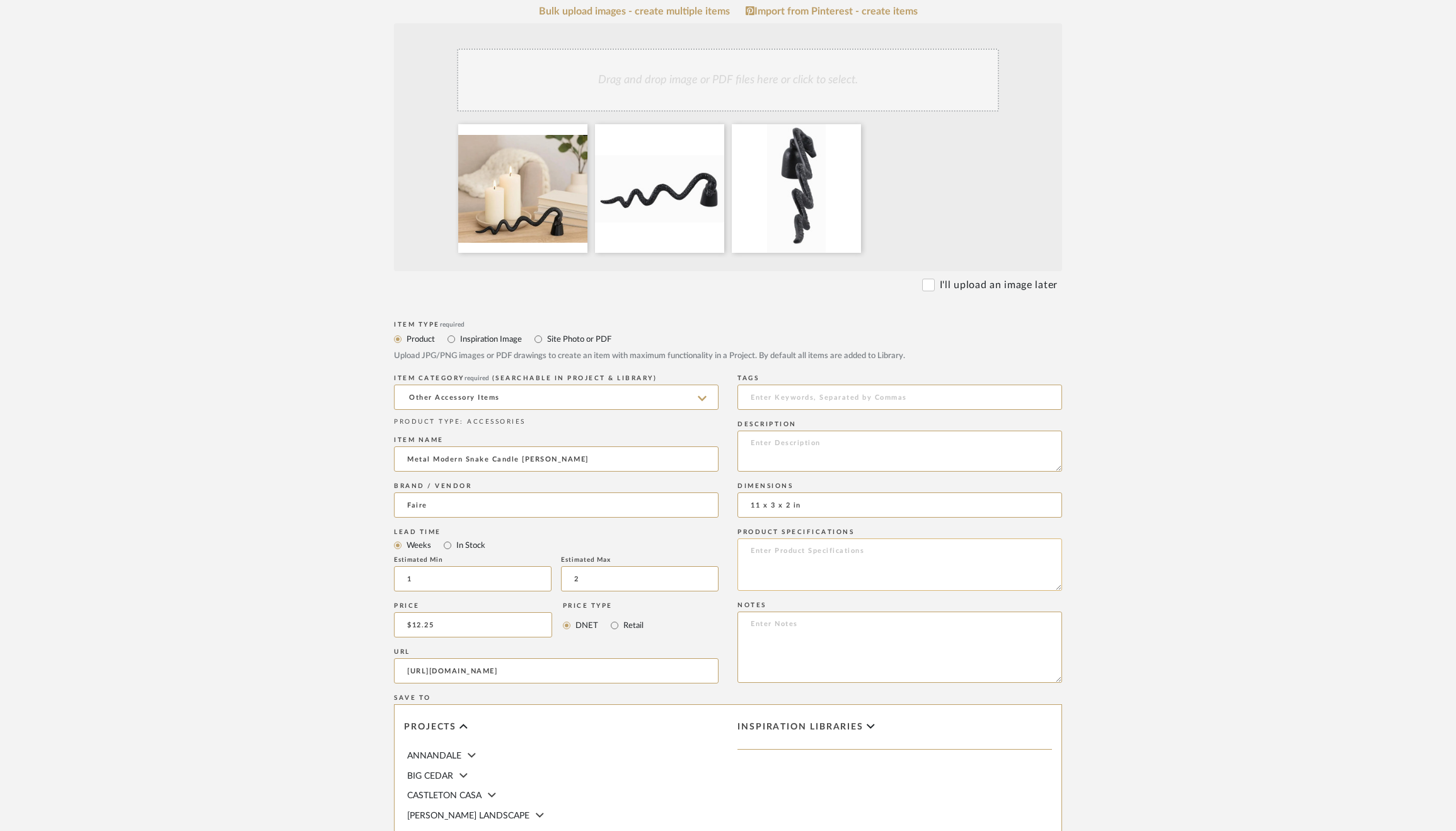
click at [796, 561] on textarea at bounding box center [899, 564] width 324 height 52
paste textarea "SKU: 21687 Made in India Weight: 11.8 lb (5.35 kg)"
paste textarea "Crafted from durable black aluminum, this home accent offers long-lasting style…"
type textarea "SKU: 21687 Made in India Weight: 11.8 lb (5.35 kg) Crafted from durable black a…"
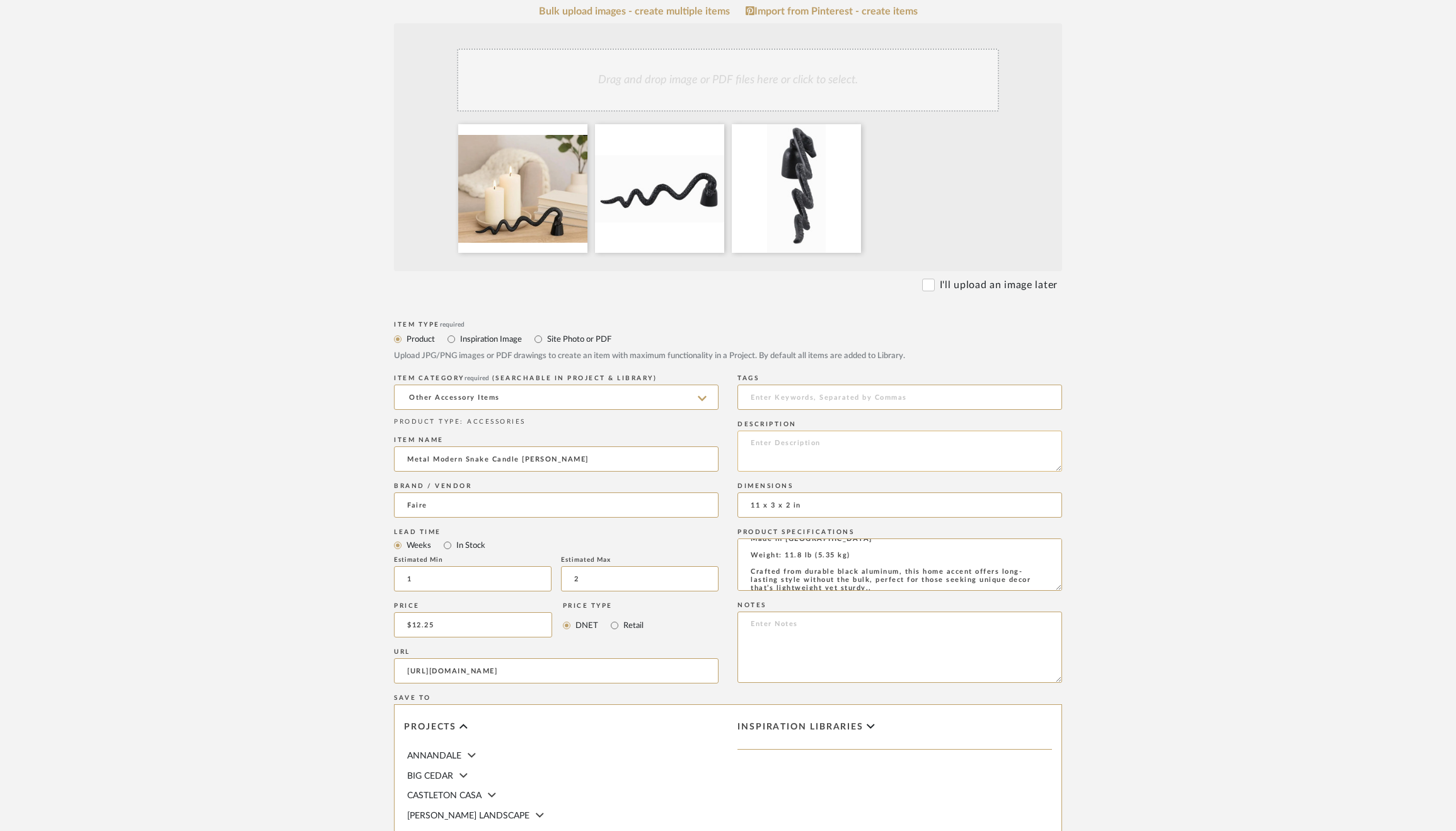
click at [801, 452] on textarea at bounding box center [899, 451] width 324 height 41
paste textarea "Instantly elevate your interior with this sleek black snake metal sculpture, bl…"
type textarea "Instantly elevate your interior with this sleek black snake metal sculpture, bl…"
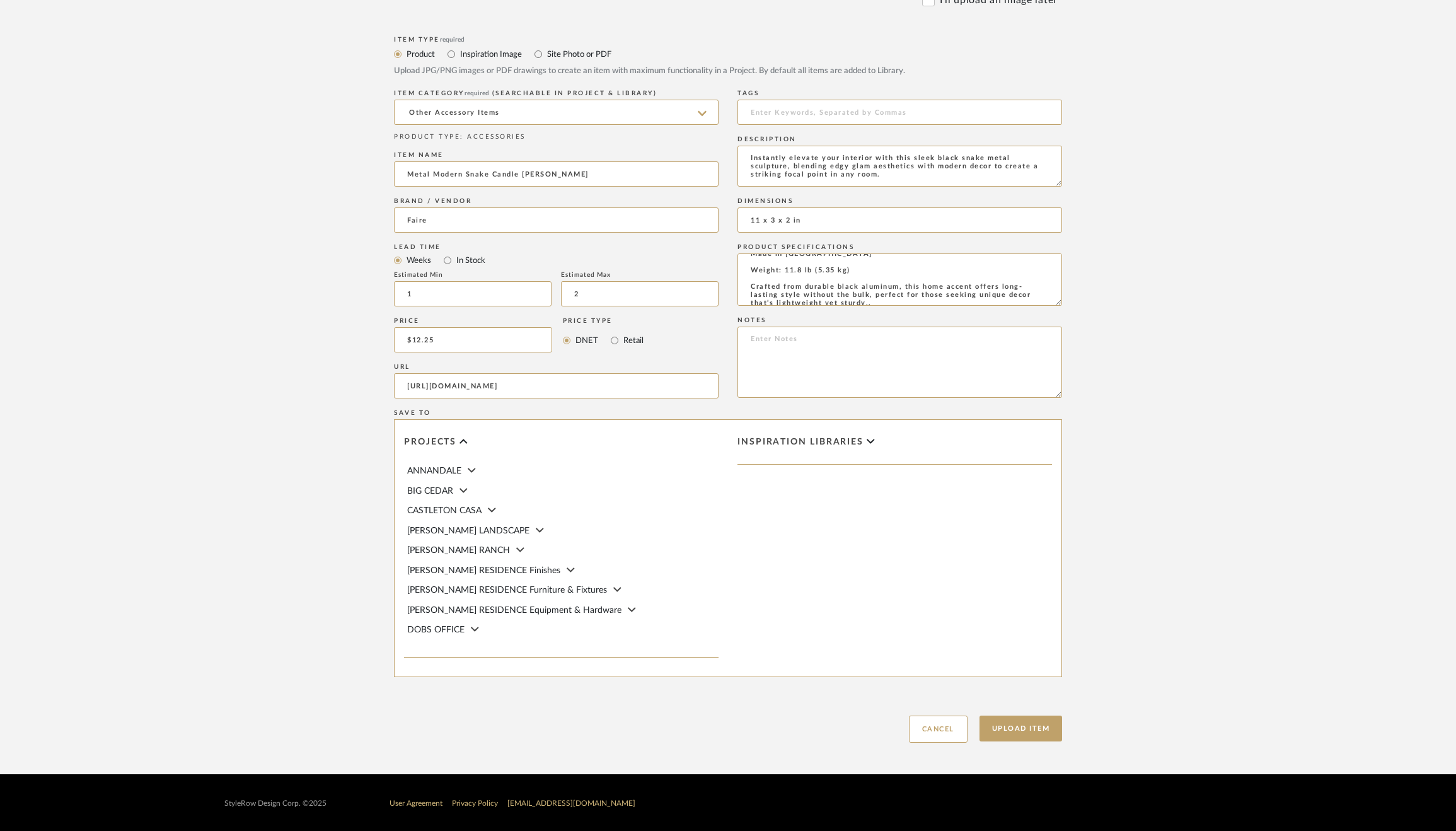
click at [460, 585] on span "[PERSON_NAME] RESIDENCE Furniture & Fixtures" at bounding box center [507, 589] width 200 height 9
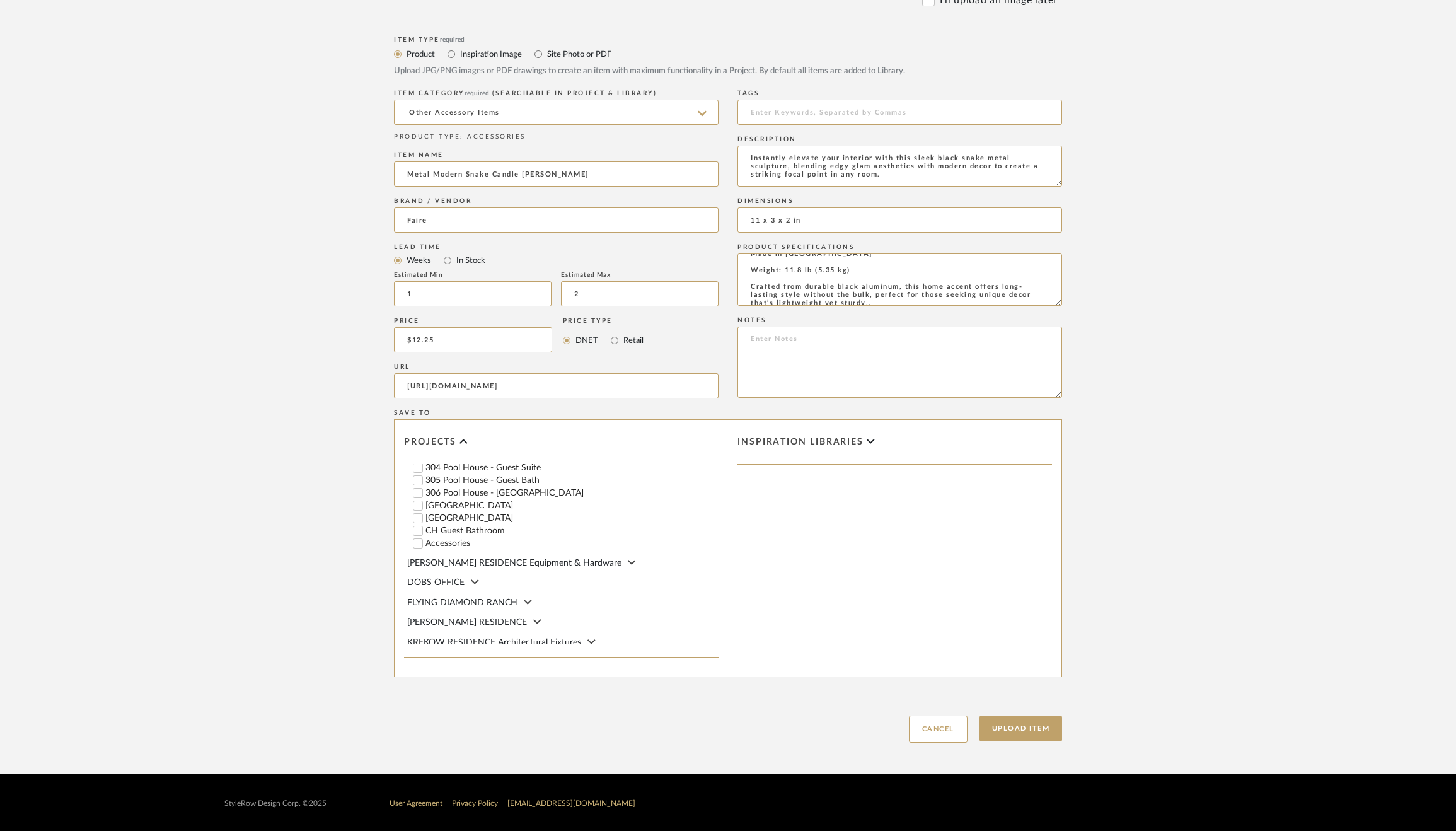
click at [445, 539] on label "Accessories" at bounding box center [571, 543] width 293 height 9
click at [424, 537] on input "Accessories" at bounding box center [418, 543] width 12 height 12
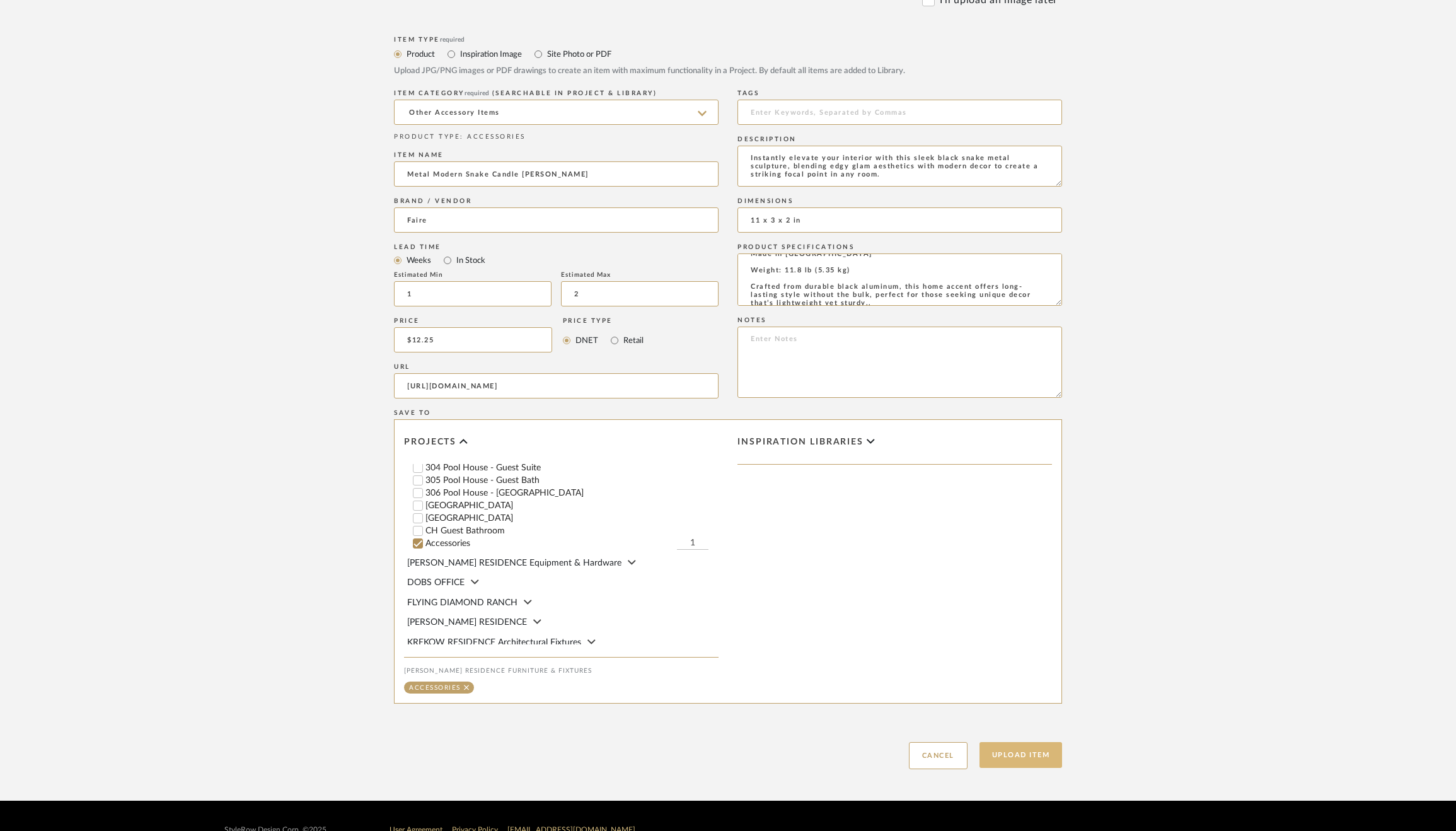
click at [1039, 752] on button "Upload Item" at bounding box center [1021, 754] width 83 height 26
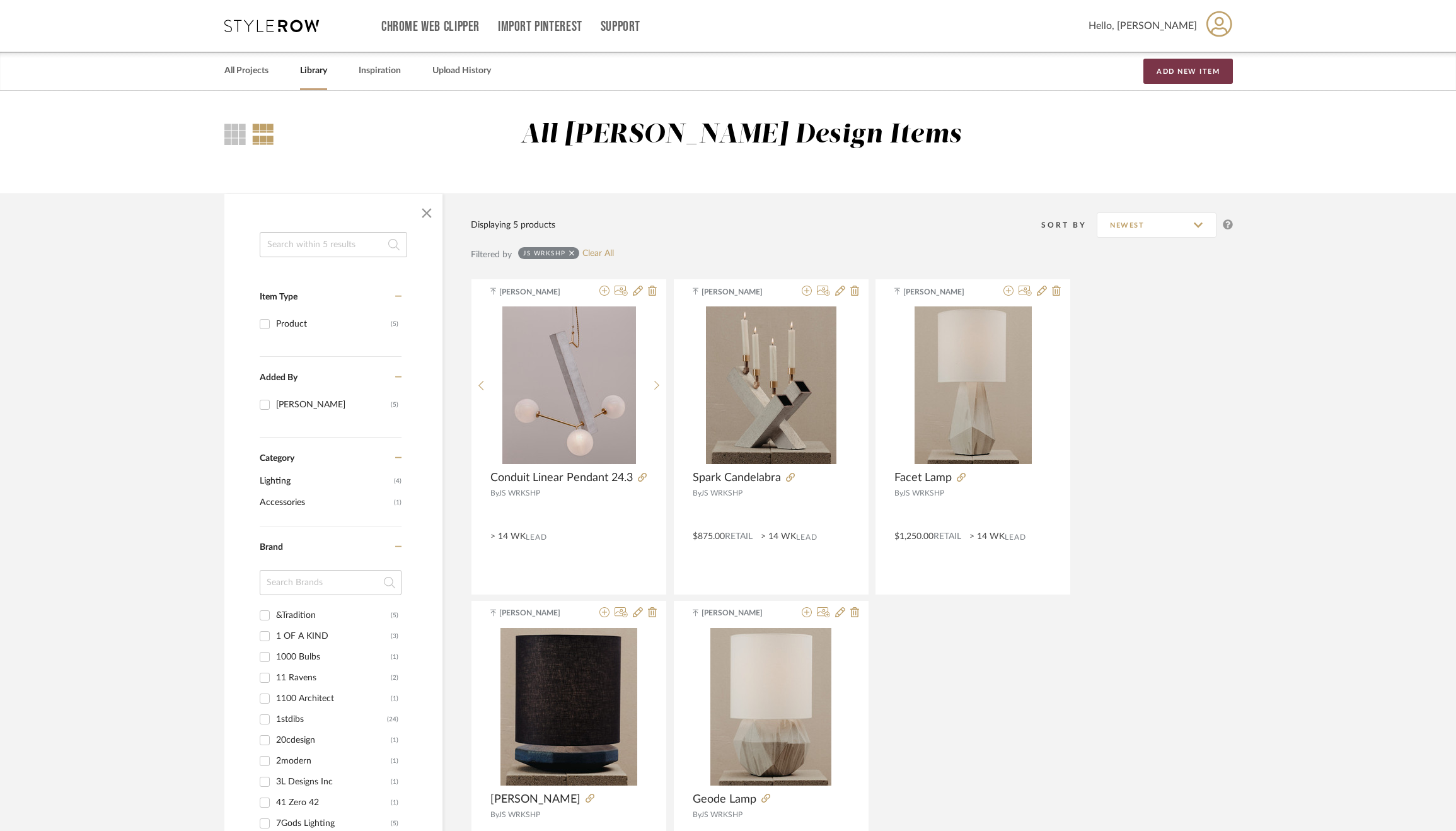
click at [1182, 70] on button "Add New Item" at bounding box center [1188, 71] width 89 height 26
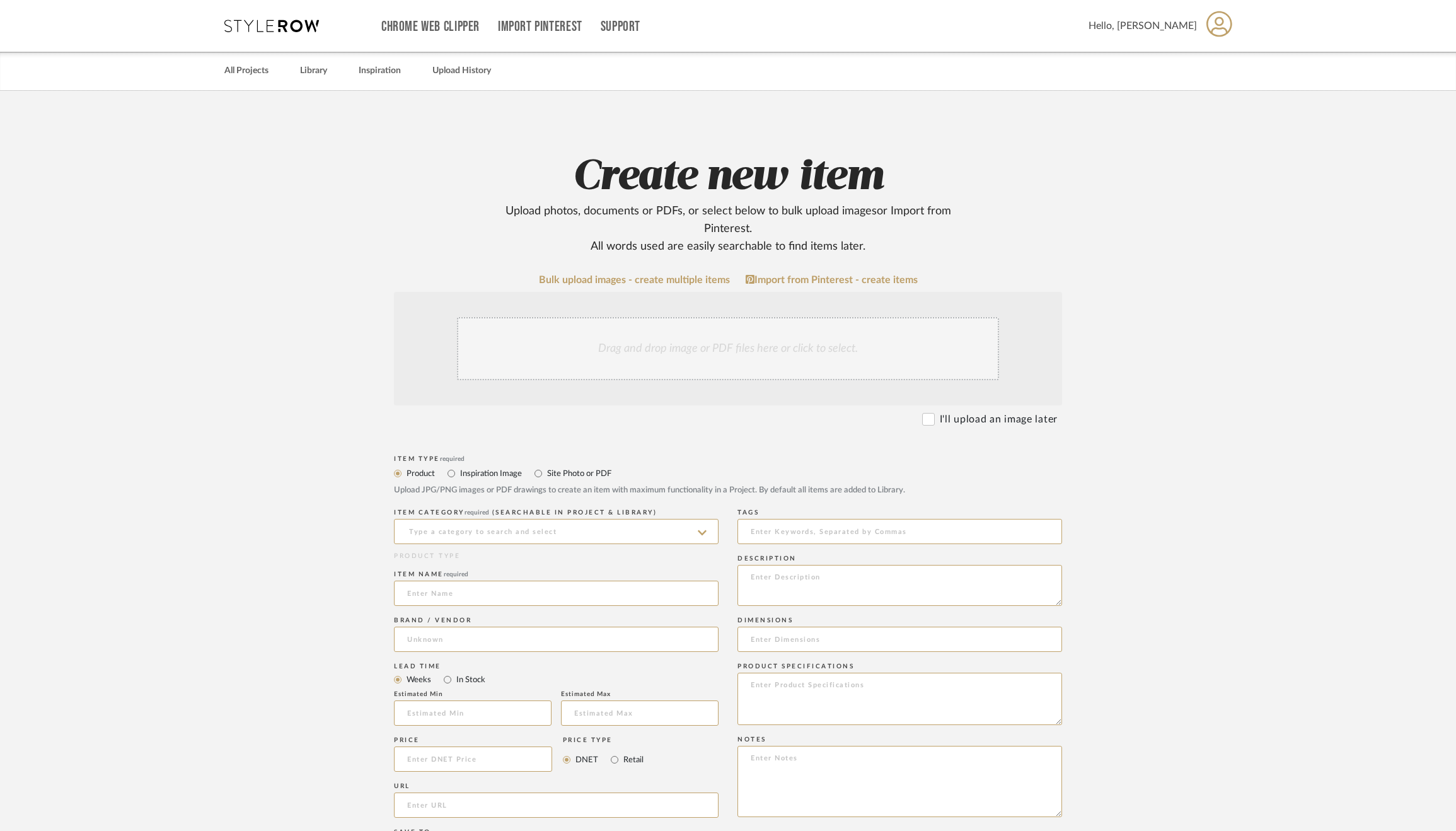
click at [687, 368] on div "Drag and drop image or PDF files here or click to select." at bounding box center [728, 348] width 542 height 63
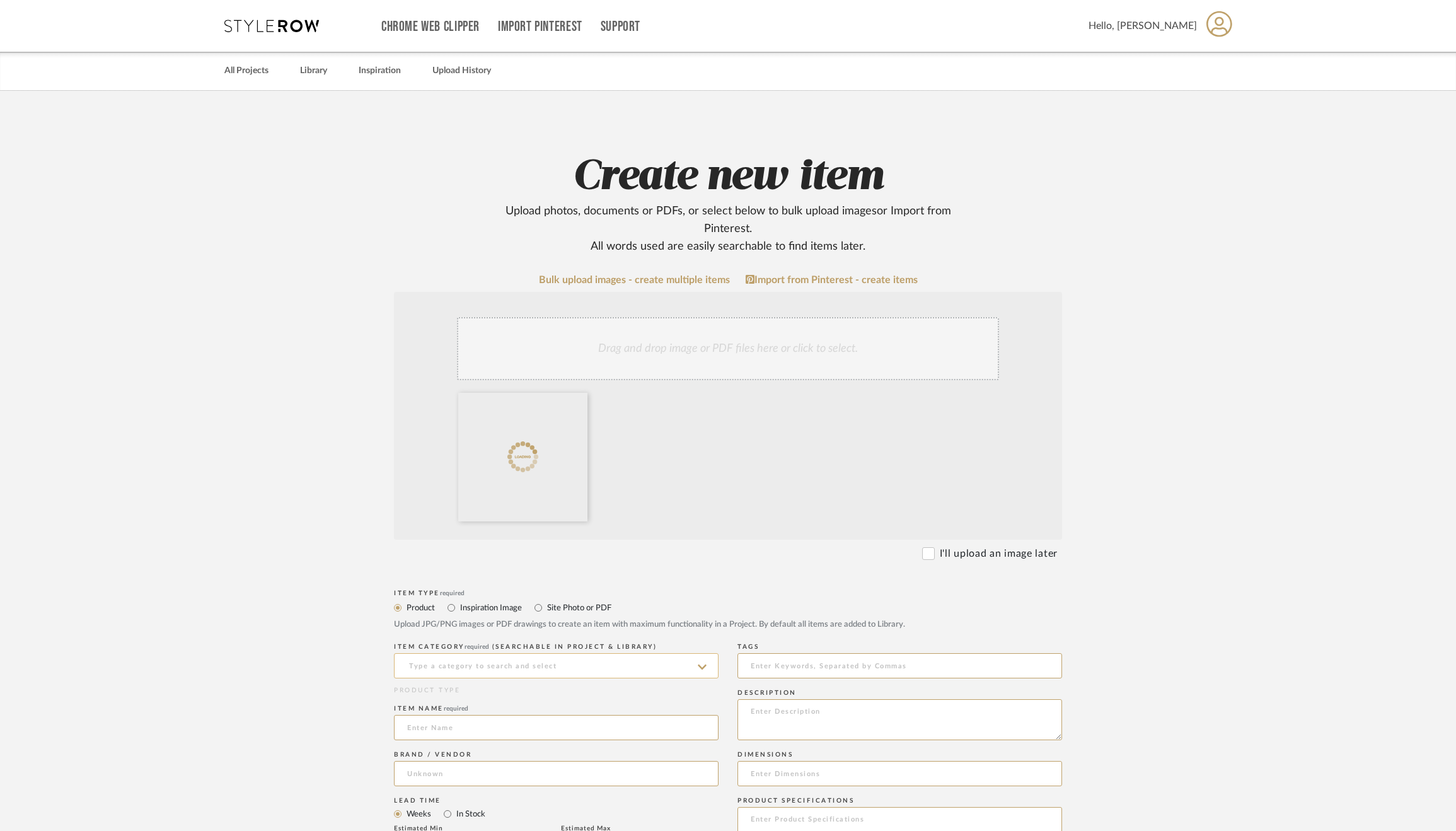
click at [609, 673] on input at bounding box center [555, 665] width 324 height 26
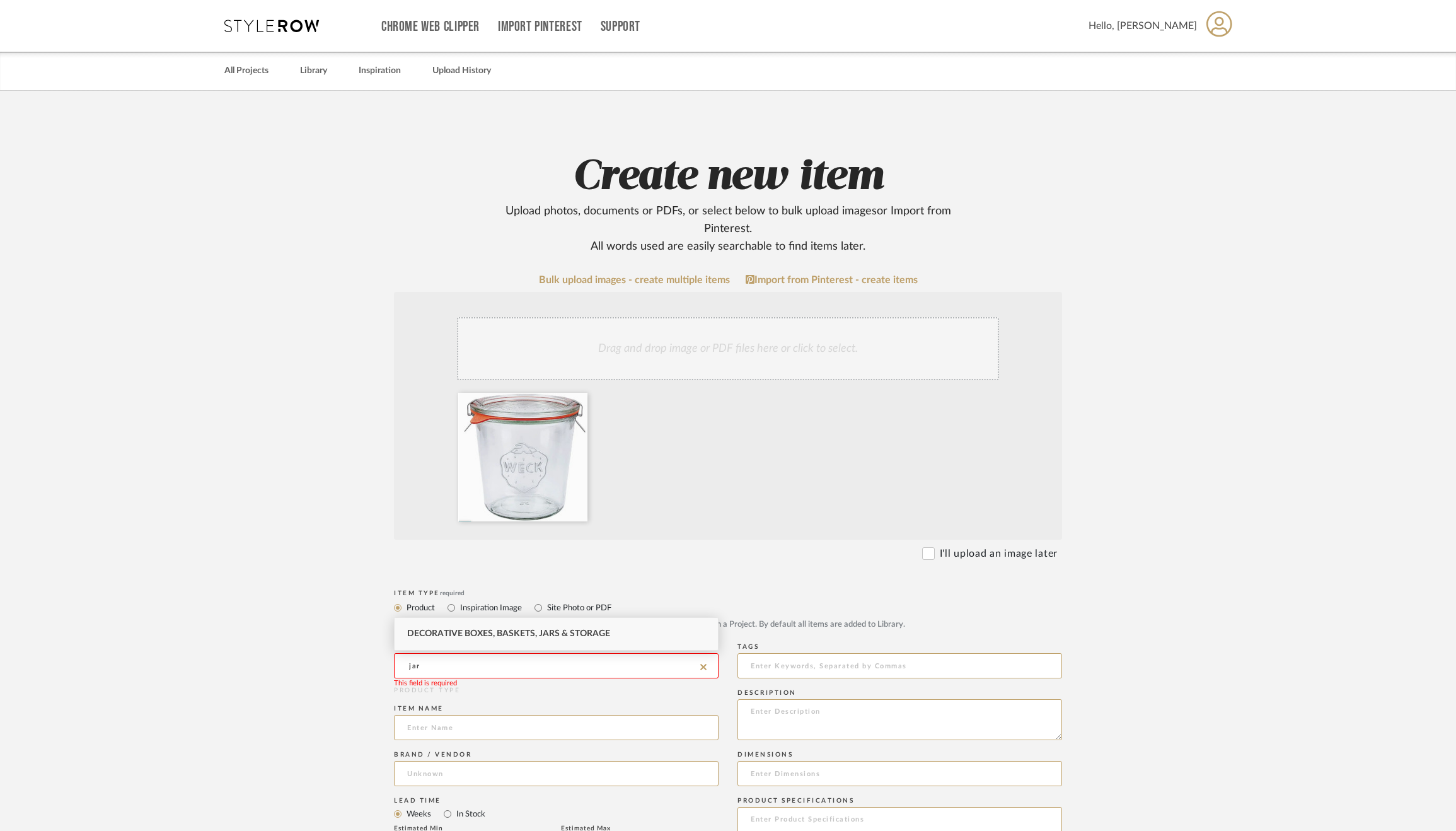
click at [575, 634] on span "Decorative Boxes, Baskets, Jars & Storage" at bounding box center [508, 633] width 203 height 9
type input "Decorative Boxes, Baskets, Jars & Storage"
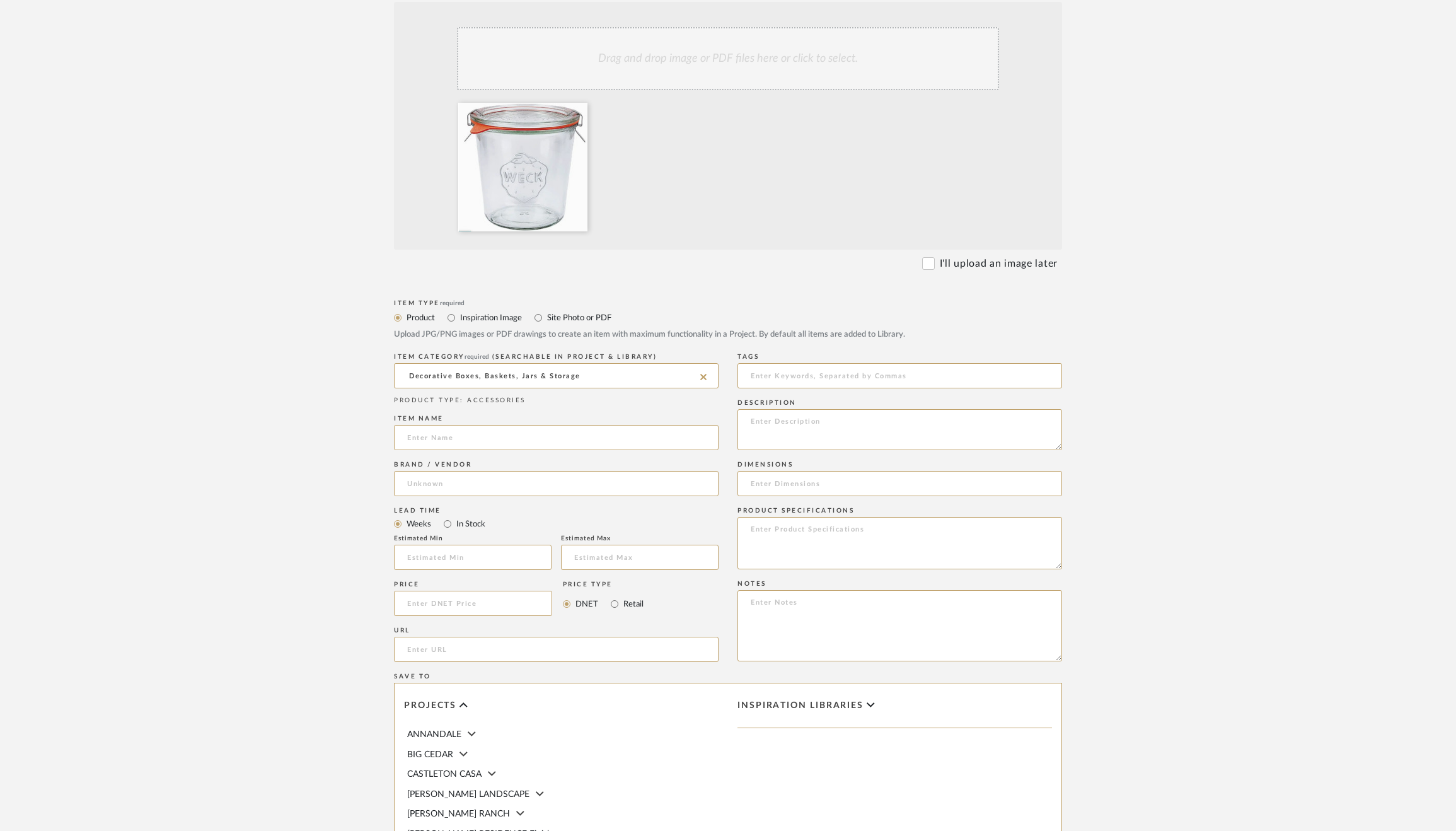
scroll to position [301, 0]
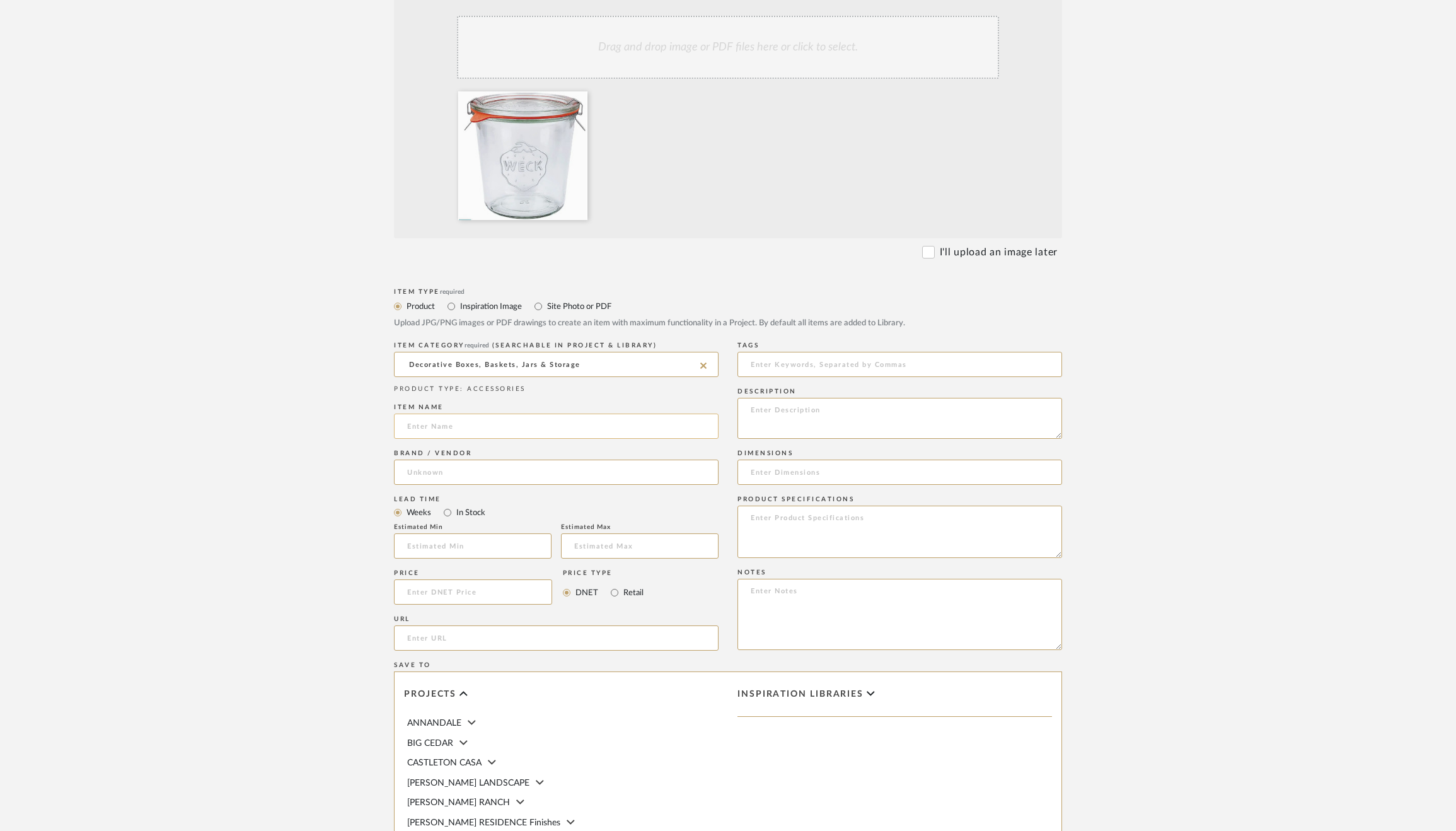
click at [511, 424] on input at bounding box center [555, 426] width 324 height 26
type input "Weck Mold Jar, case of 6"
click at [482, 474] on input at bounding box center [555, 472] width 324 height 26
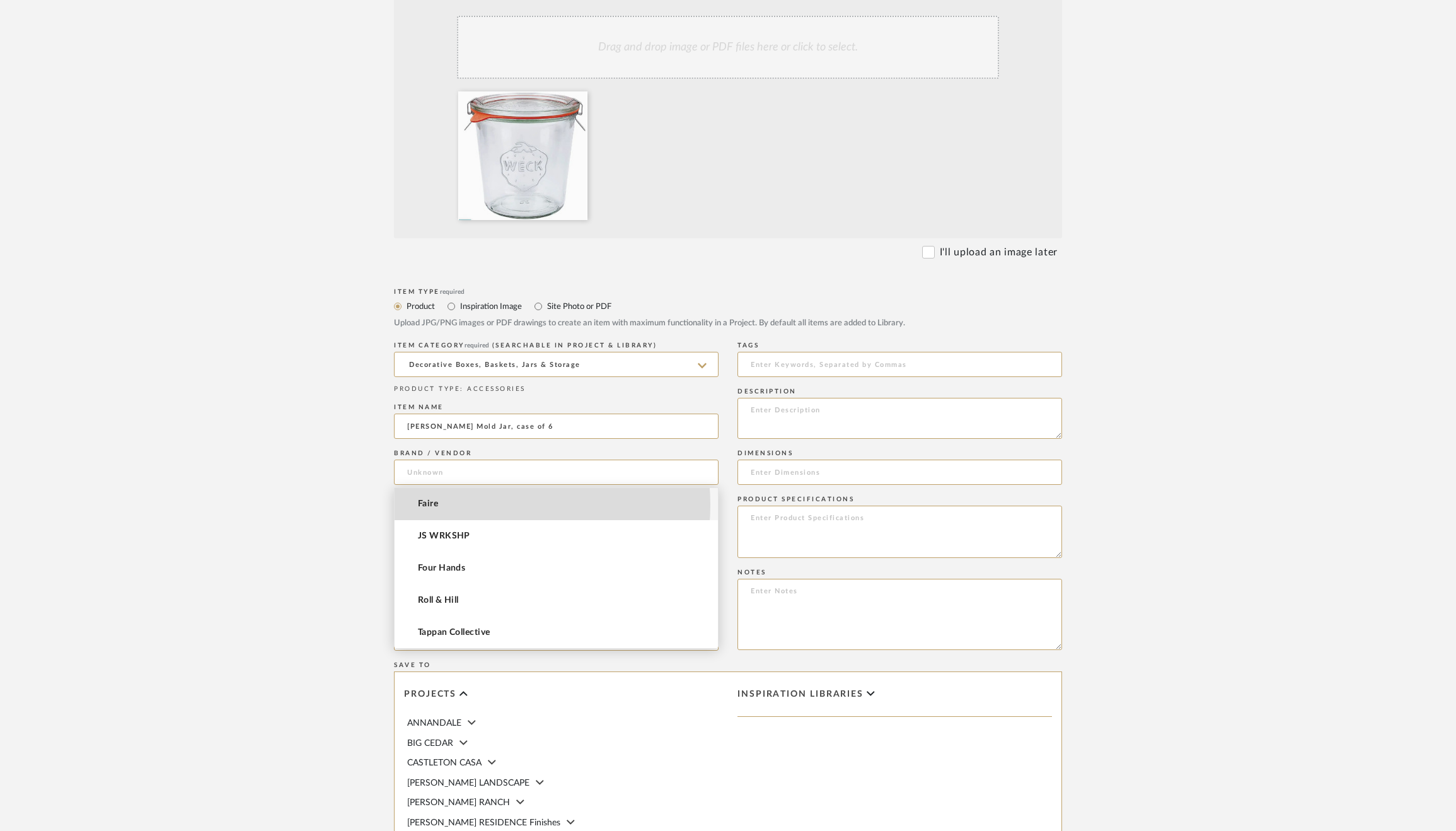
click at [475, 504] on mat-option "Faire" at bounding box center [556, 503] width 324 height 32
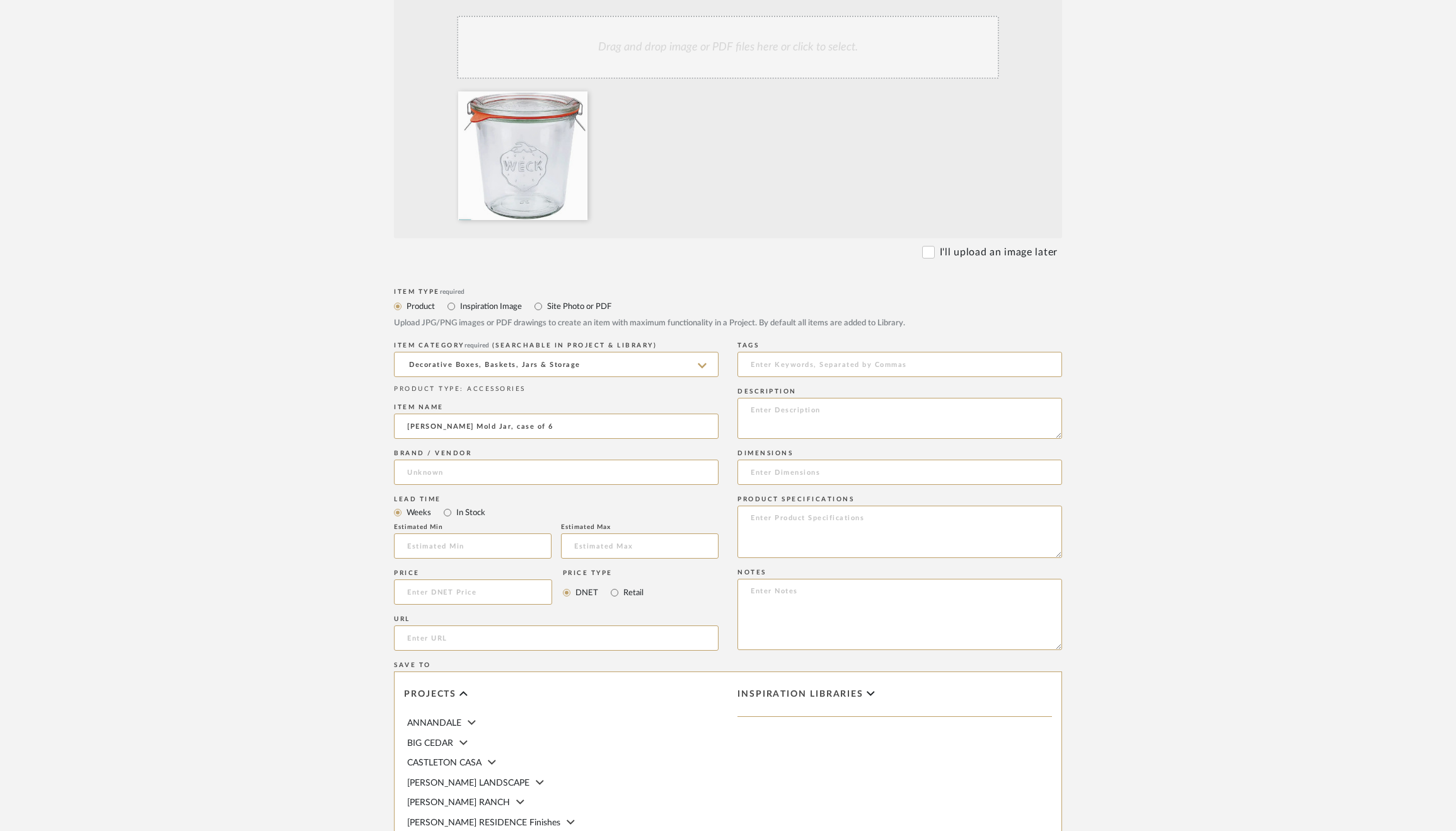
type input "Faire"
click at [466, 554] on input "text" at bounding box center [472, 545] width 158 height 26
type input "2"
click at [631, 550] on input "text" at bounding box center [640, 545] width 158 height 26
type input "3"
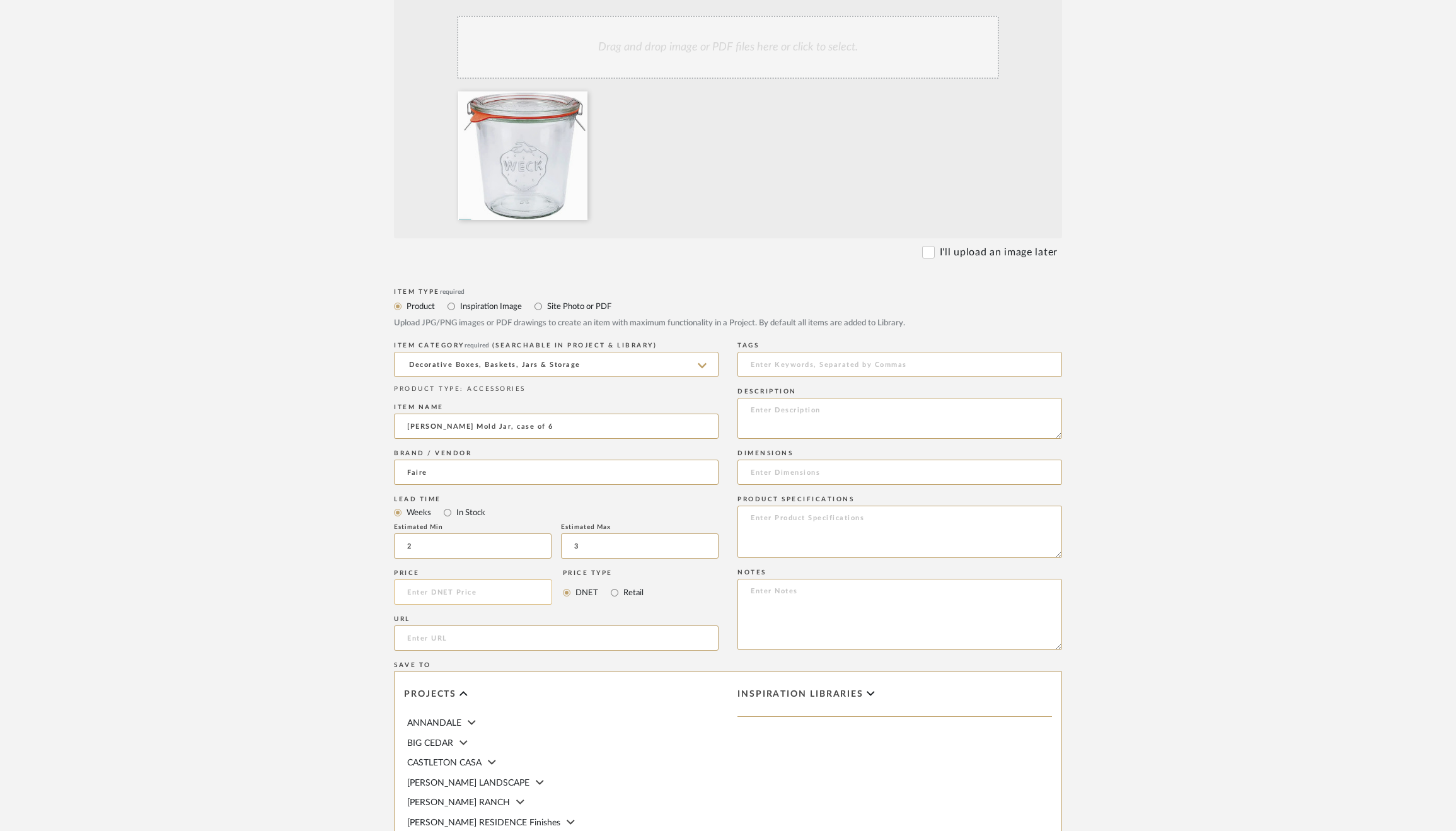
click at [465, 588] on input at bounding box center [473, 592] width 158 height 26
type input "$5.60"
click at [773, 531] on textarea at bounding box center [899, 531] width 324 height 52
click at [796, 412] on textarea at bounding box center [899, 418] width 324 height 41
click at [826, 479] on input at bounding box center [899, 472] width 324 height 26
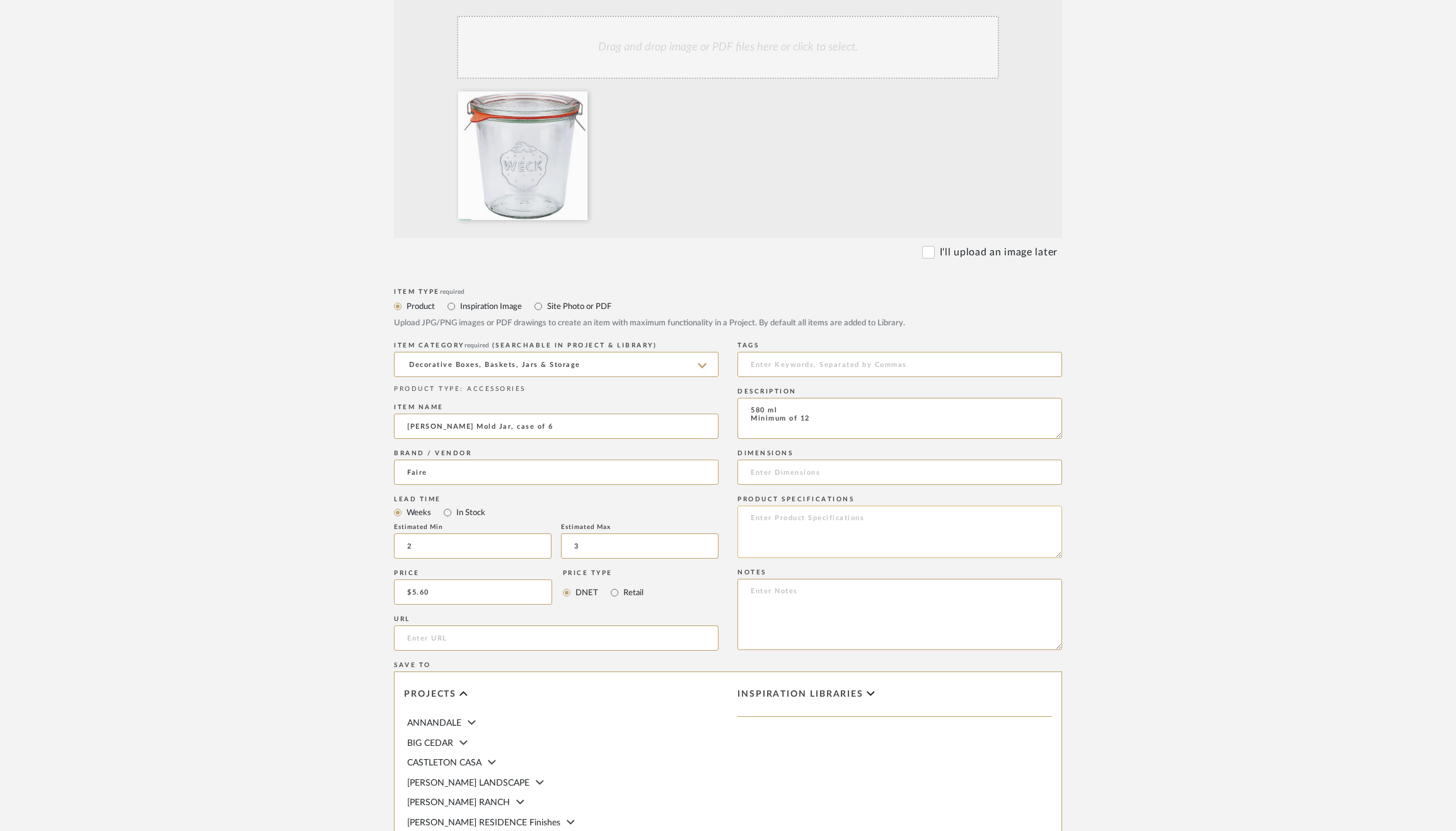
click at [823, 522] on textarea at bounding box center [899, 531] width 324 height 52
click at [835, 429] on textarea "580 ml Minimum of 12" at bounding box center [899, 418] width 324 height 41
paste textarea "New packaging and presentation for better selling. Mold Jar 1/2 litre (19.6 fl …"
type textarea "580 ml Minimum of 12 New packaging and presentation for better selling. Mold Ja…"
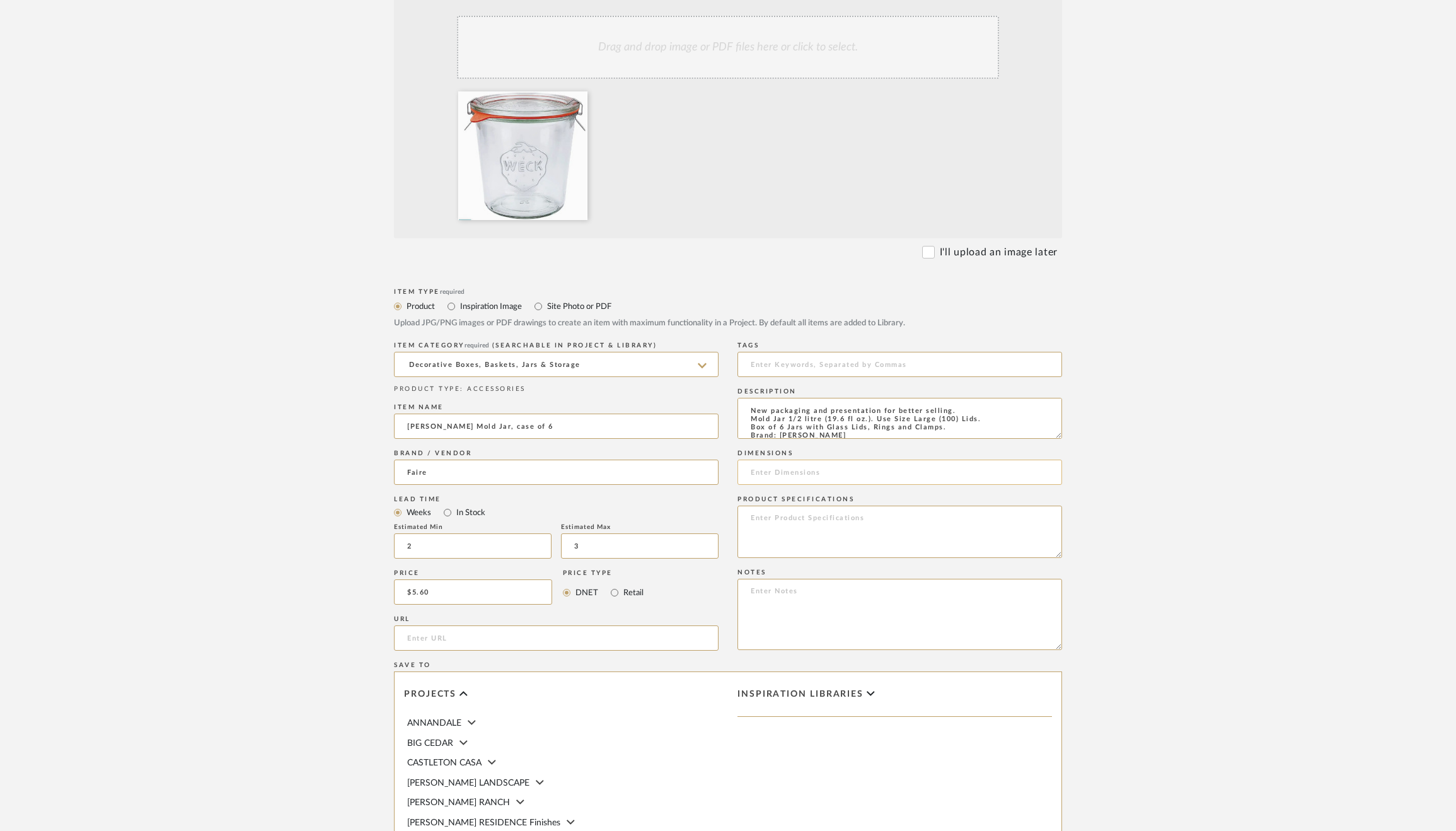
click at [924, 468] on input at bounding box center [899, 472] width 324 height 26
paste input "4.5 x 4.5 x 4.5 in"
type input "4.5 x 4.5 x 4.5 in"
click at [837, 529] on textarea at bounding box center [899, 531] width 324 height 52
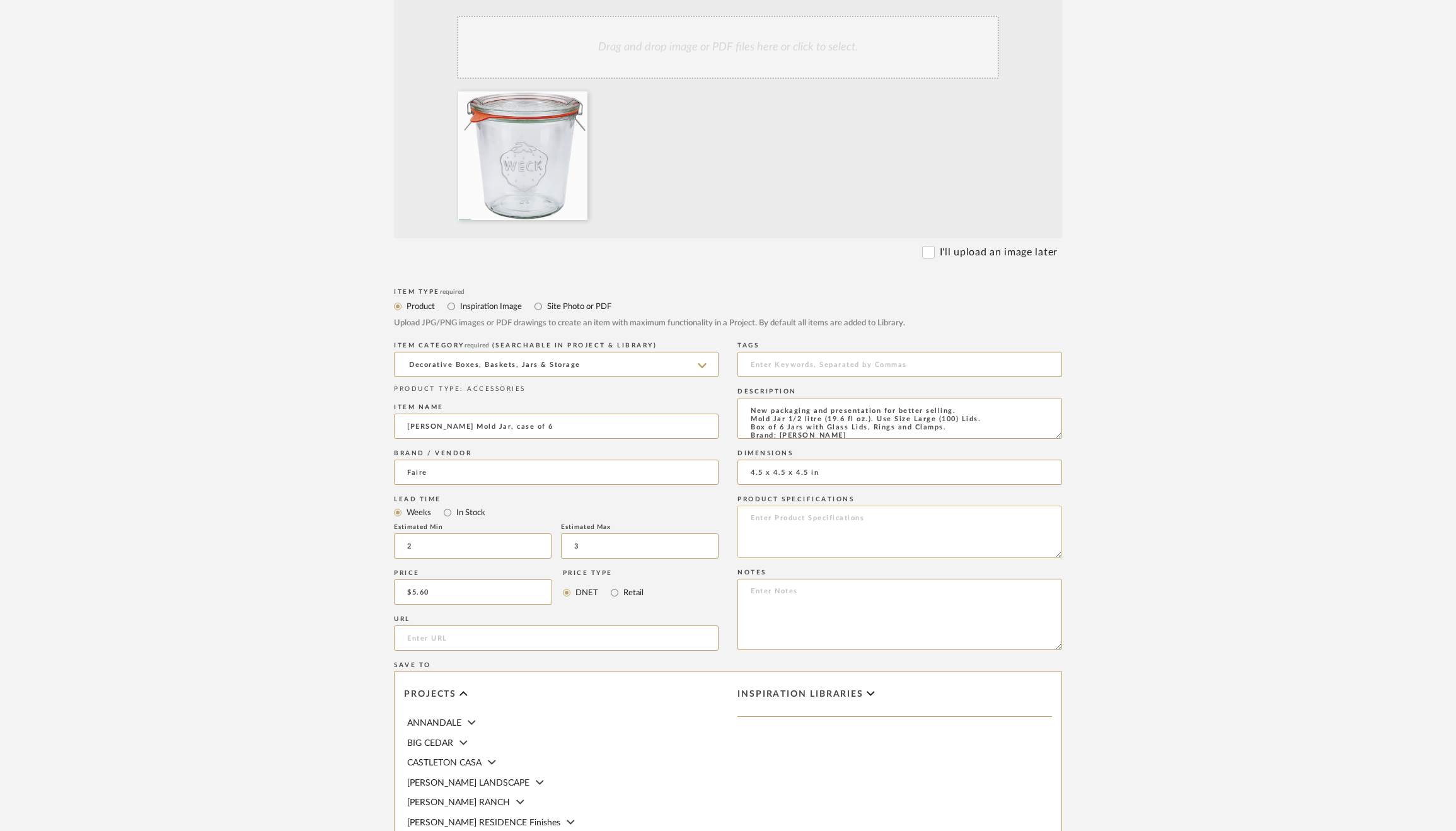
paste textarea "SKU: WK742-C Made in Germany Weight: 7.3 lb (3.31 kg)"
type textarea "SKU: WK742-C Made in Germany Weight: 7.3 lb (3.31 kg)"
click at [483, 636] on input "url" at bounding box center [555, 638] width 324 height 26
click at [476, 636] on input "url" at bounding box center [555, 638] width 324 height 26
paste input "https://www.faire.com/product/p_petpkhqn3r?impressionId=1758146694_m3vxcfbetr2u…"
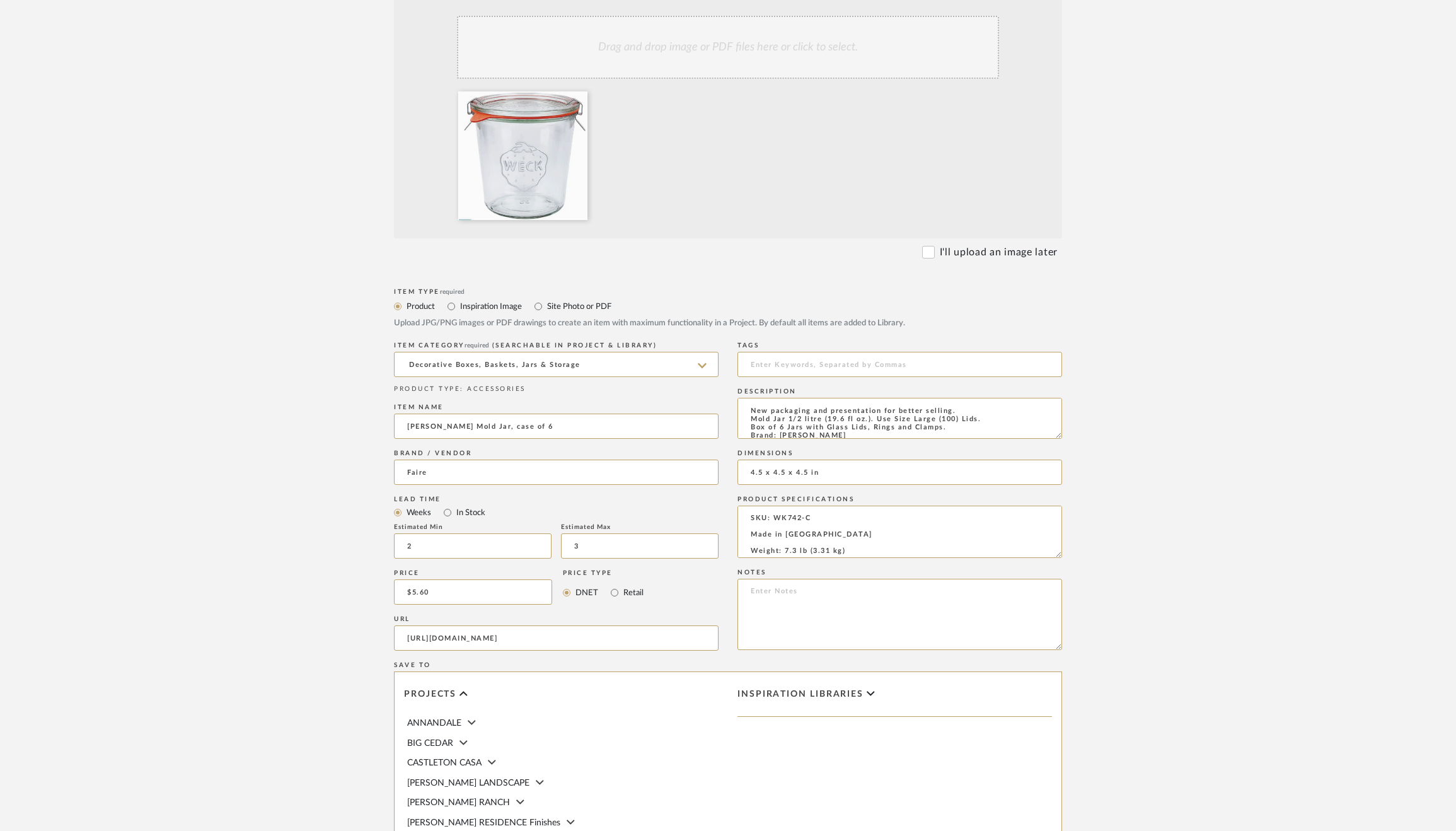
scroll to position [554, 0]
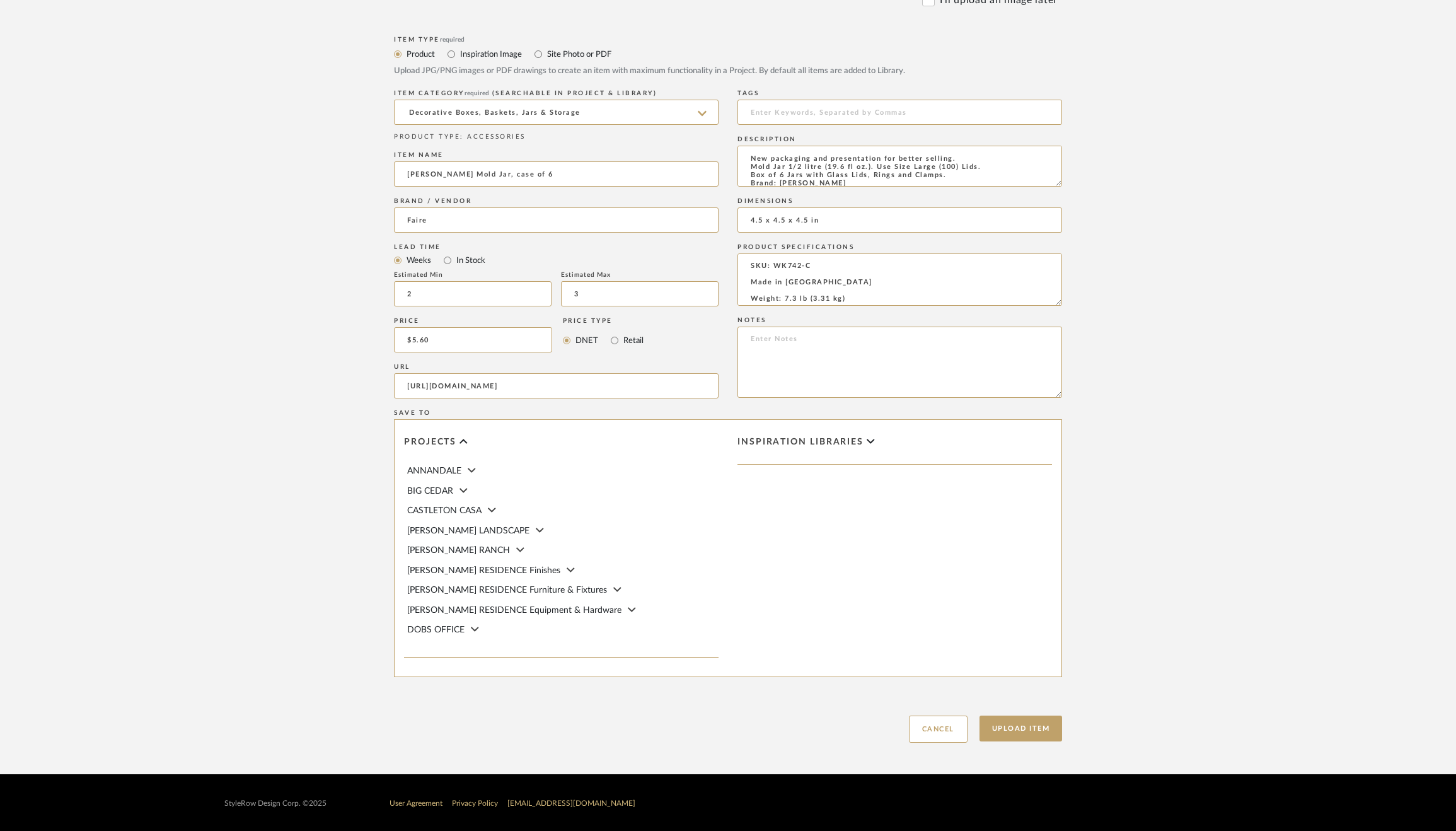
type input "https://www.faire.com/product/p_petpkhqn3r?impressionId=1758146694_m3vxcfbetr2u…"
click at [504, 585] on span "[PERSON_NAME] RESIDENCE Furniture & Fixtures" at bounding box center [507, 589] width 200 height 9
click at [460, 470] on label "Accessories" at bounding box center [571, 475] width 293 height 9
click at [424, 468] on input "Accessories" at bounding box center [418, 474] width 12 height 12
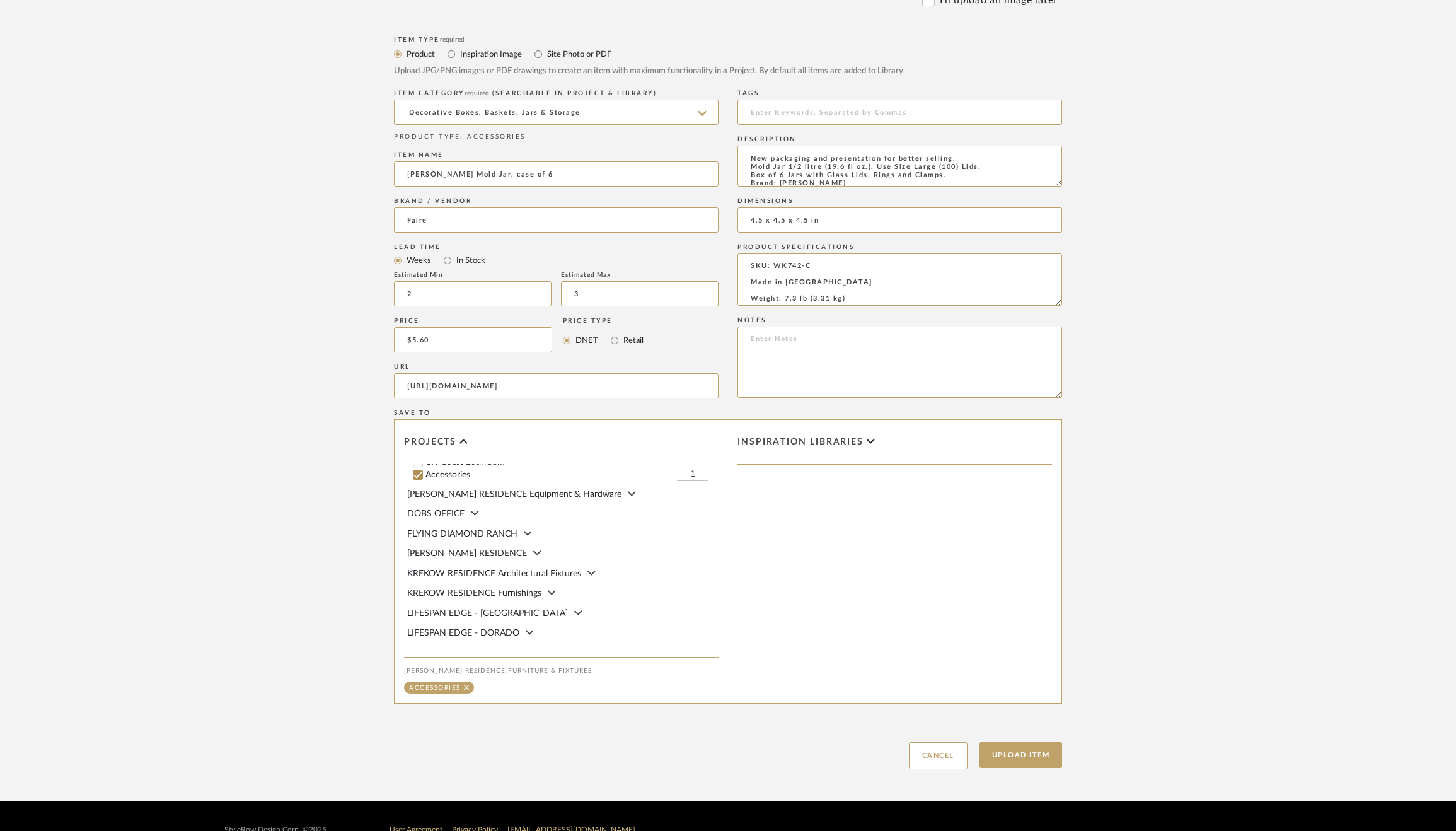
scroll to position [639, 0]
click at [1028, 760] on button "Upload Item" at bounding box center [1021, 754] width 83 height 26
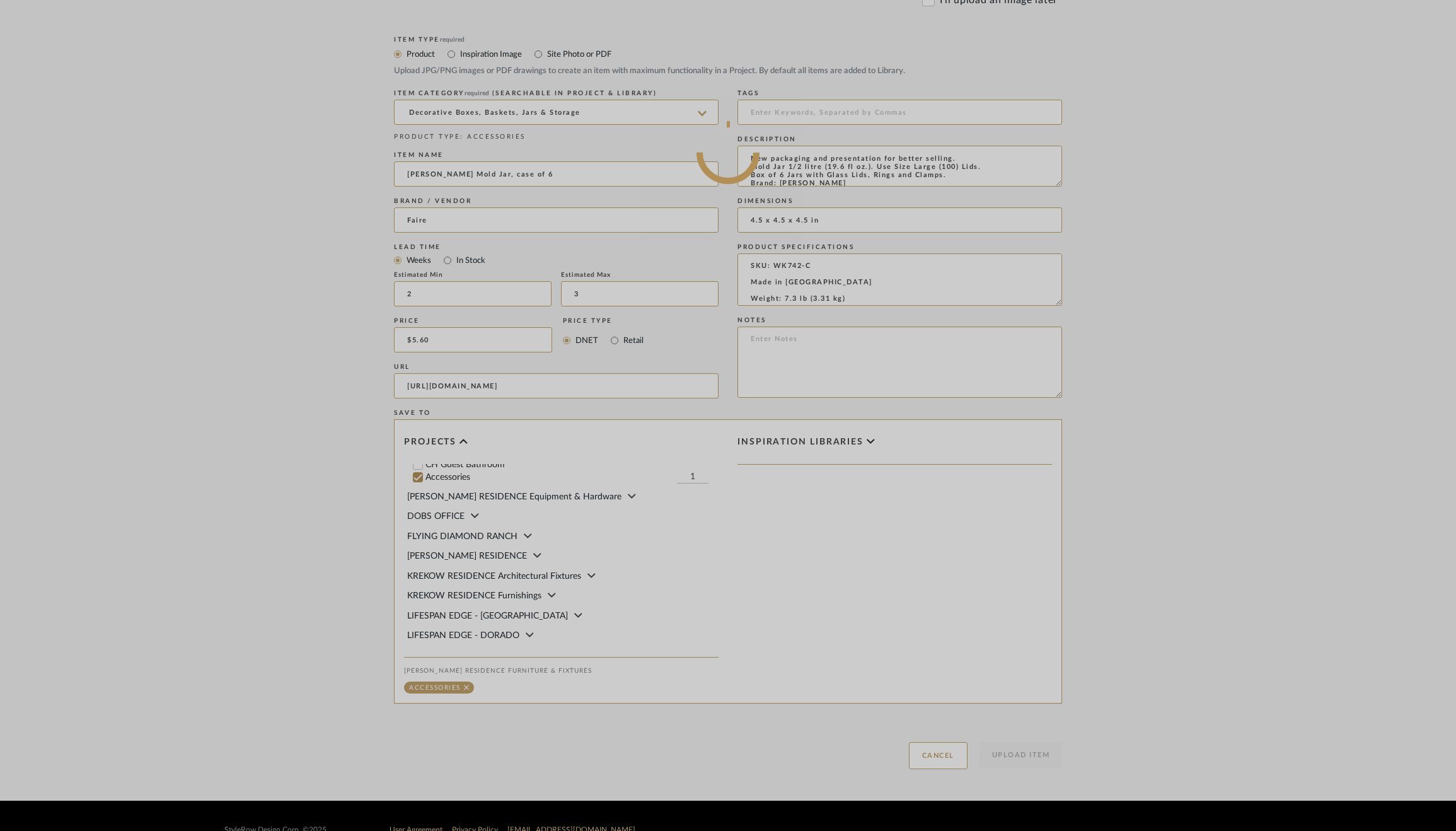
scroll to position [0, 0]
